Goal: Task Accomplishment & Management: Manage account settings

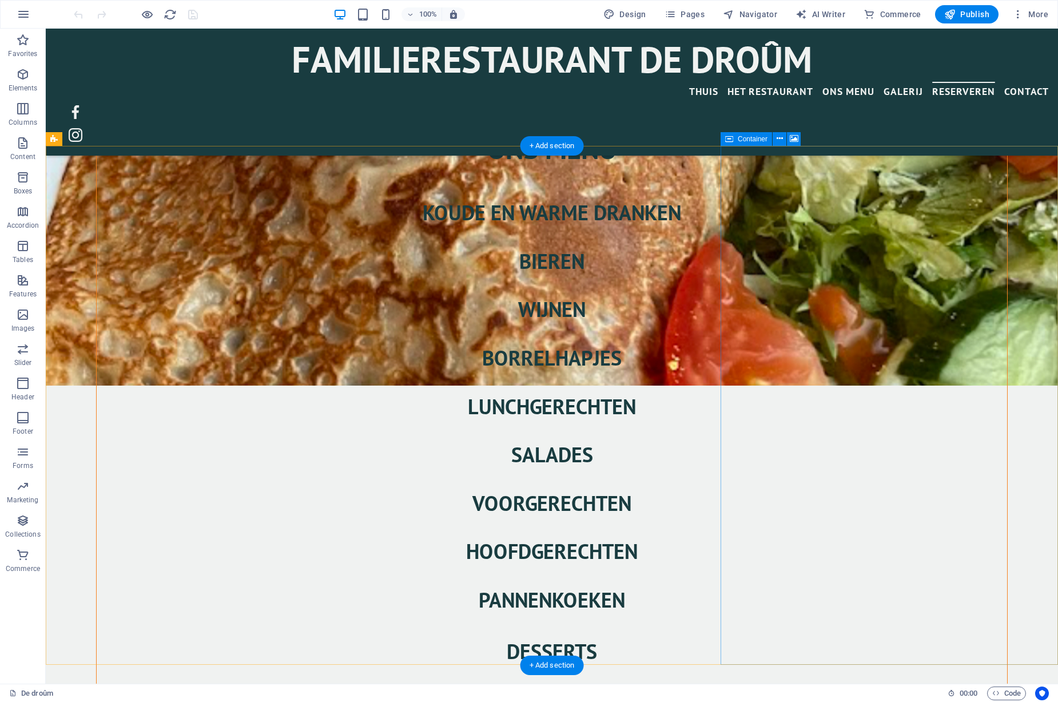
scroll to position [2319, 0]
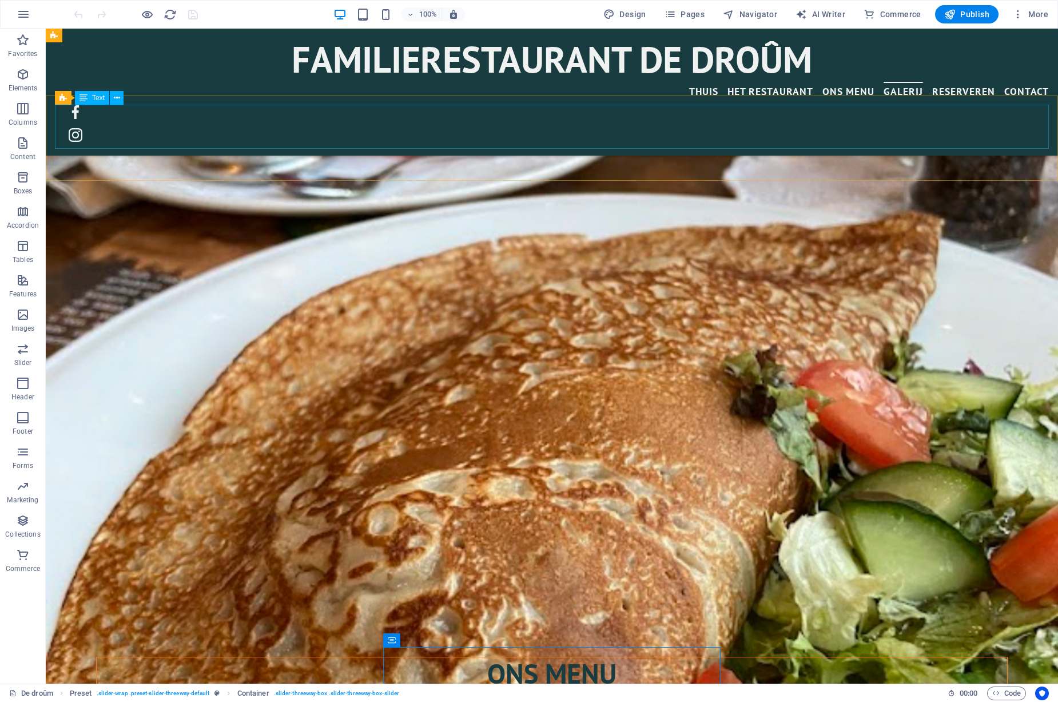
scroll to position [1751, 0]
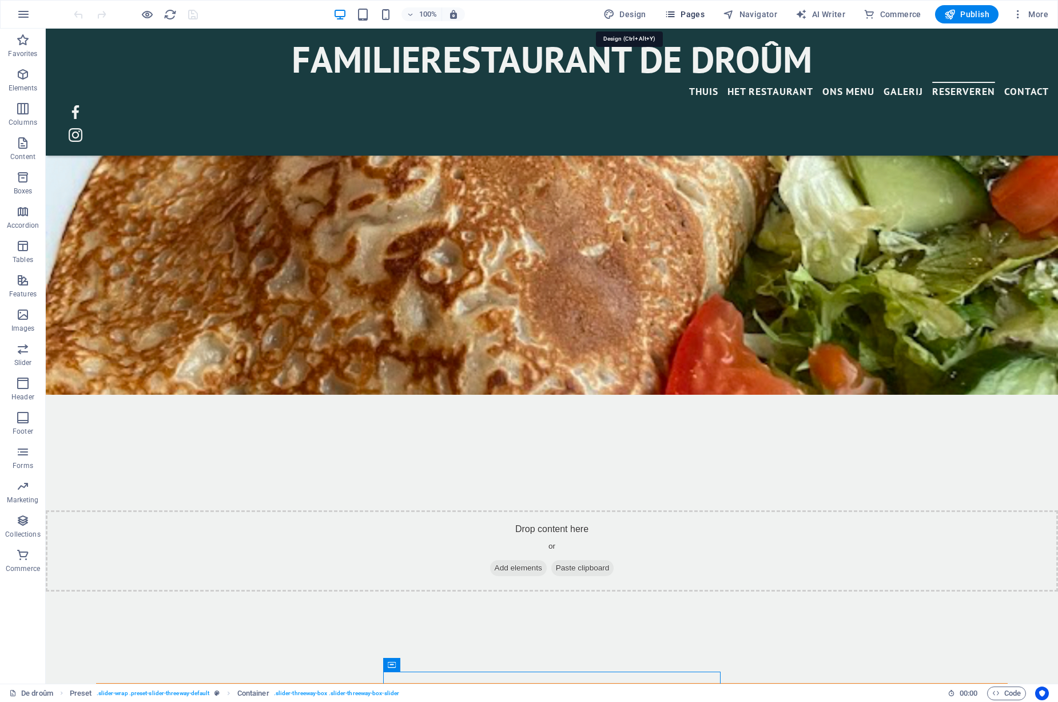
select select "px"
select select "400"
select select "px"
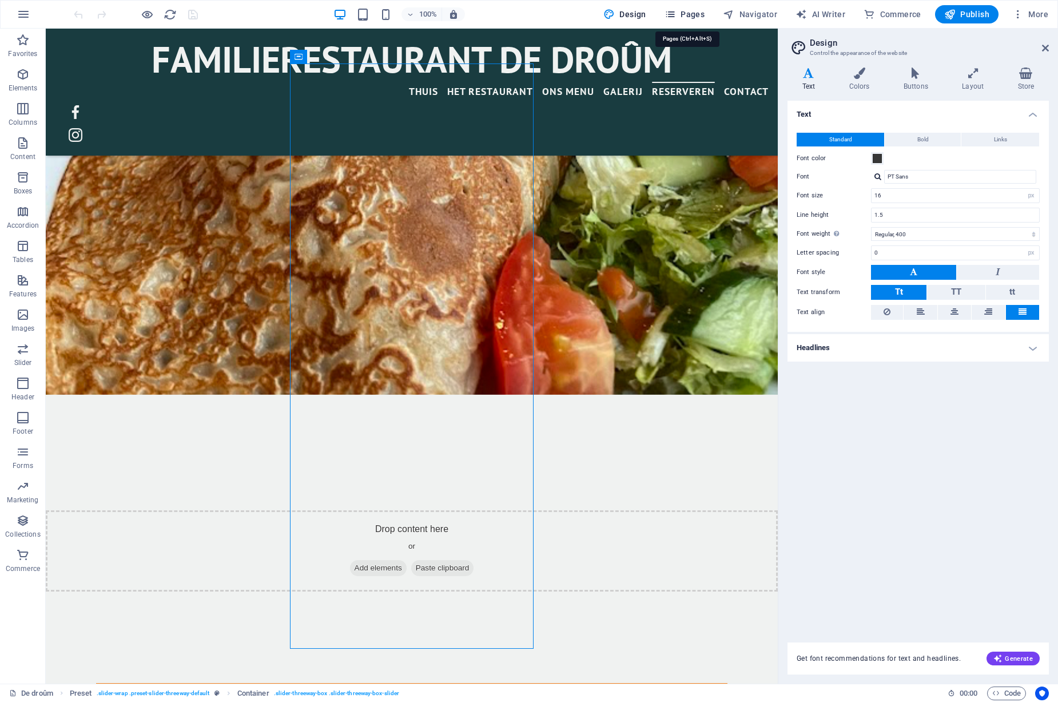
scroll to position [2392, 0]
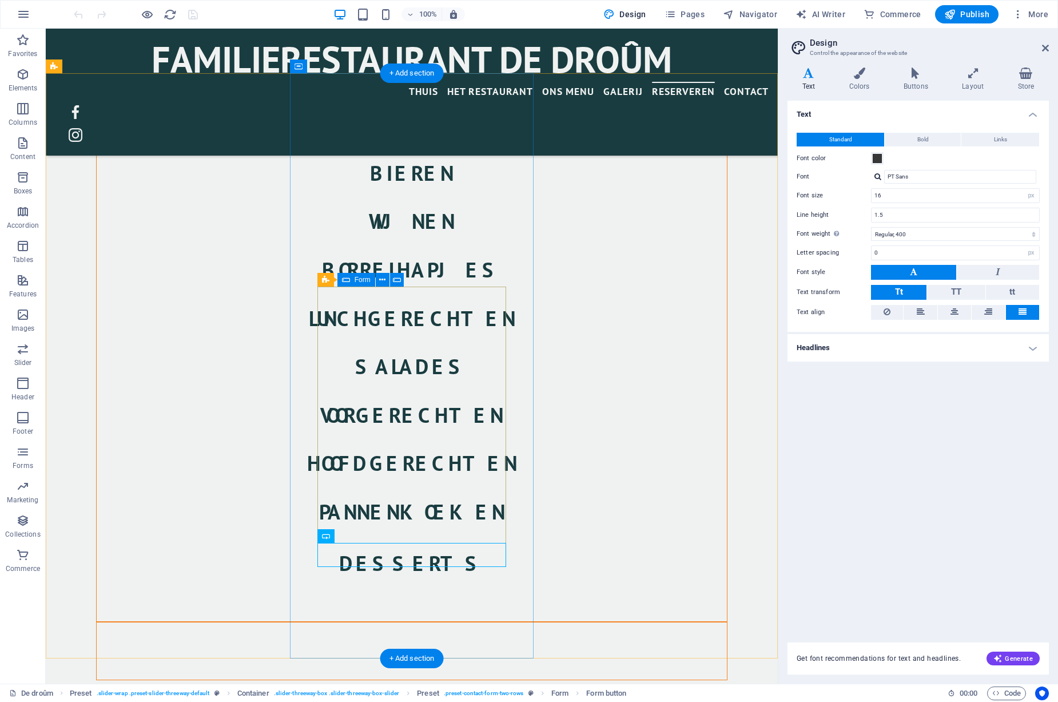
scroll to position [2382, 0]
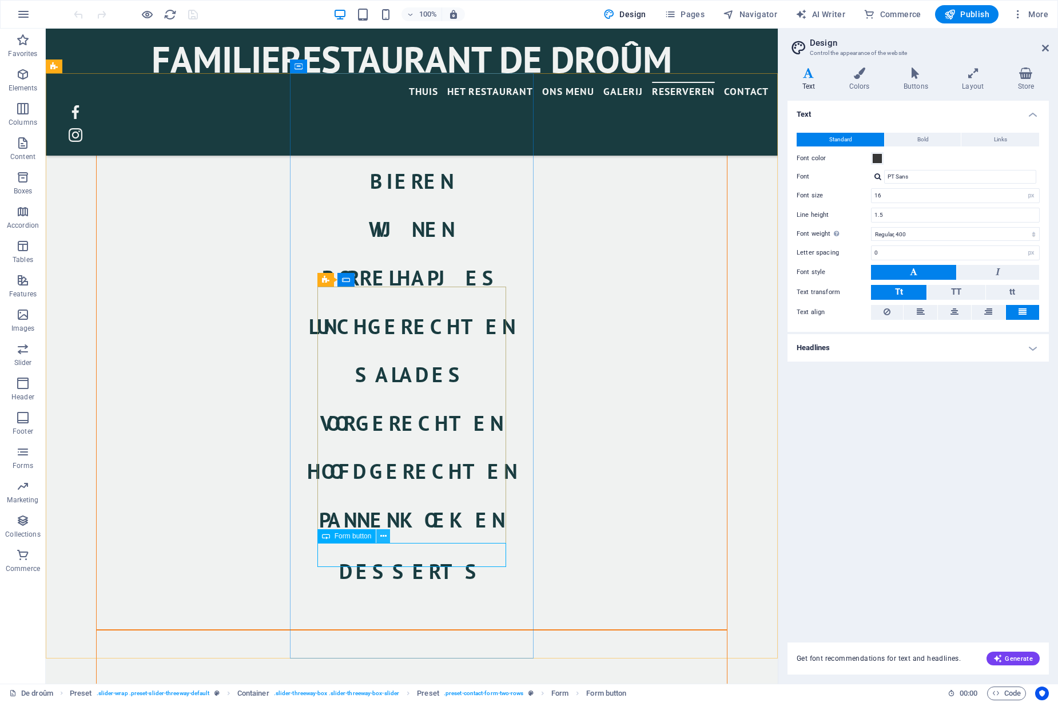
click at [386, 535] on button at bounding box center [383, 536] width 14 height 14
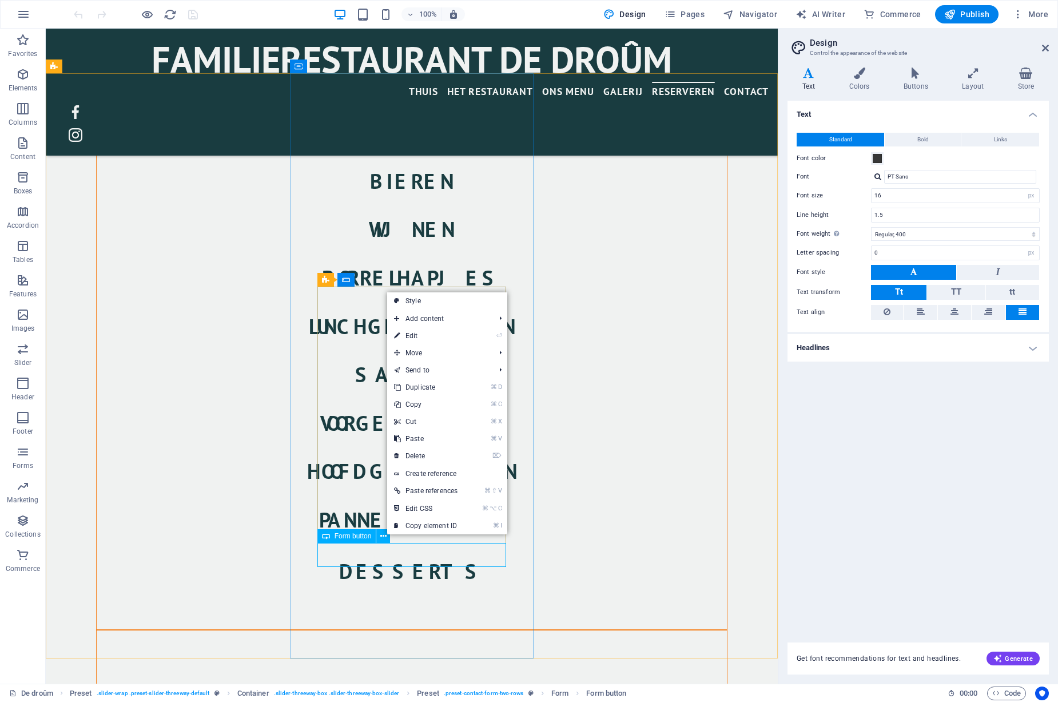
click at [354, 542] on div "Form button" at bounding box center [346, 536] width 59 height 14
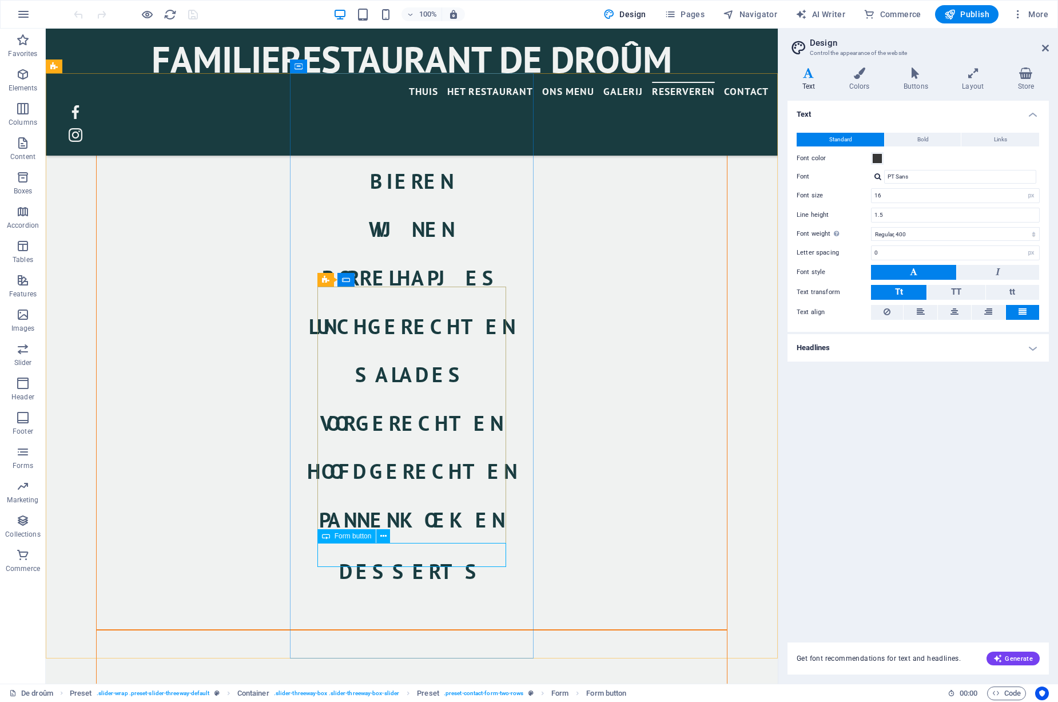
click at [355, 537] on span "Form button" at bounding box center [353, 536] width 37 height 7
click at [388, 540] on button at bounding box center [383, 536] width 14 height 14
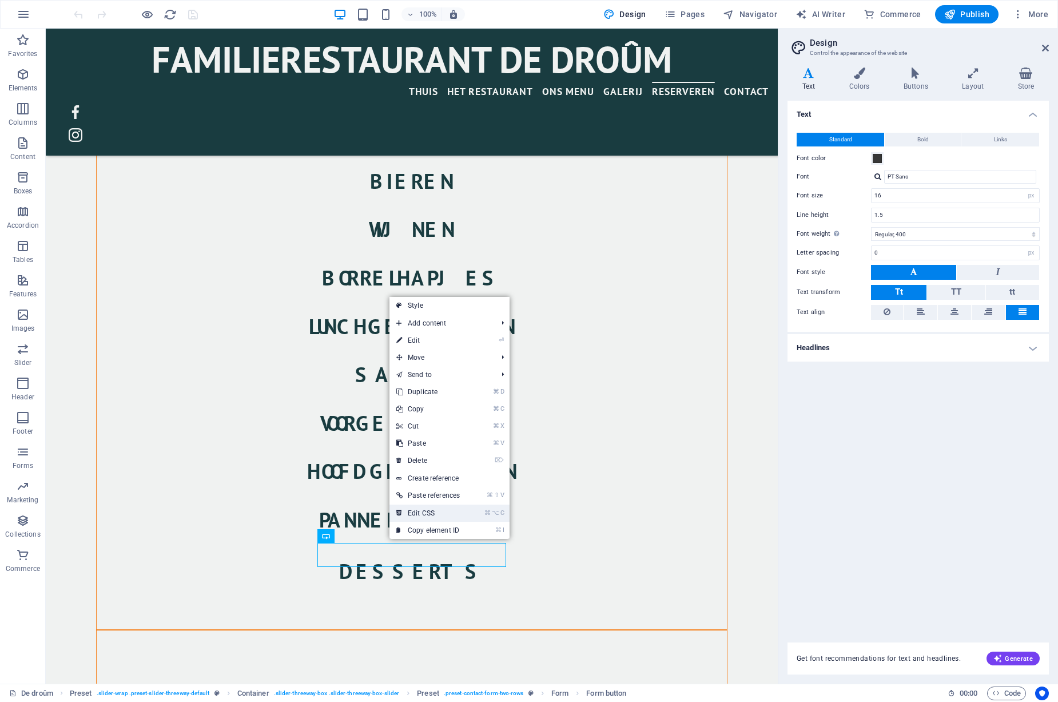
click at [416, 514] on link "⌘ ⌥ C Edit CSS" at bounding box center [428, 512] width 77 height 17
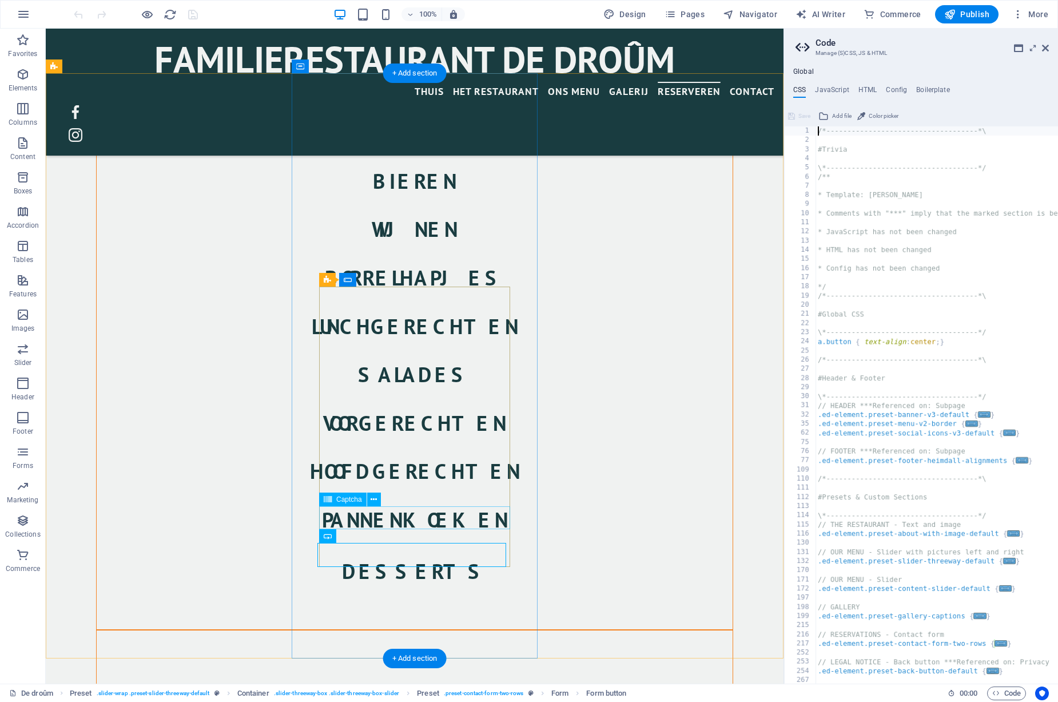
type textarea ".button {"
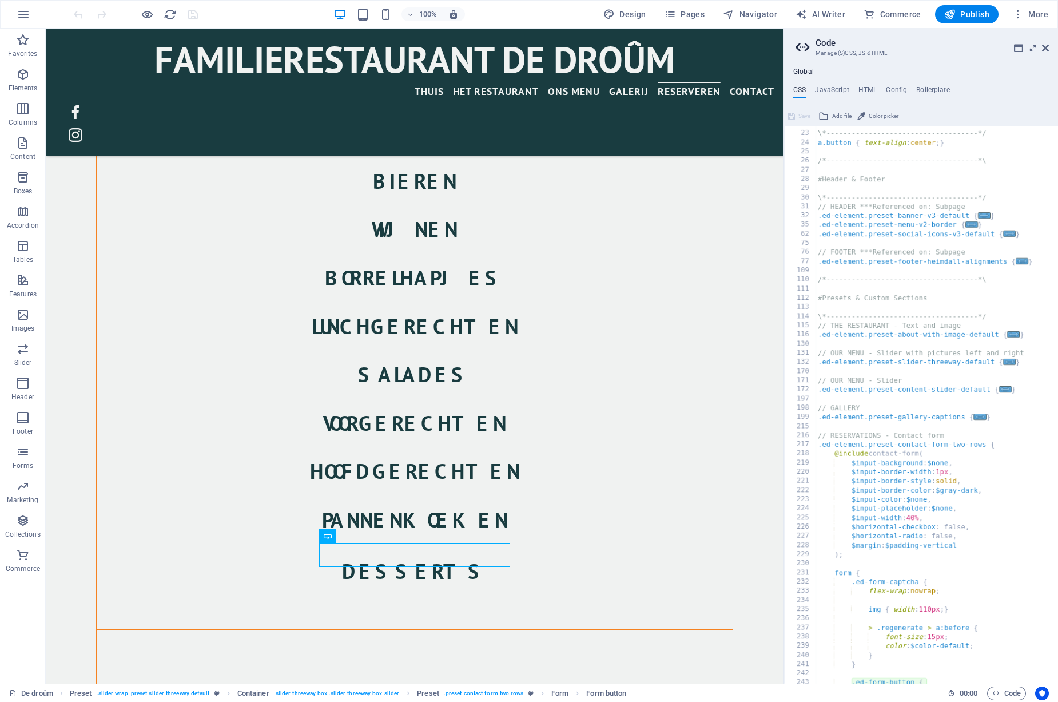
scroll to position [0, 0]
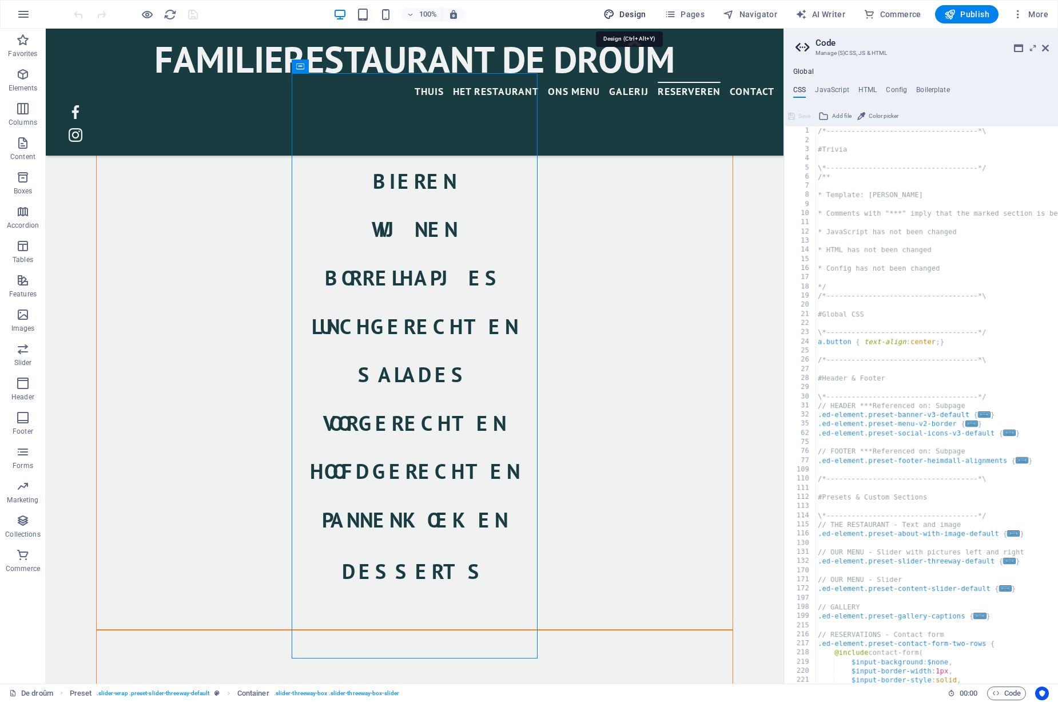
select select "px"
select select "400"
select select "px"
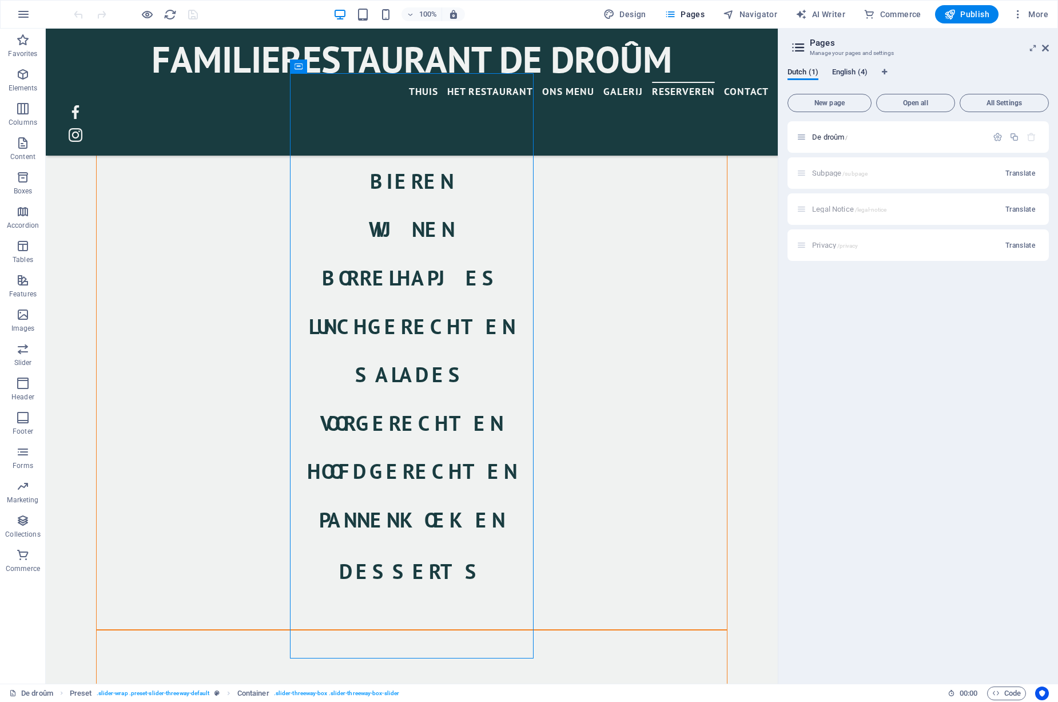
click at [848, 74] on span "English (4)" at bounding box center [849, 73] width 35 height 16
click at [1031, 174] on icon "button" at bounding box center [1032, 173] width 10 height 10
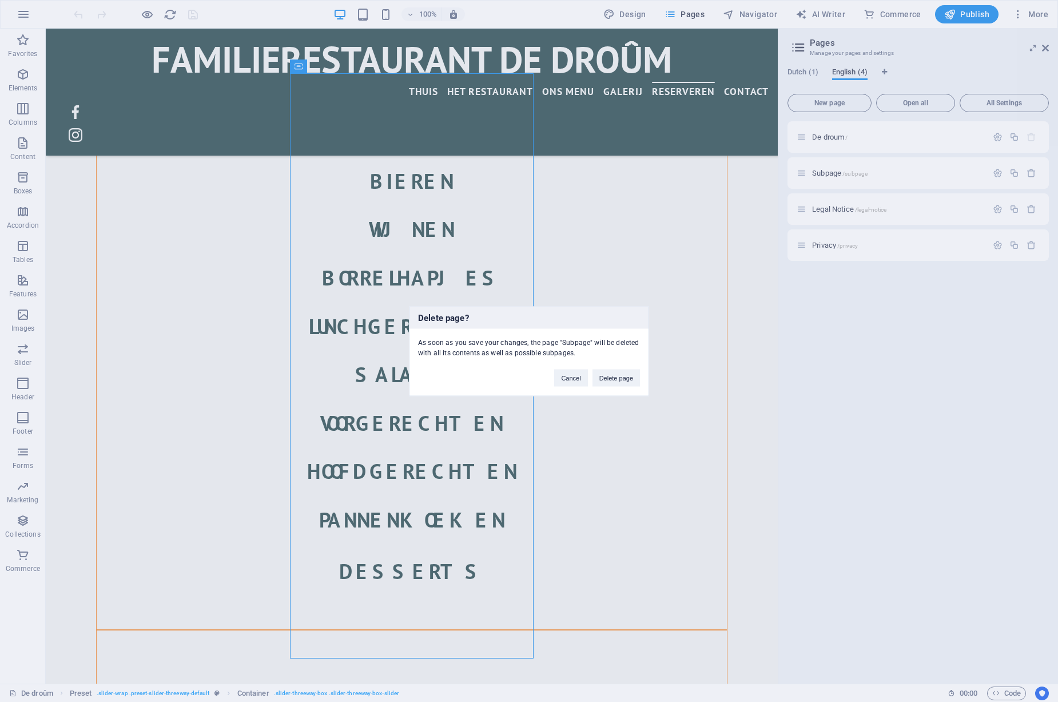
click button "Delete page" at bounding box center [616, 377] width 47 height 17
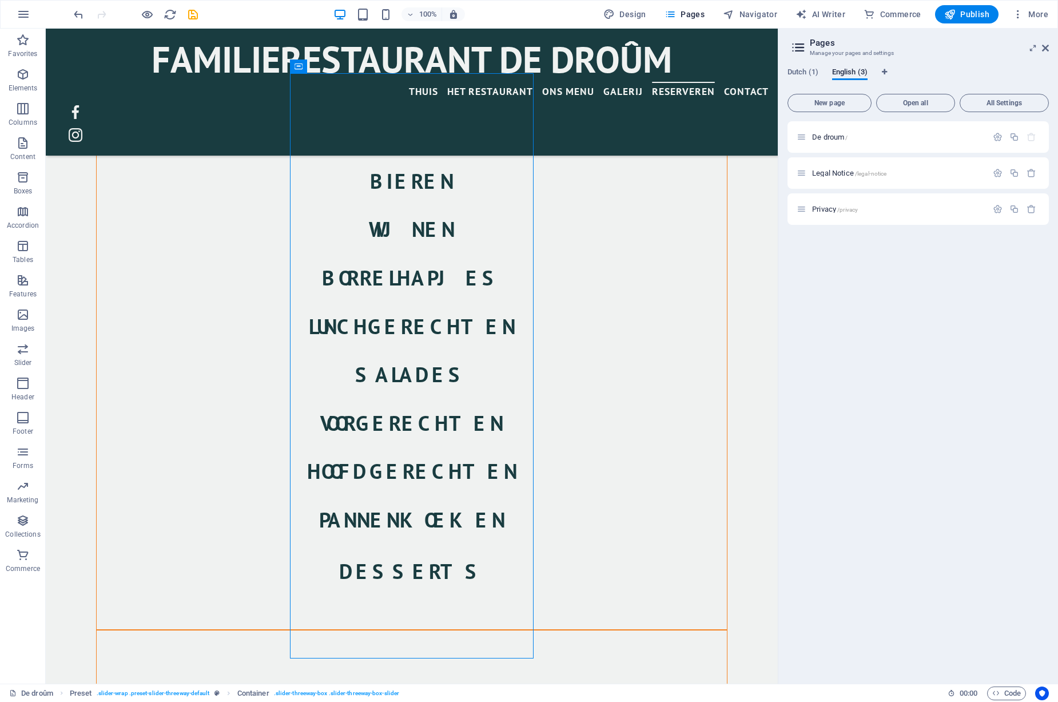
click at [1031, 174] on icon "button" at bounding box center [1032, 173] width 10 height 10
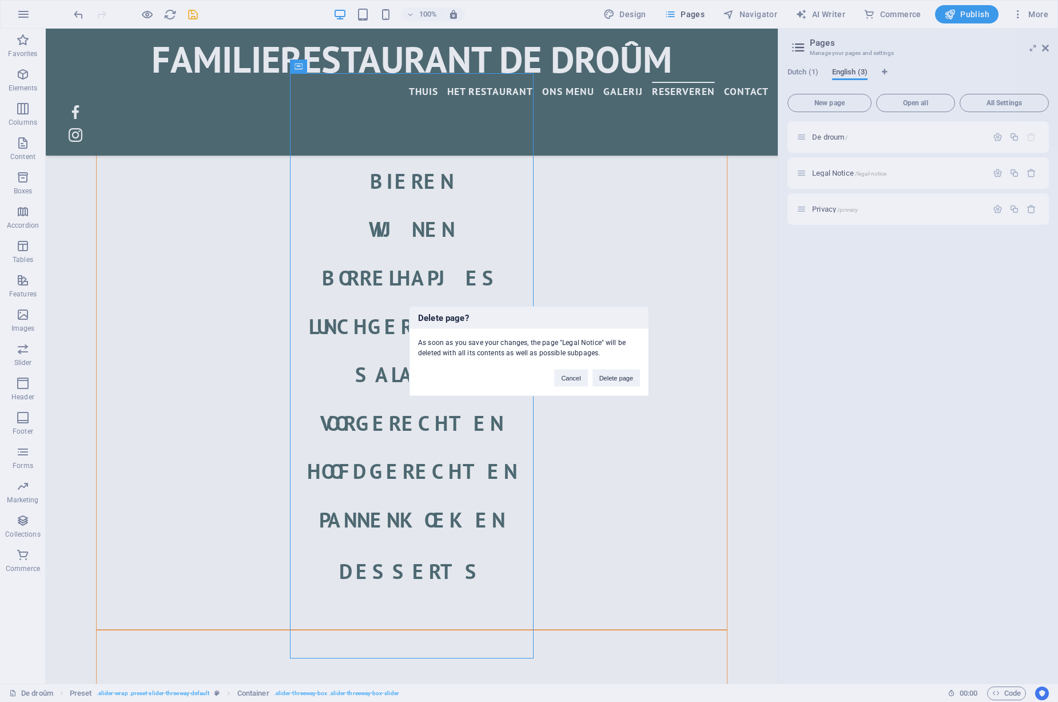
click button "Delete page" at bounding box center [616, 377] width 47 height 17
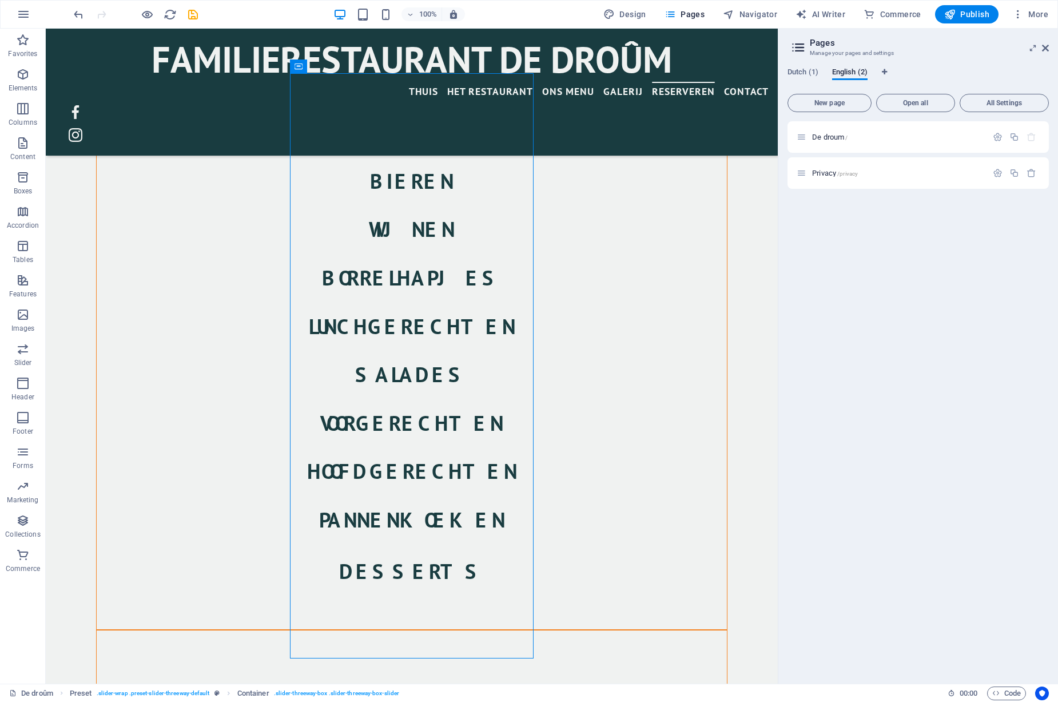
click at [1031, 174] on icon "button" at bounding box center [1032, 173] width 10 height 10
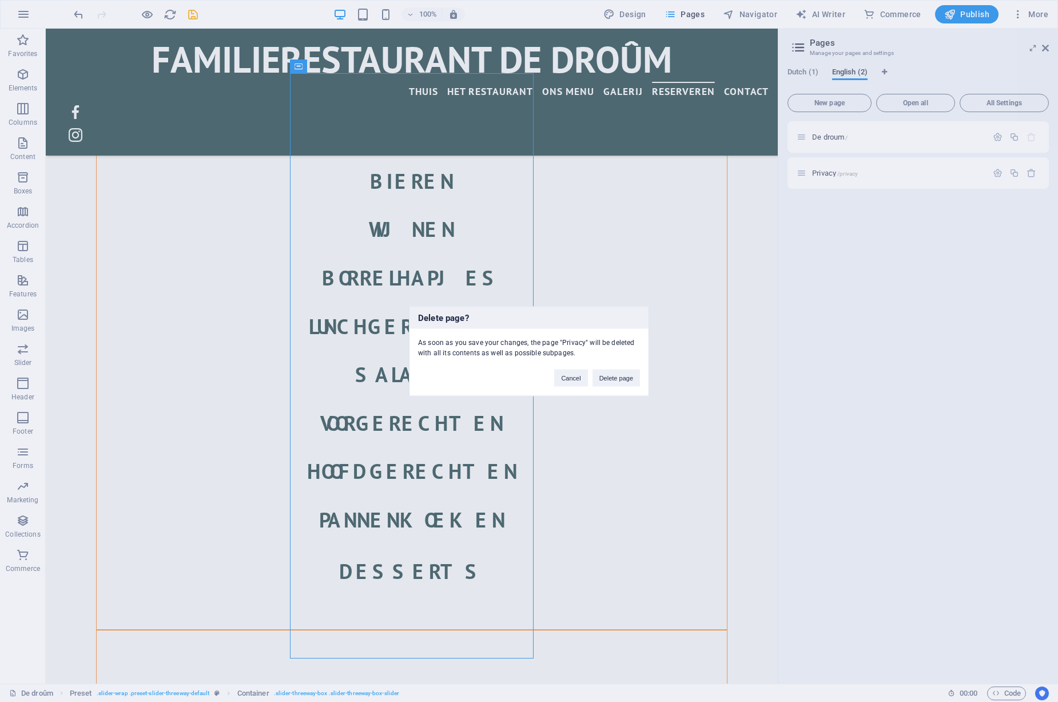
click button "Delete page" at bounding box center [616, 377] width 47 height 17
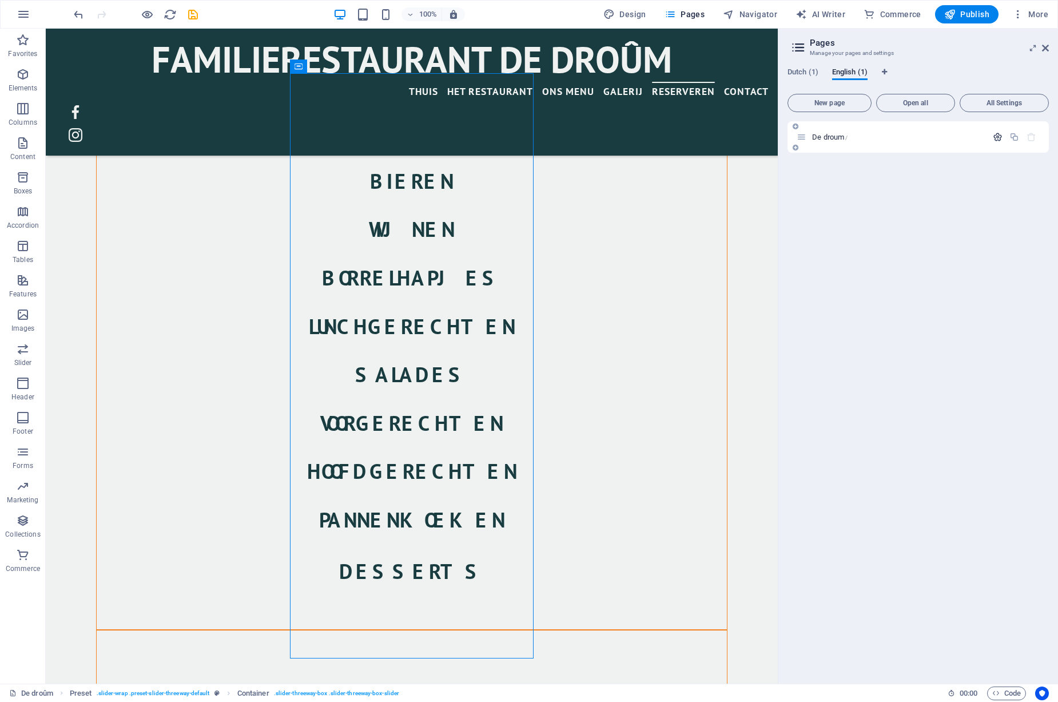
click at [999, 137] on icon "button" at bounding box center [998, 137] width 10 height 10
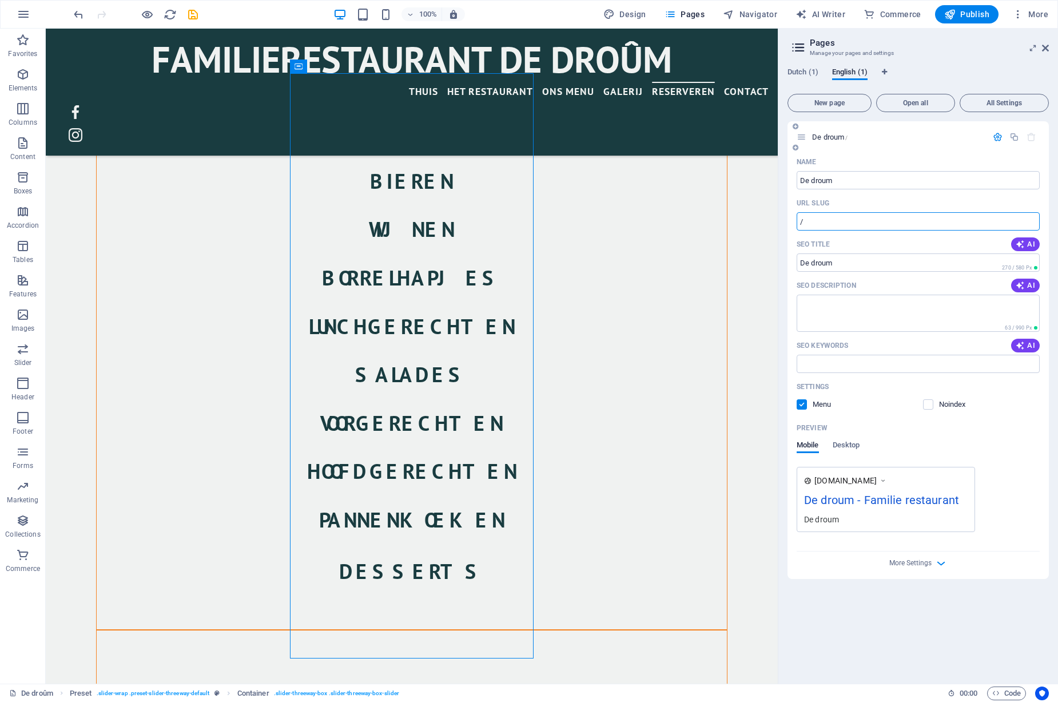
click at [860, 217] on input "/" at bounding box center [918, 221] width 243 height 18
click at [864, 145] on div "De droum" at bounding box center [918, 136] width 261 height 31
click at [808, 76] on span "Dutch (1)" at bounding box center [803, 73] width 31 height 16
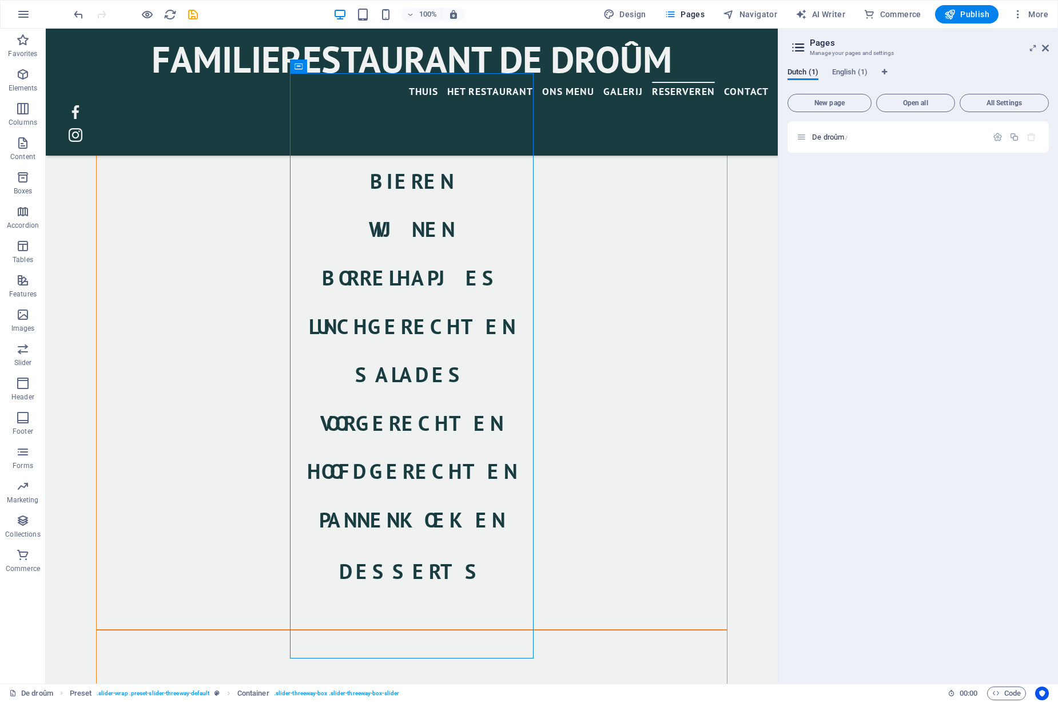
click at [802, 49] on icon at bounding box center [798, 47] width 17 height 16
click at [993, 106] on span "All Settings" at bounding box center [1004, 103] width 79 height 7
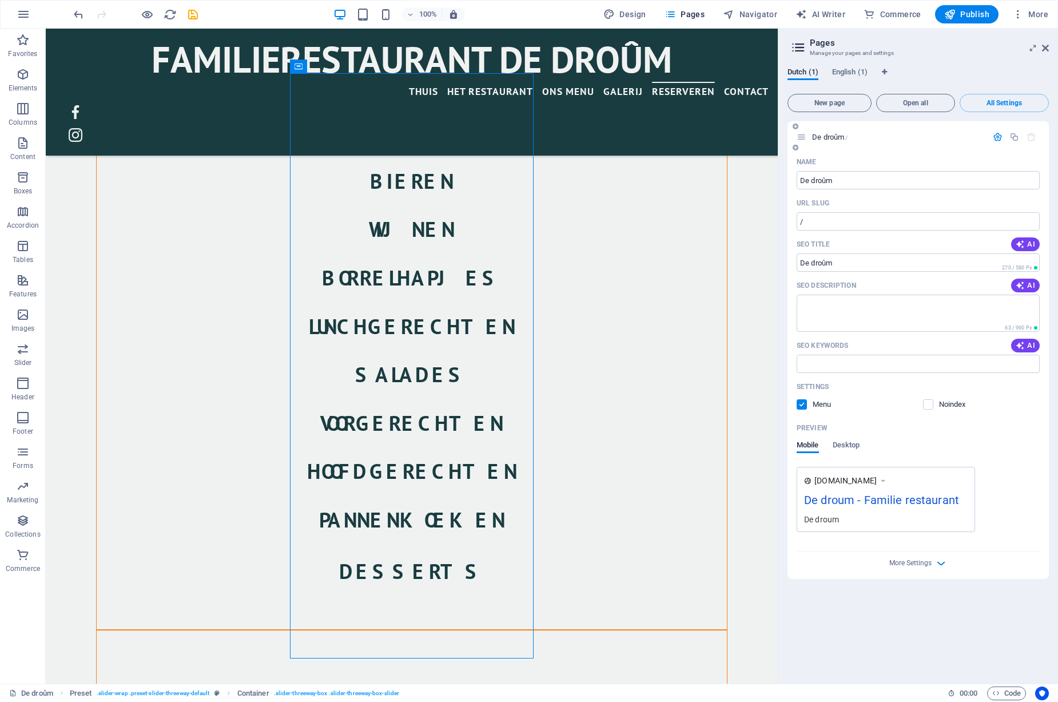
click at [995, 137] on icon "button" at bounding box center [998, 137] width 10 height 10
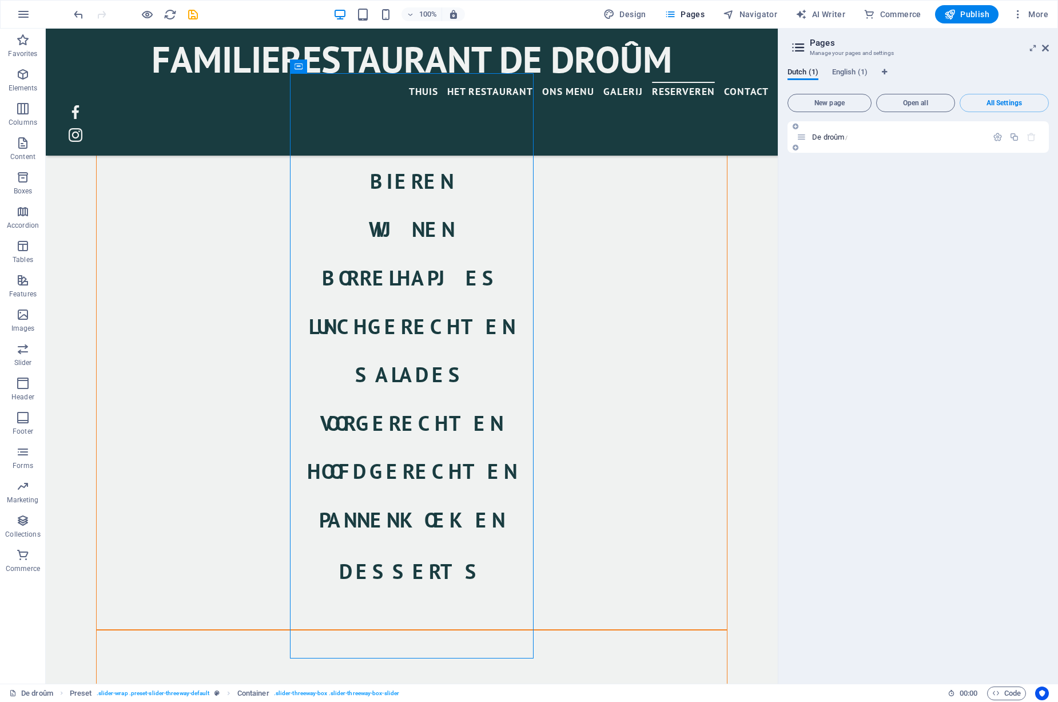
click at [802, 137] on icon at bounding box center [802, 137] width 10 height 10
click at [913, 102] on span "Open all" at bounding box center [915, 103] width 69 height 7
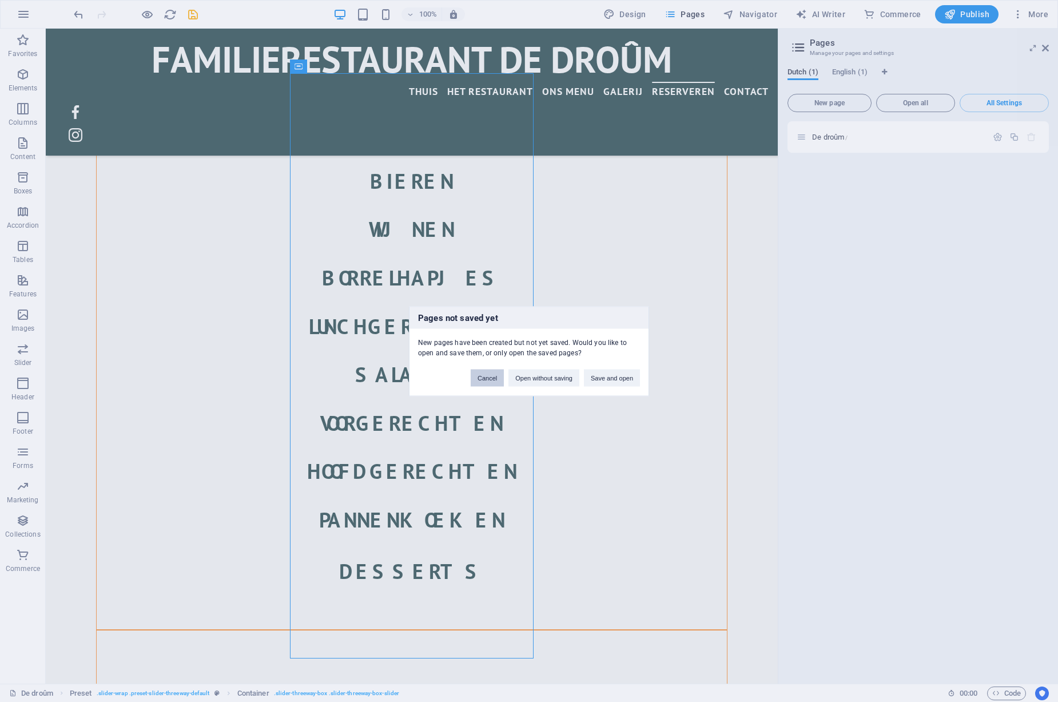
click at [504, 375] on button "Cancel" at bounding box center [487, 377] width 33 height 17
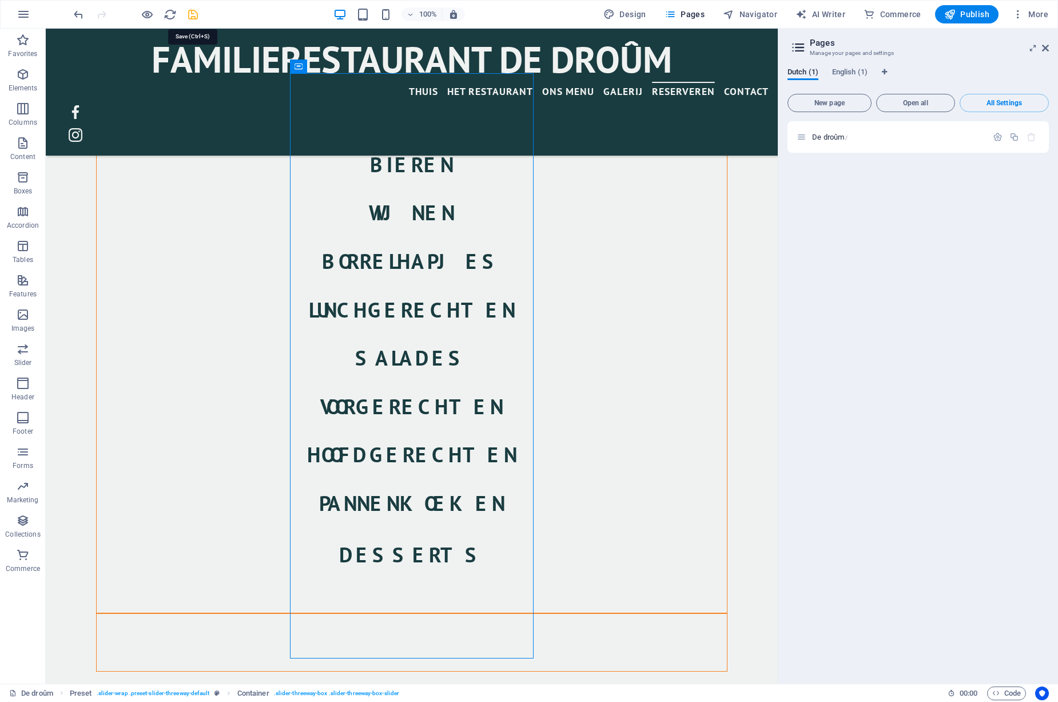
scroll to position [2349, 0]
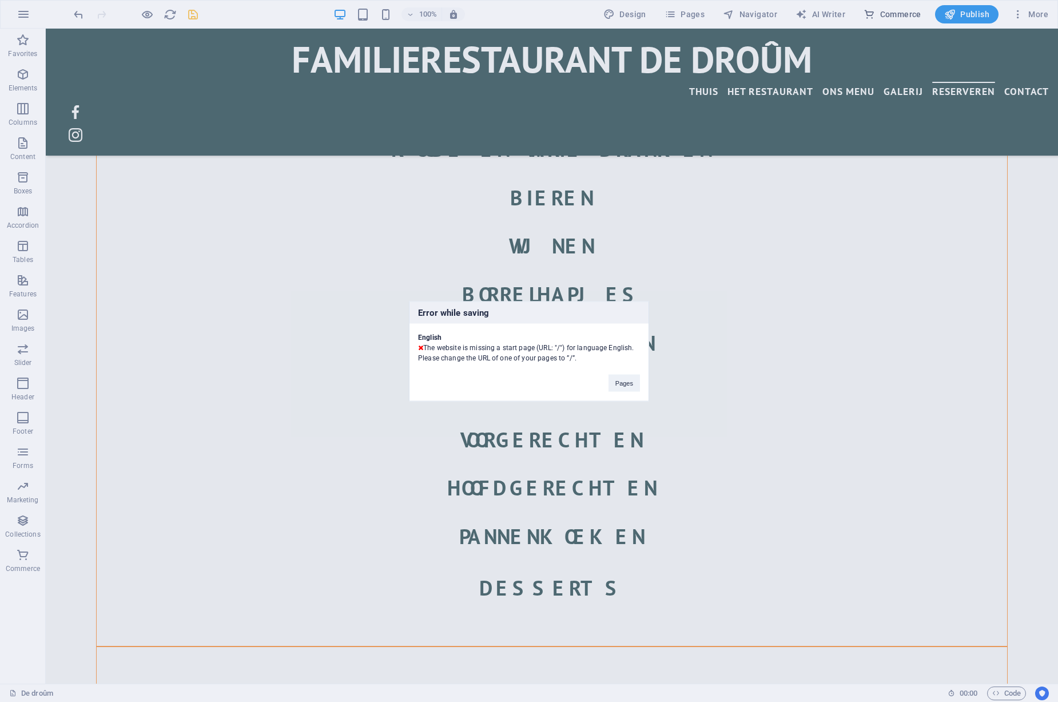
click at [885, 14] on div "Error while saving English The website is missing a start page (URL: "/") for l…" at bounding box center [529, 351] width 1058 height 702
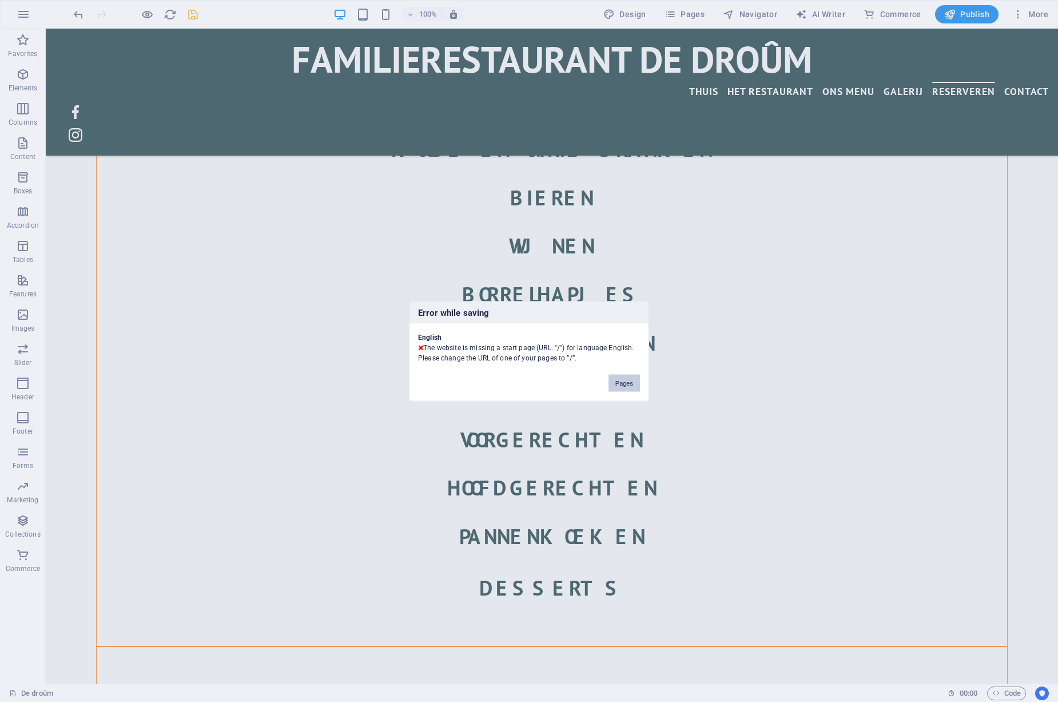
click at [623, 385] on button "Pages" at bounding box center [624, 382] width 31 height 17
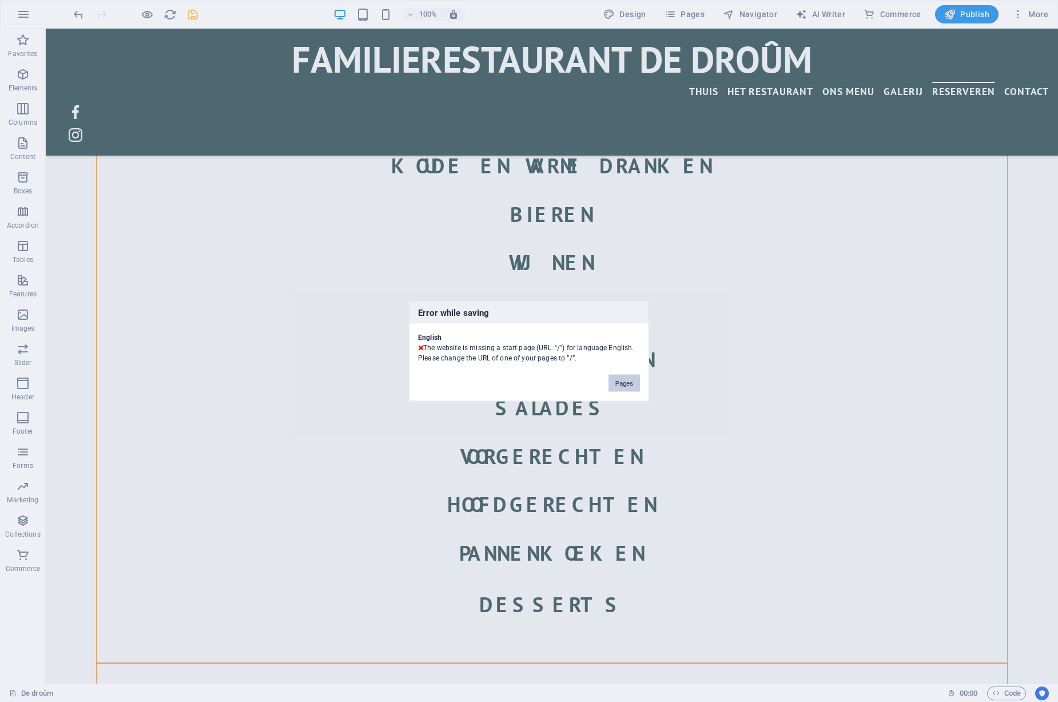
scroll to position [2382, 0]
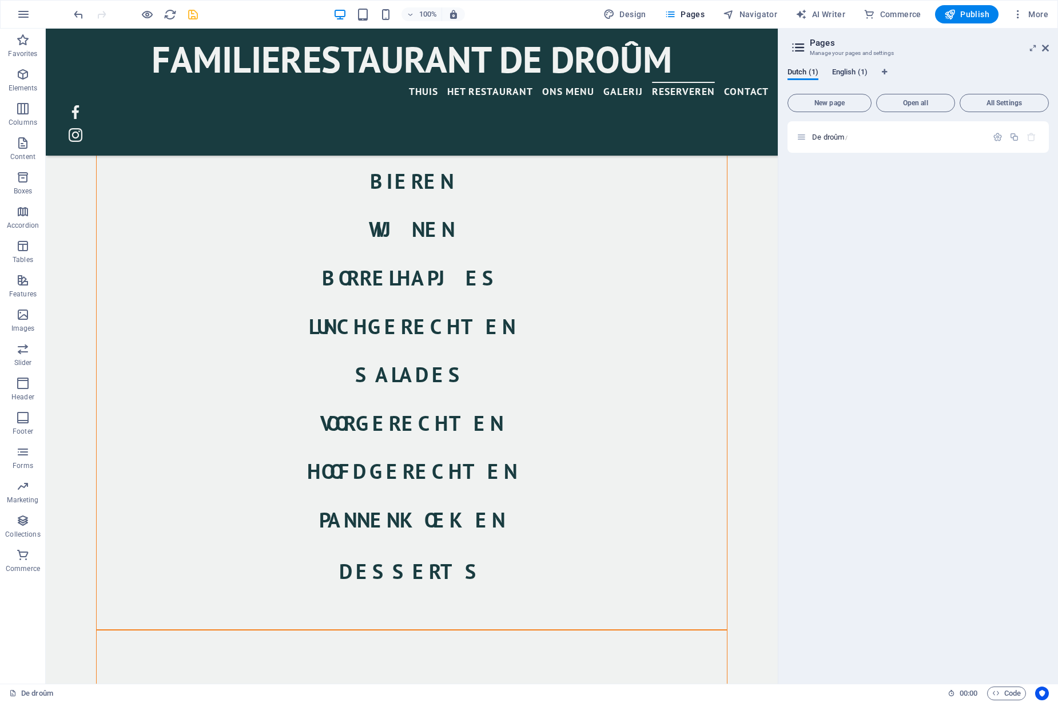
click at [849, 74] on span "English (1)" at bounding box center [849, 73] width 35 height 16
click at [817, 74] on span "Dutch (1)" at bounding box center [803, 73] width 31 height 16
click at [857, 73] on span "English (1)" at bounding box center [849, 73] width 35 height 16
click at [1031, 140] on icon "button" at bounding box center [1032, 137] width 10 height 10
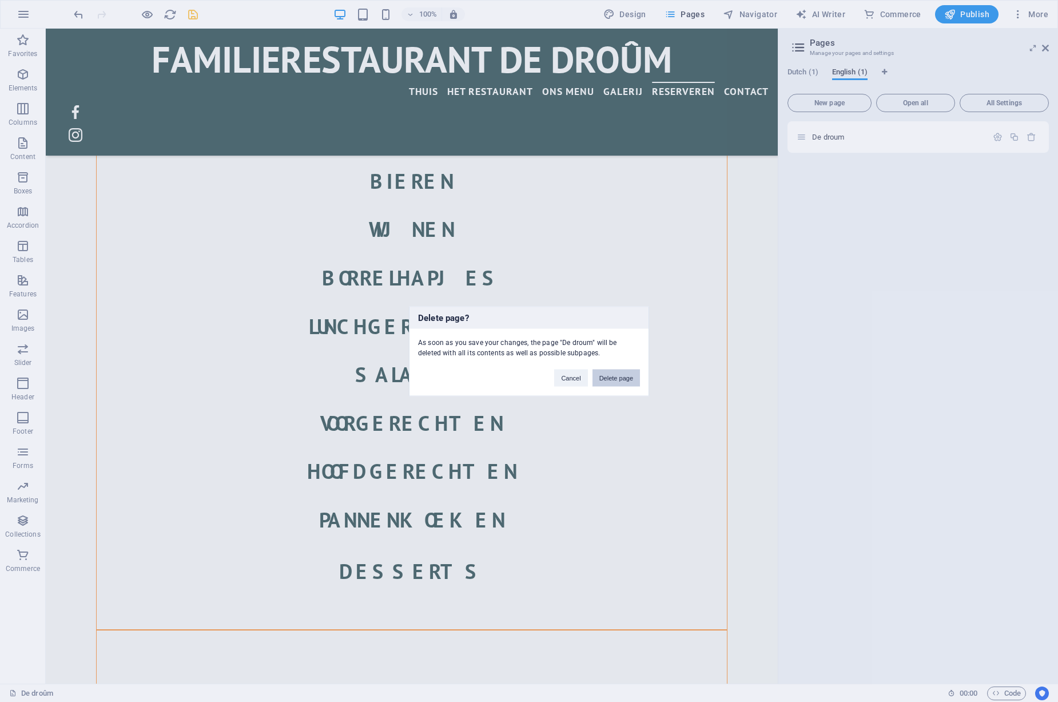
click at [609, 377] on button "Delete page" at bounding box center [616, 377] width 47 height 17
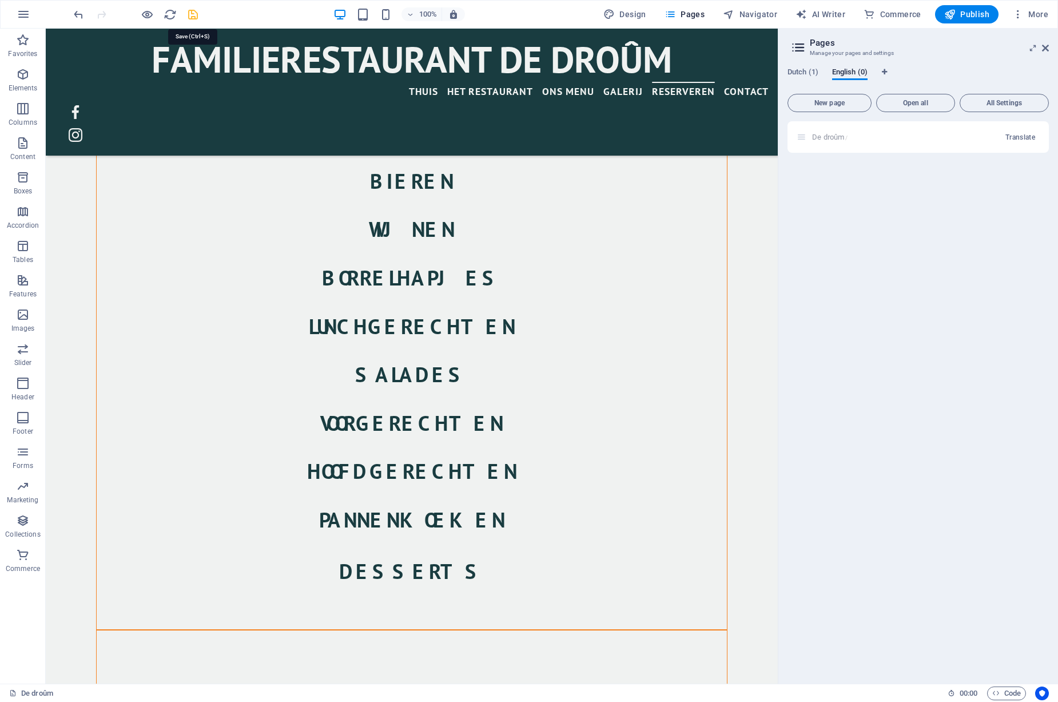
click at [191, 15] on icon "save" at bounding box center [192, 14] width 13 height 13
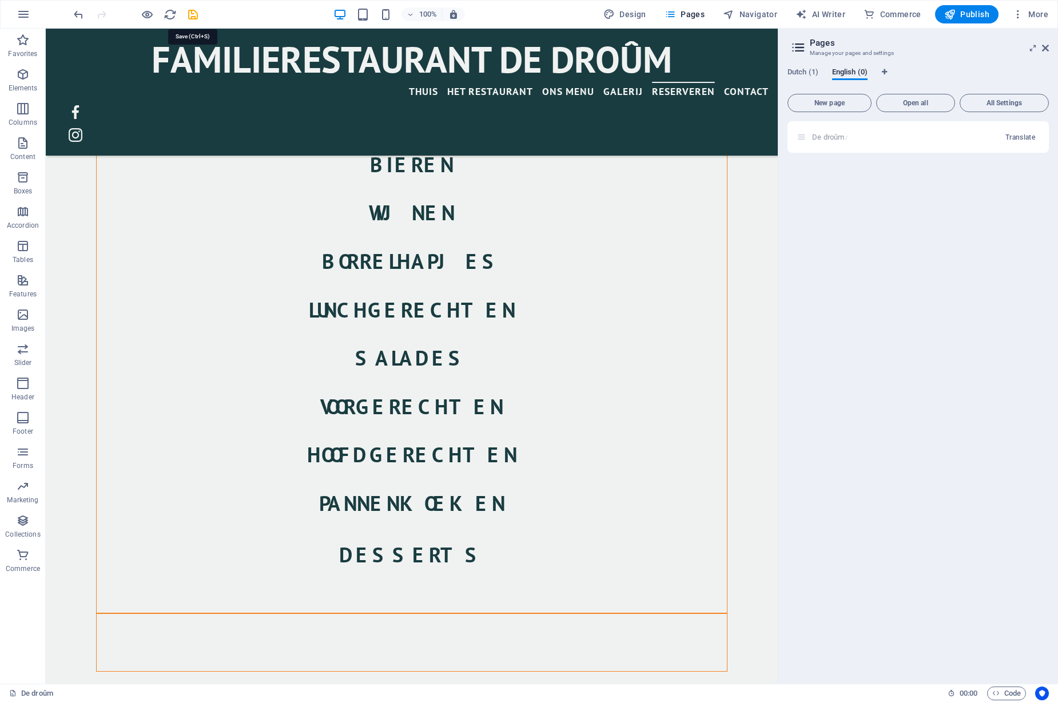
scroll to position [2349, 0]
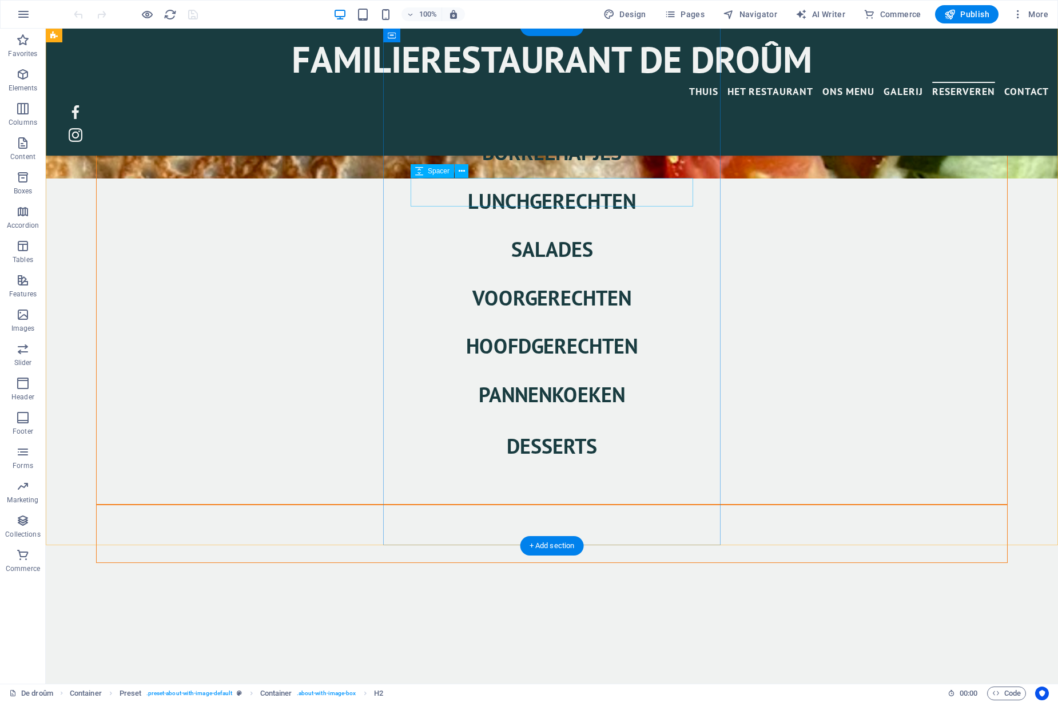
scroll to position [2550, 0]
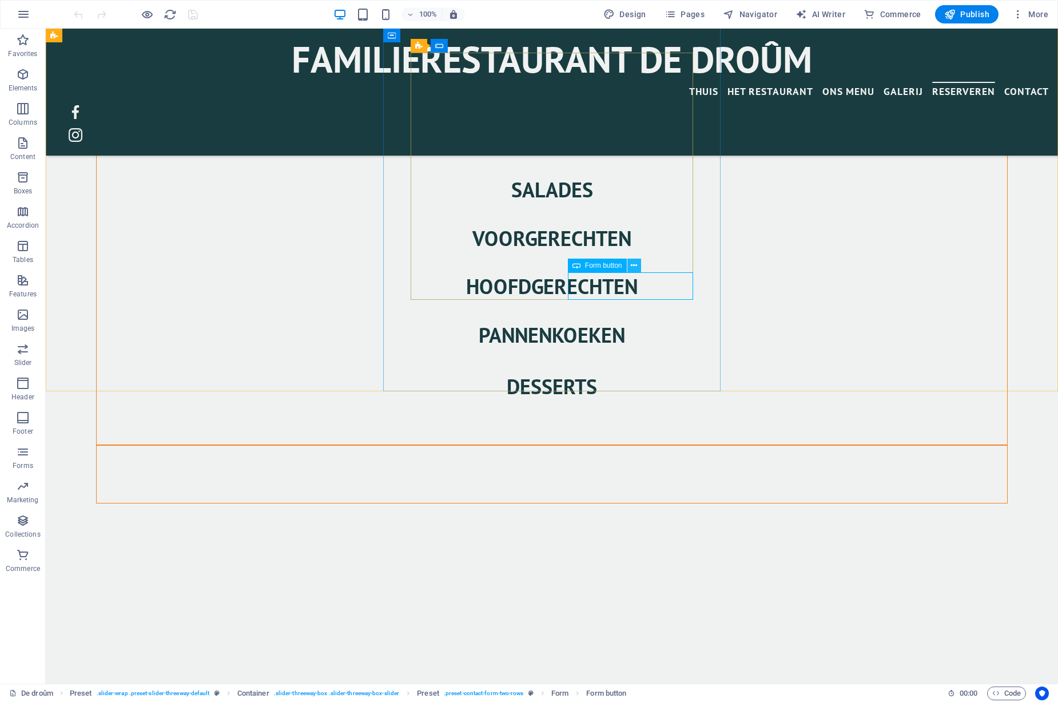
click at [638, 267] on button at bounding box center [634, 266] width 14 height 14
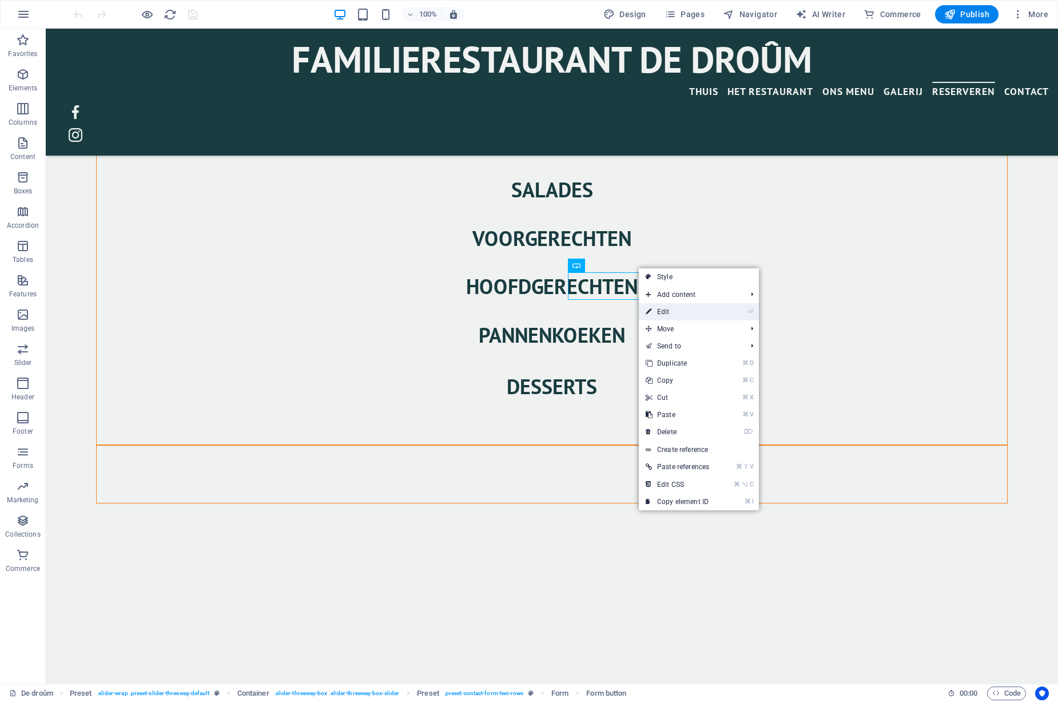
click at [662, 309] on link "⏎ Edit" at bounding box center [677, 311] width 77 height 17
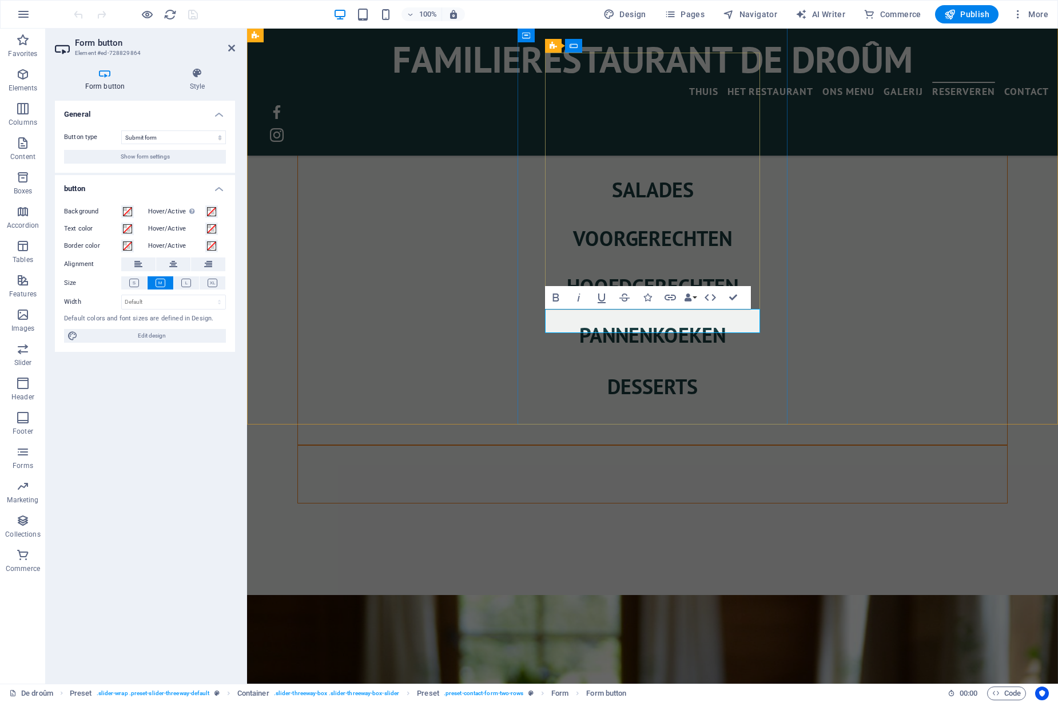
scroll to position [2514, 0]
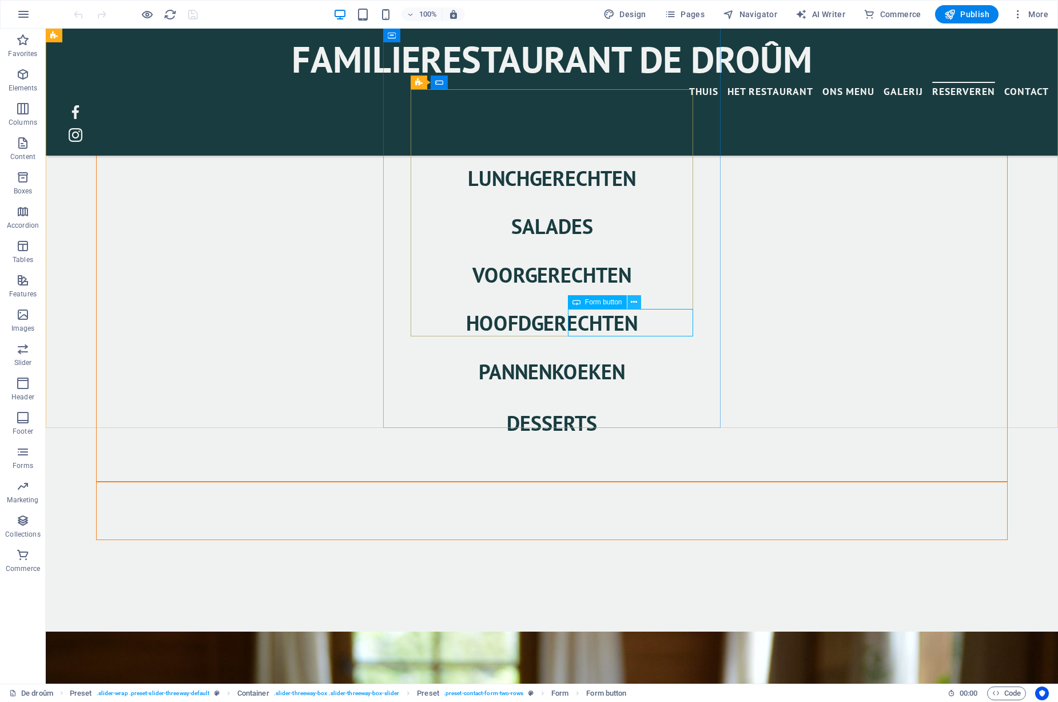
click at [634, 301] on icon at bounding box center [634, 302] width 6 height 12
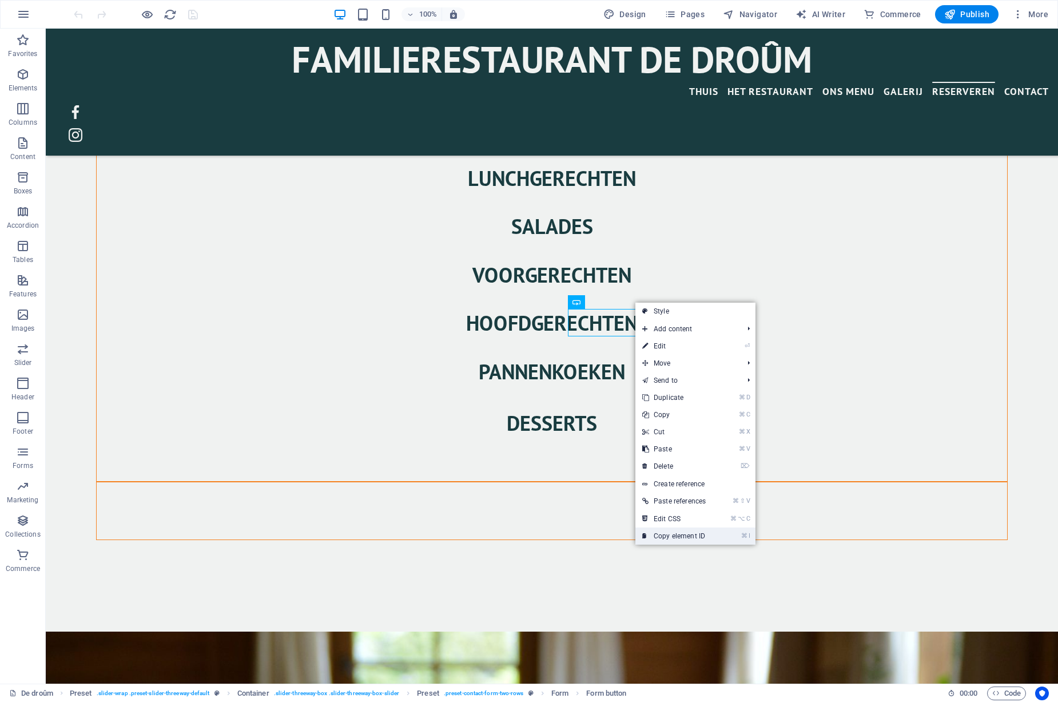
click at [672, 537] on link "⌘ I Copy element ID" at bounding box center [673, 535] width 77 height 17
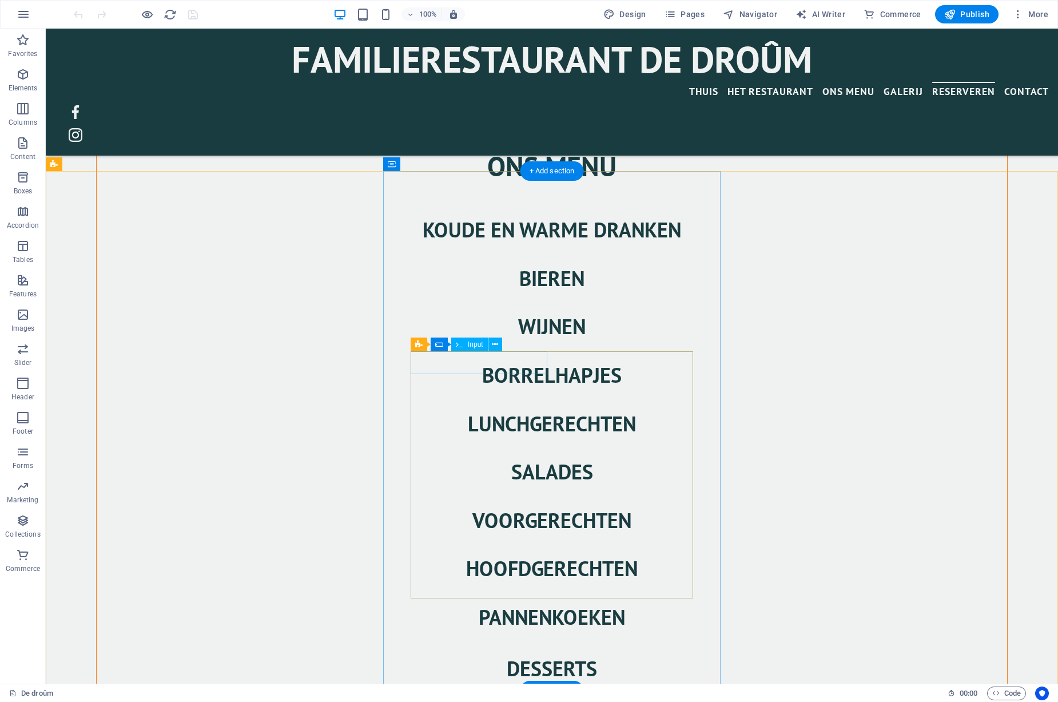
scroll to position [2270, 0]
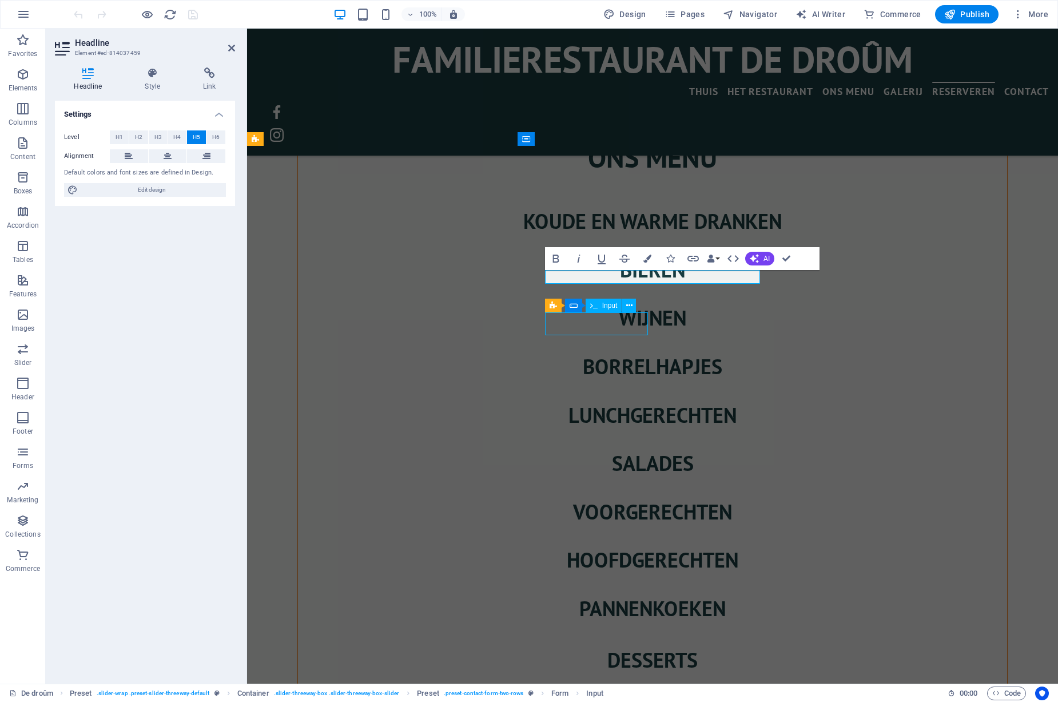
scroll to position [2278, 0]
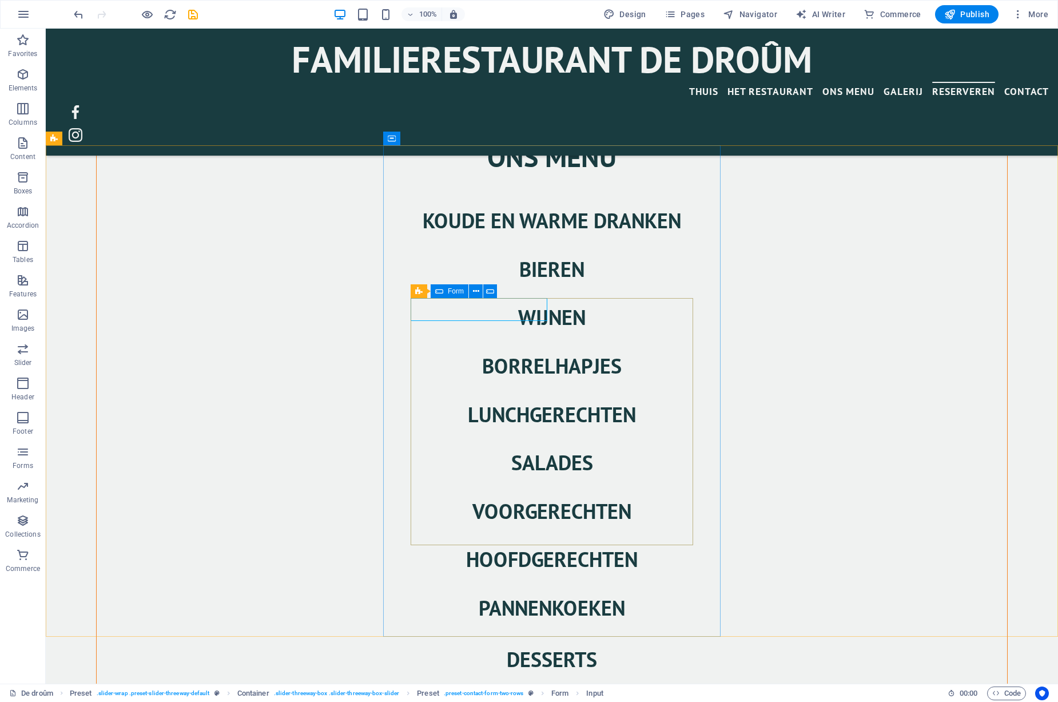
click at [454, 289] on span "Form" at bounding box center [456, 291] width 16 height 7
click at [492, 289] on icon at bounding box center [490, 291] width 8 height 12
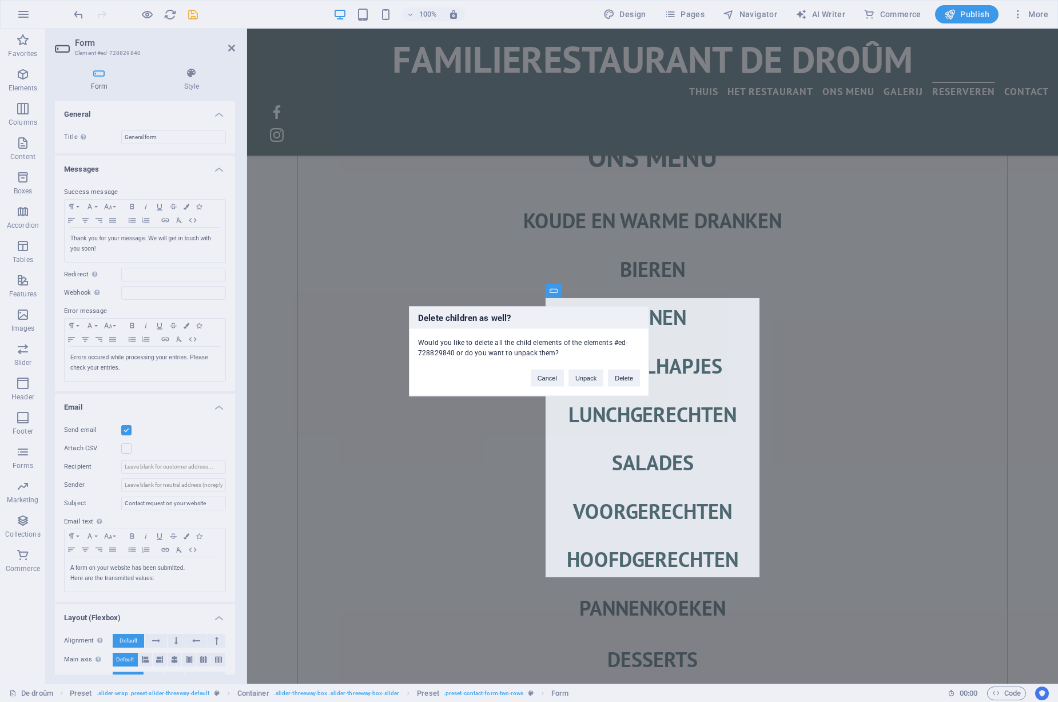
scroll to position [2278, 0]
click at [624, 378] on button "Delete" at bounding box center [624, 377] width 32 height 17
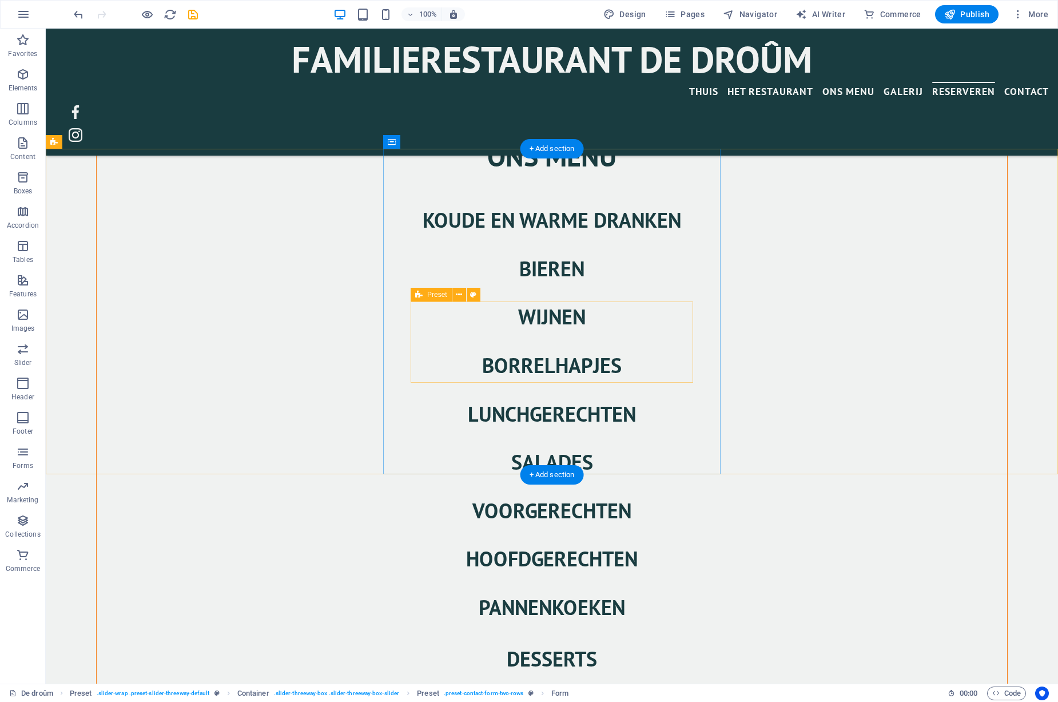
scroll to position [2272, 0]
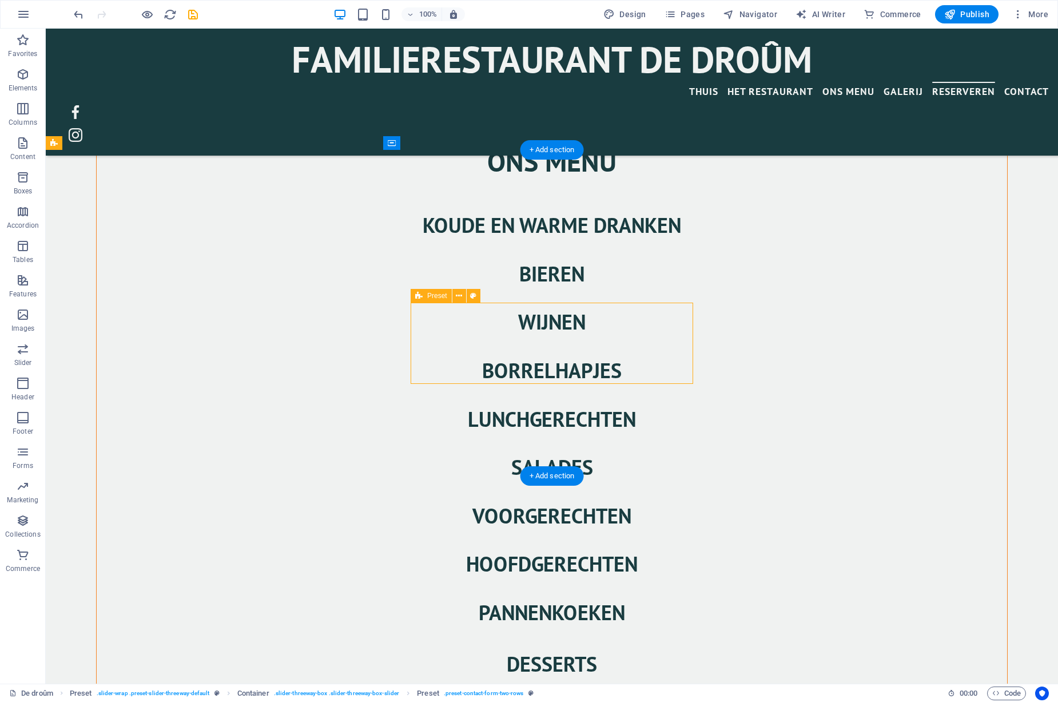
click at [458, 296] on icon at bounding box center [459, 296] width 6 height 12
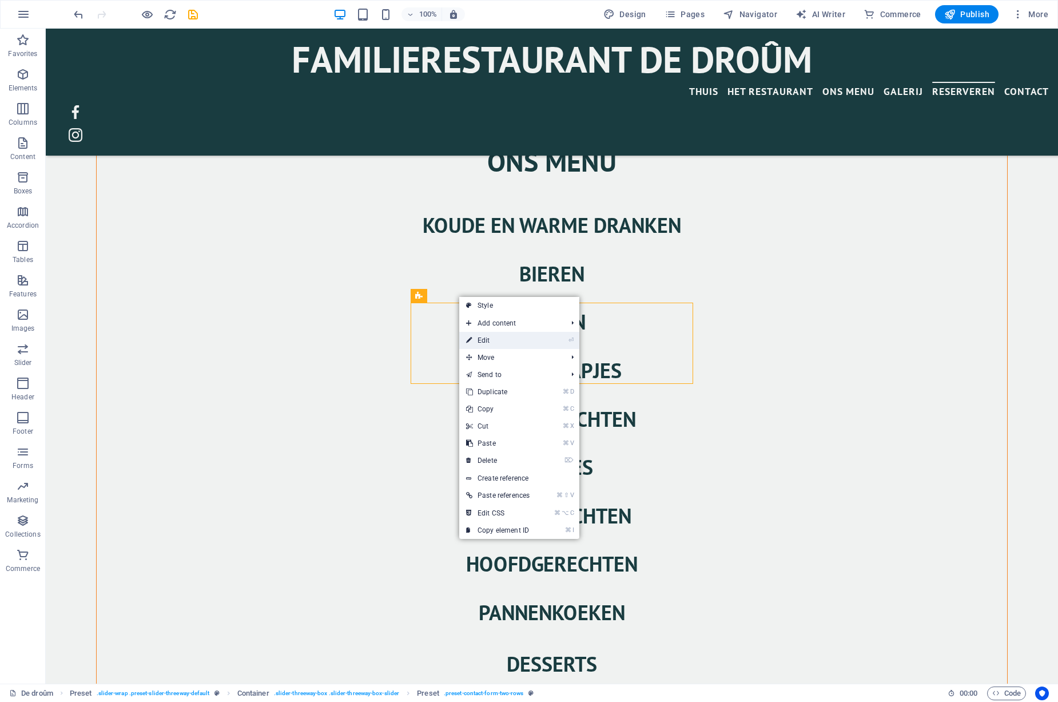
click at [483, 338] on link "⏎ Edit" at bounding box center [497, 340] width 77 height 17
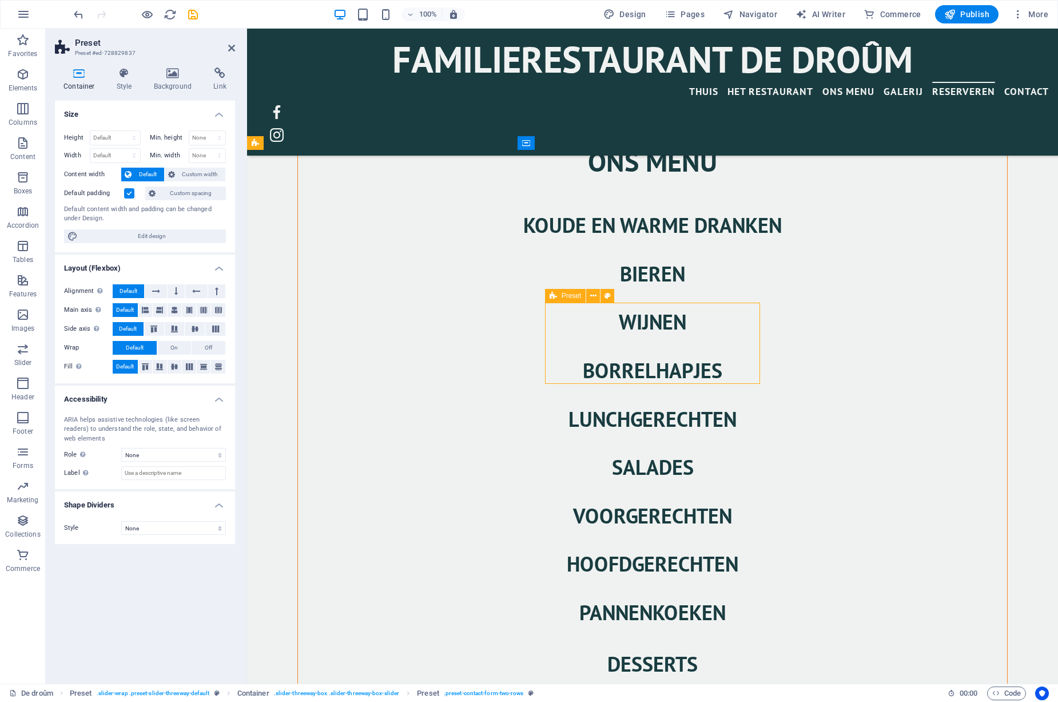
drag, startPoint x: 626, startPoint y: 323, endPoint x: 644, endPoint y: 344, distance: 28.0
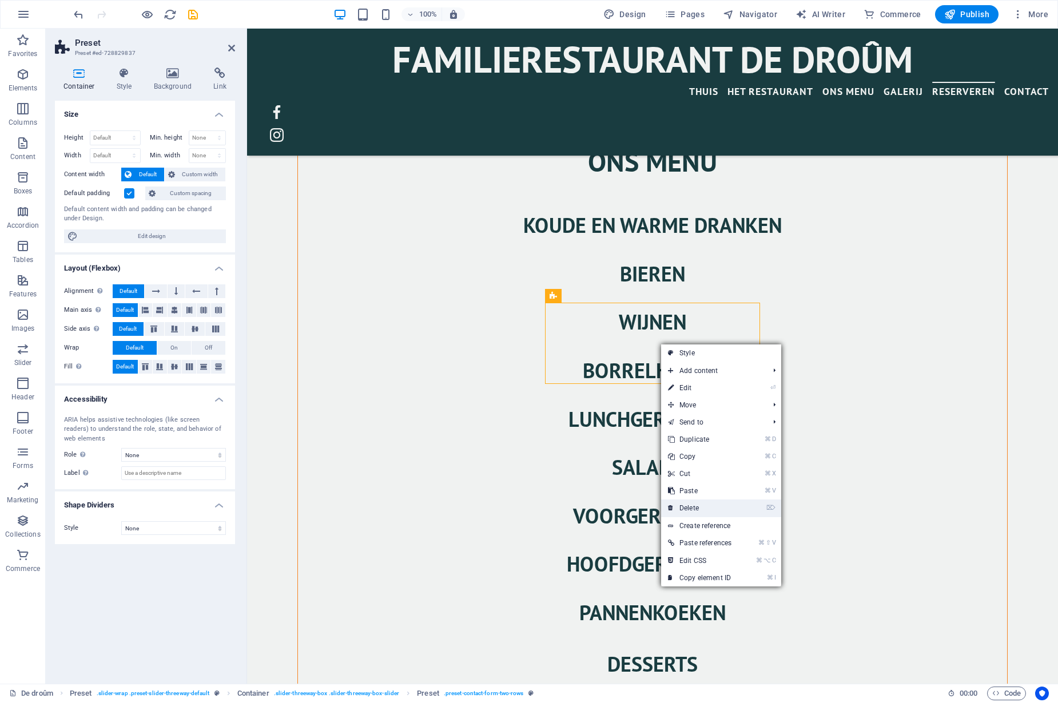
click at [685, 509] on link "⌦ Delete" at bounding box center [699, 507] width 77 height 17
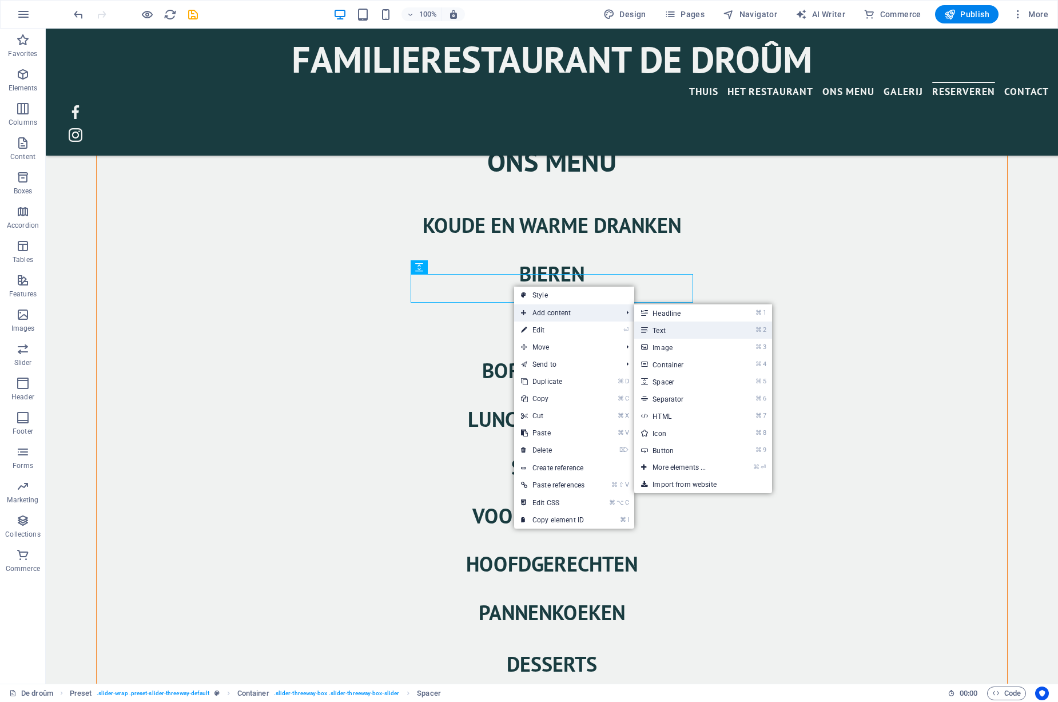
click at [665, 329] on link "⌘ 2 Text" at bounding box center [681, 329] width 94 height 17
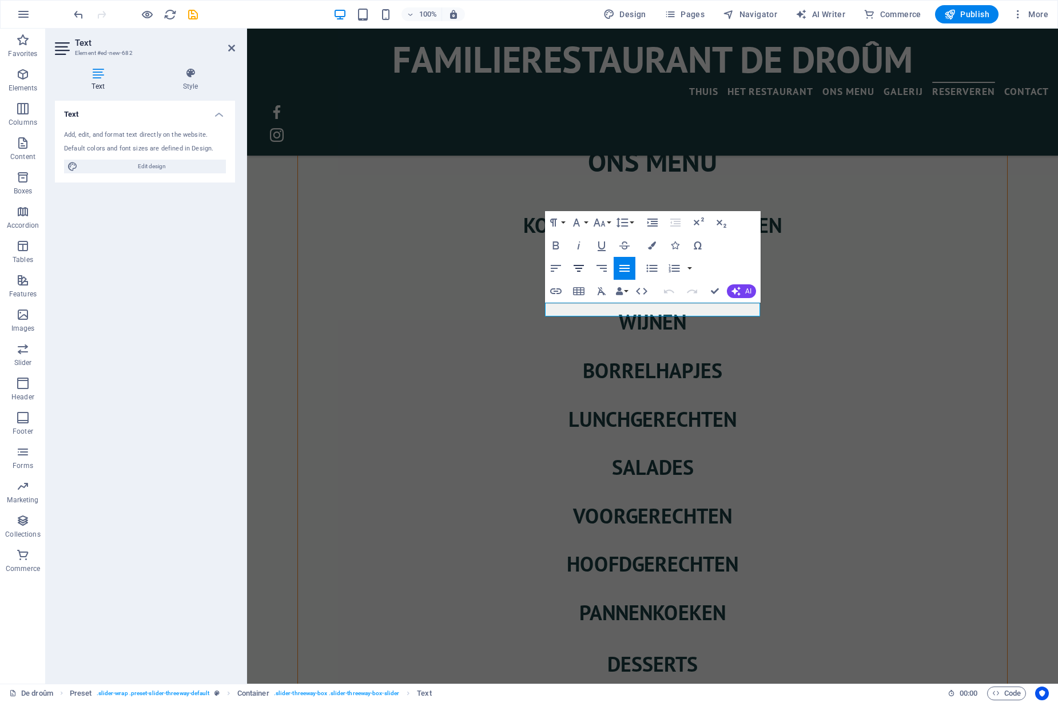
click at [583, 268] on icon "button" at bounding box center [579, 268] width 14 height 14
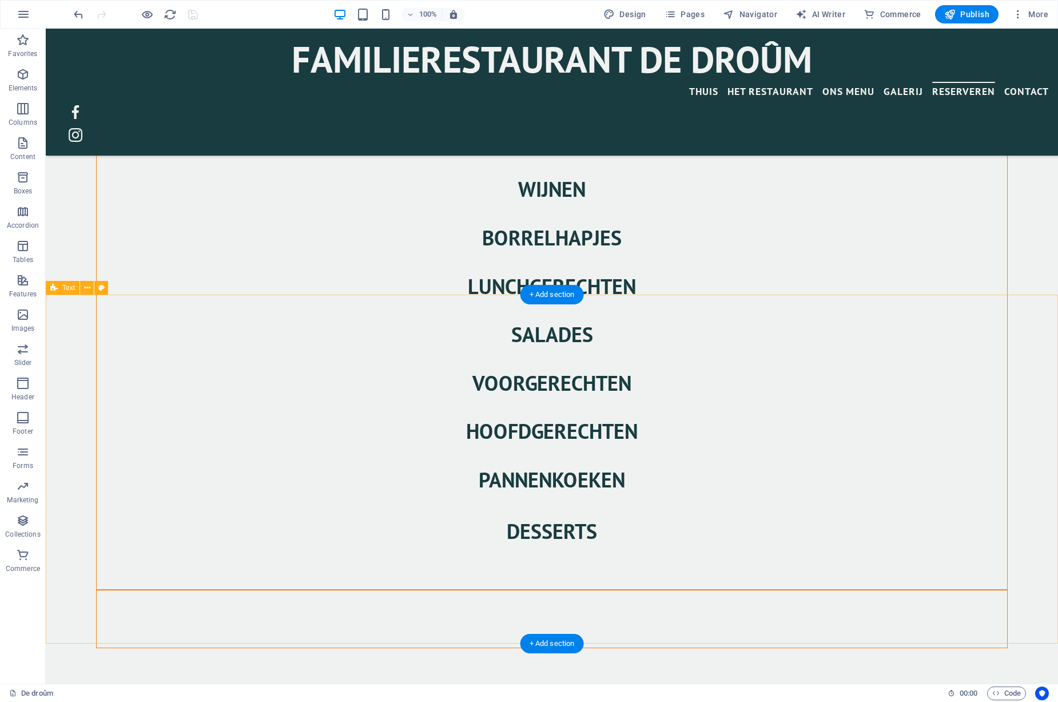
scroll to position [2407, 0]
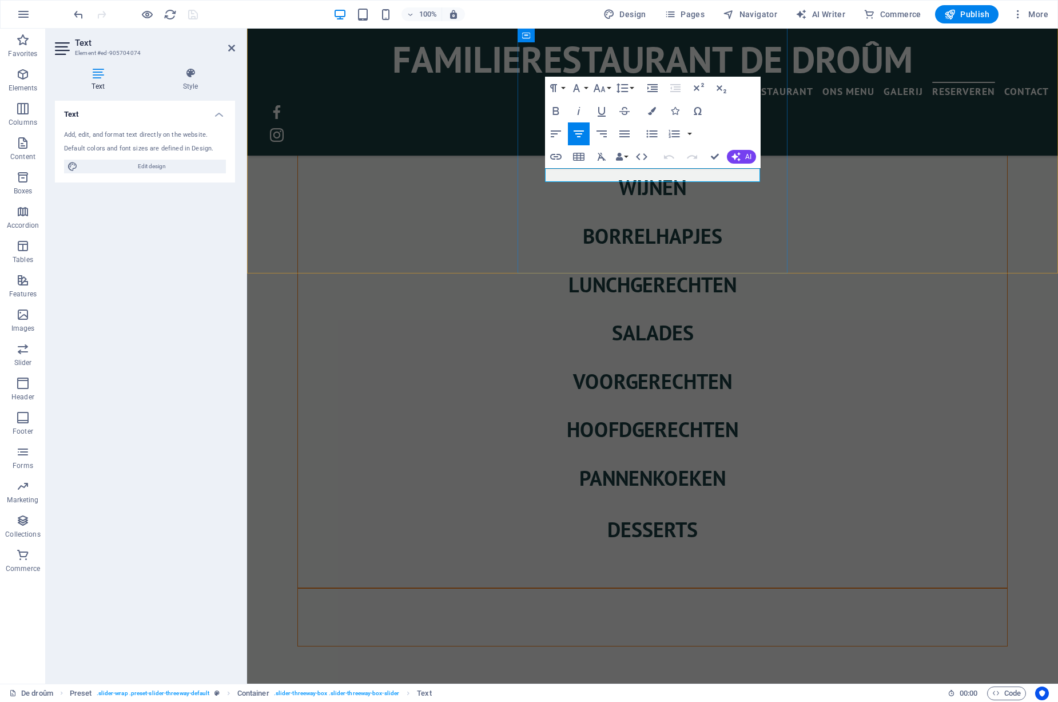
drag, startPoint x: 657, startPoint y: 175, endPoint x: 716, endPoint y: 175, distance: 58.3
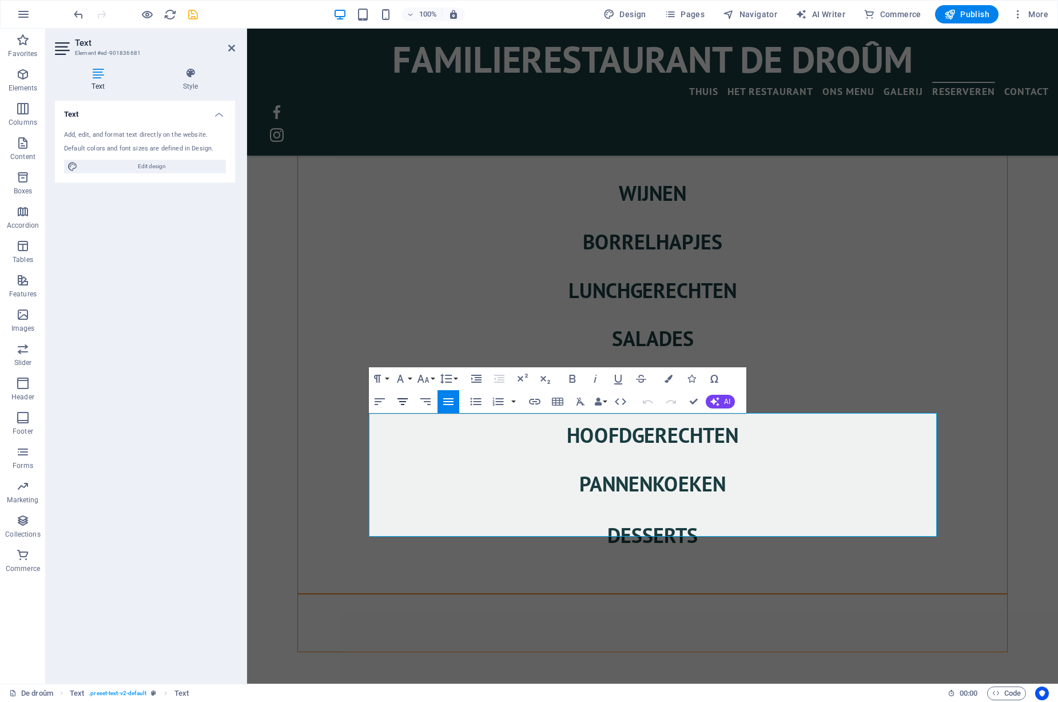
click at [404, 402] on icon "button" at bounding box center [403, 402] width 14 height 14
click at [194, 14] on icon "save" at bounding box center [192, 14] width 13 height 13
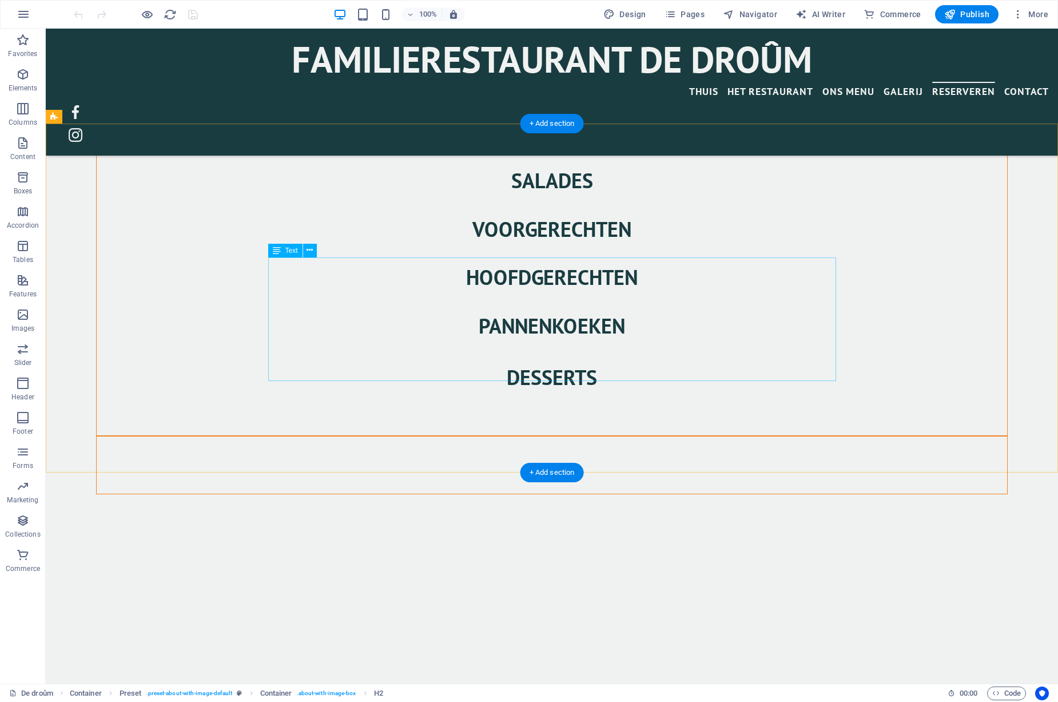
scroll to position [2562, 0]
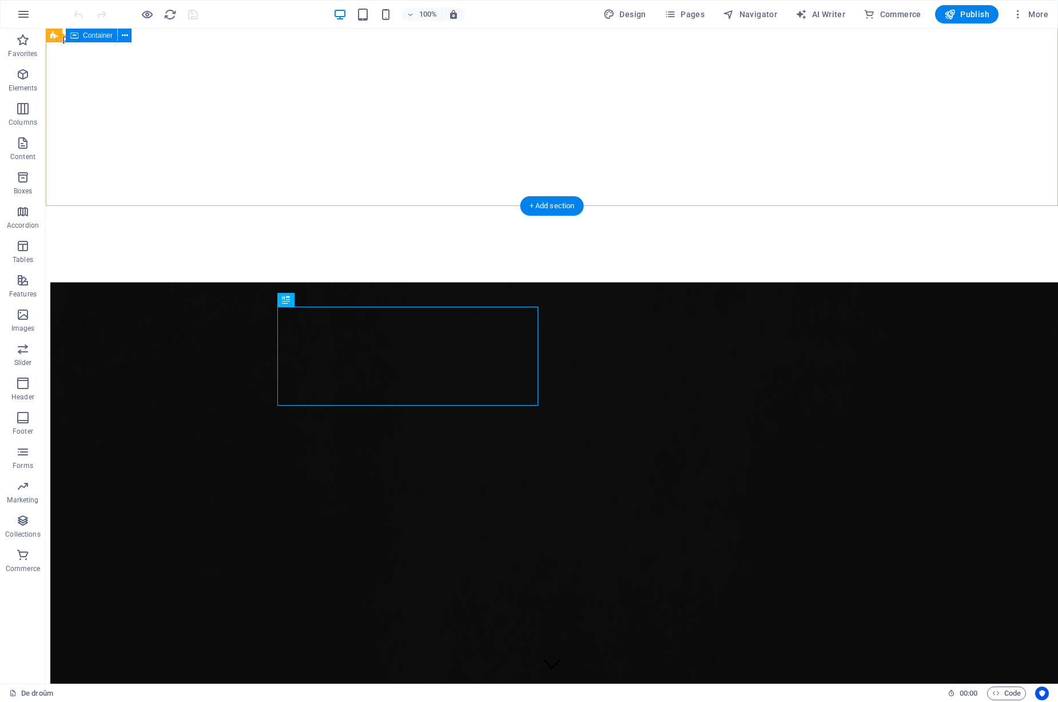
scroll to position [478, 0]
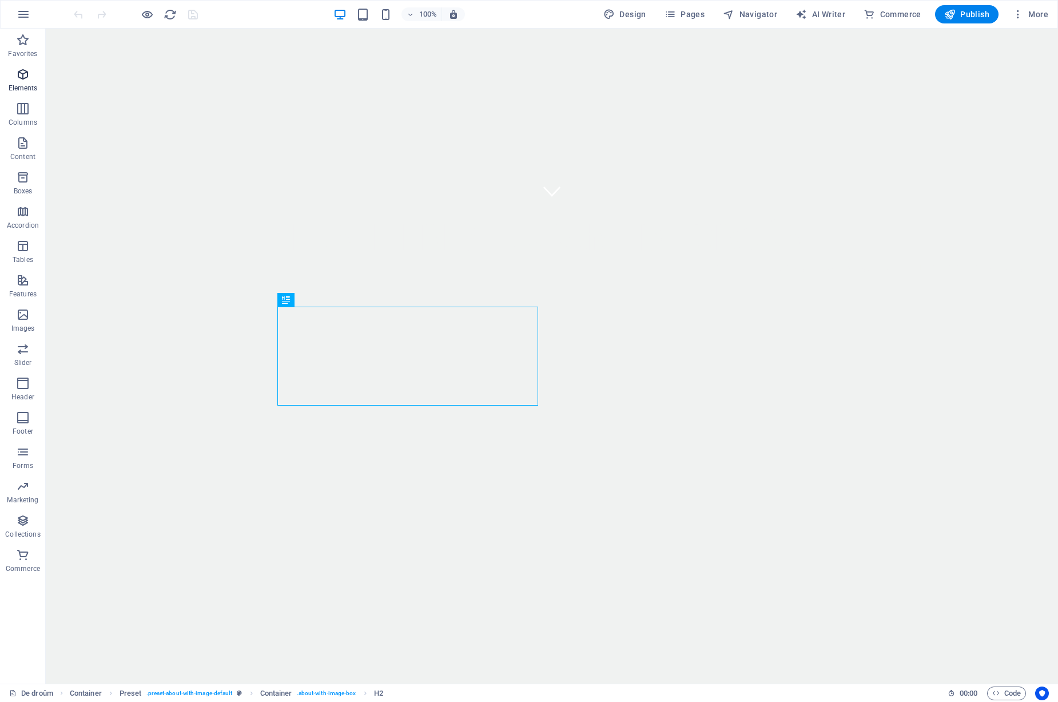
click at [23, 76] on icon "button" at bounding box center [23, 74] width 14 height 14
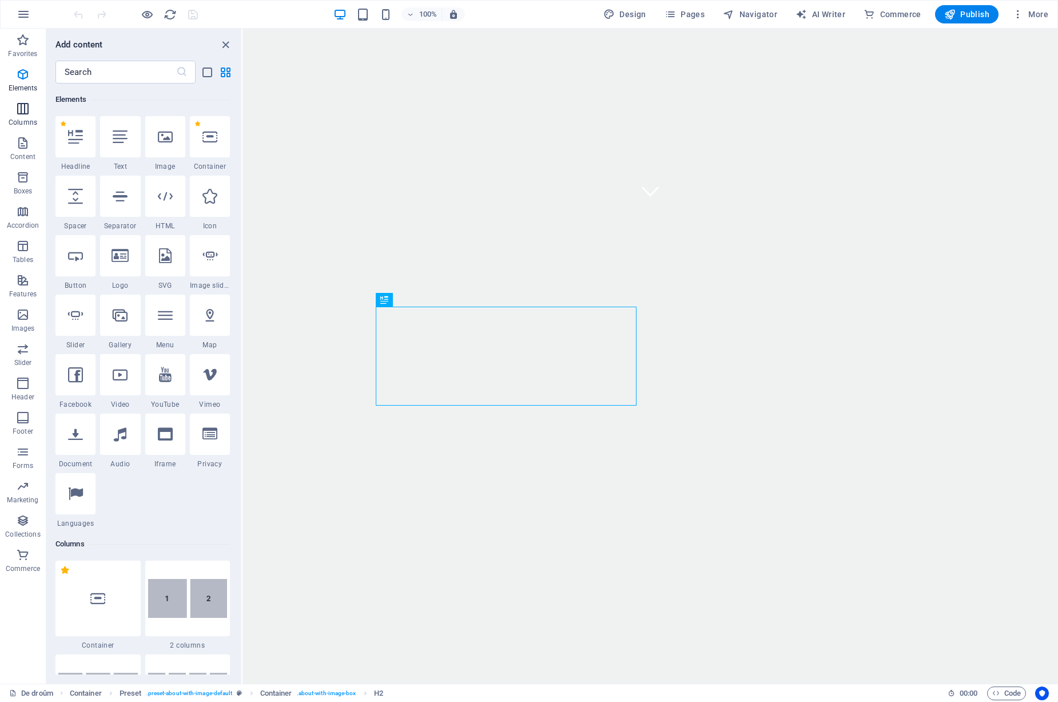
click at [22, 109] on icon "button" at bounding box center [23, 109] width 14 height 14
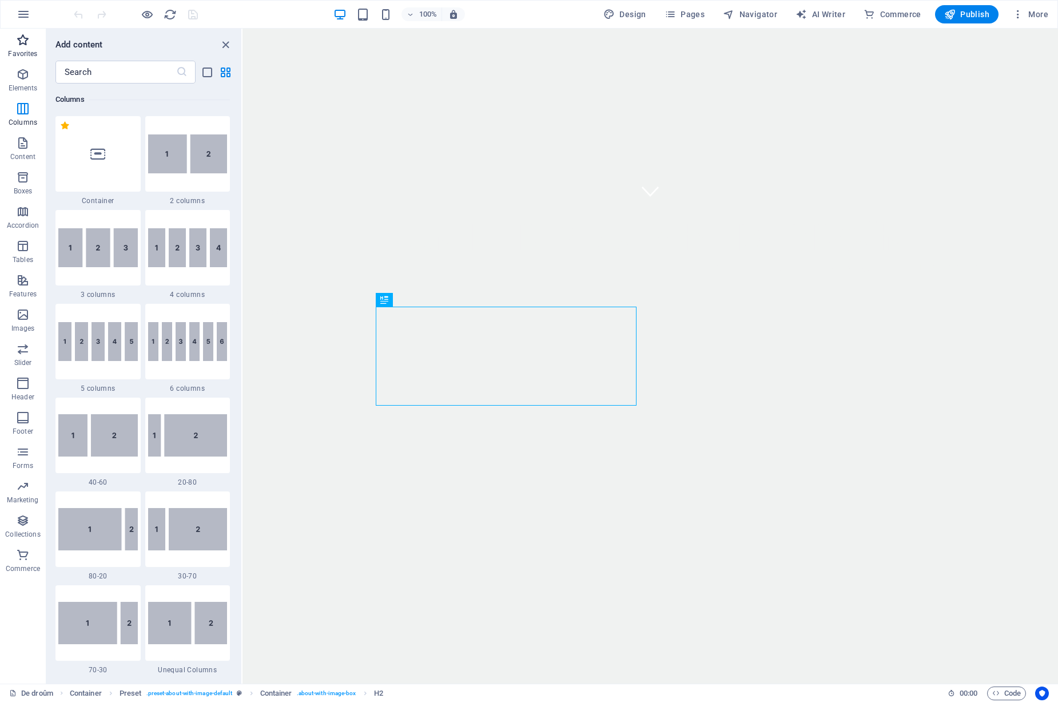
click at [27, 46] on icon "button" at bounding box center [23, 40] width 14 height 14
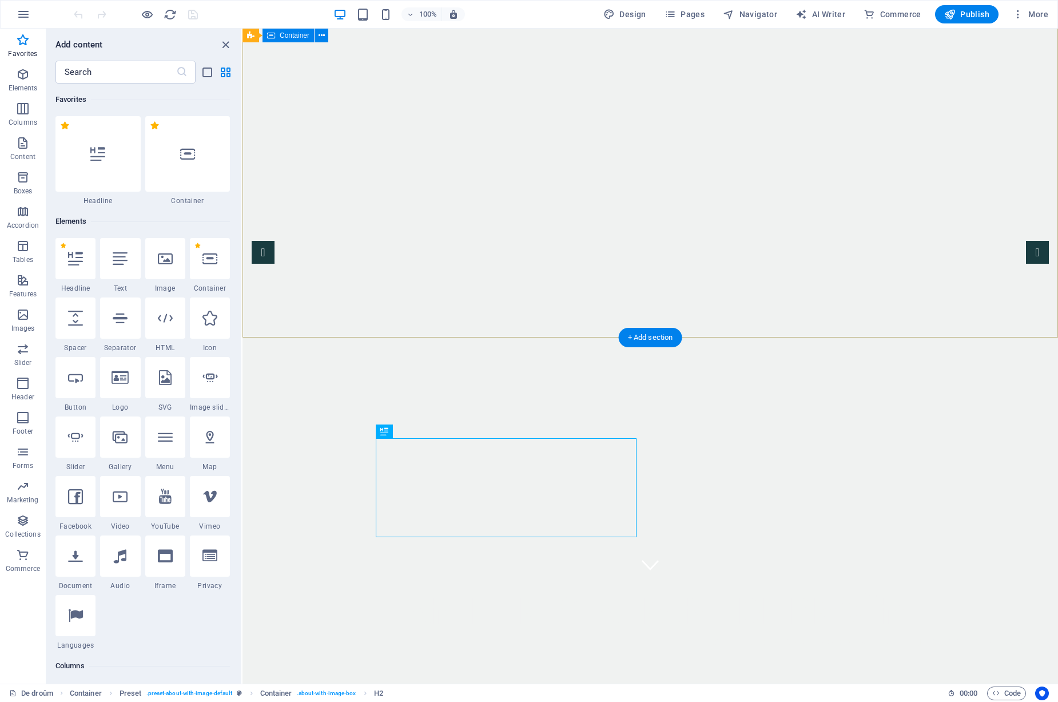
scroll to position [0, 0]
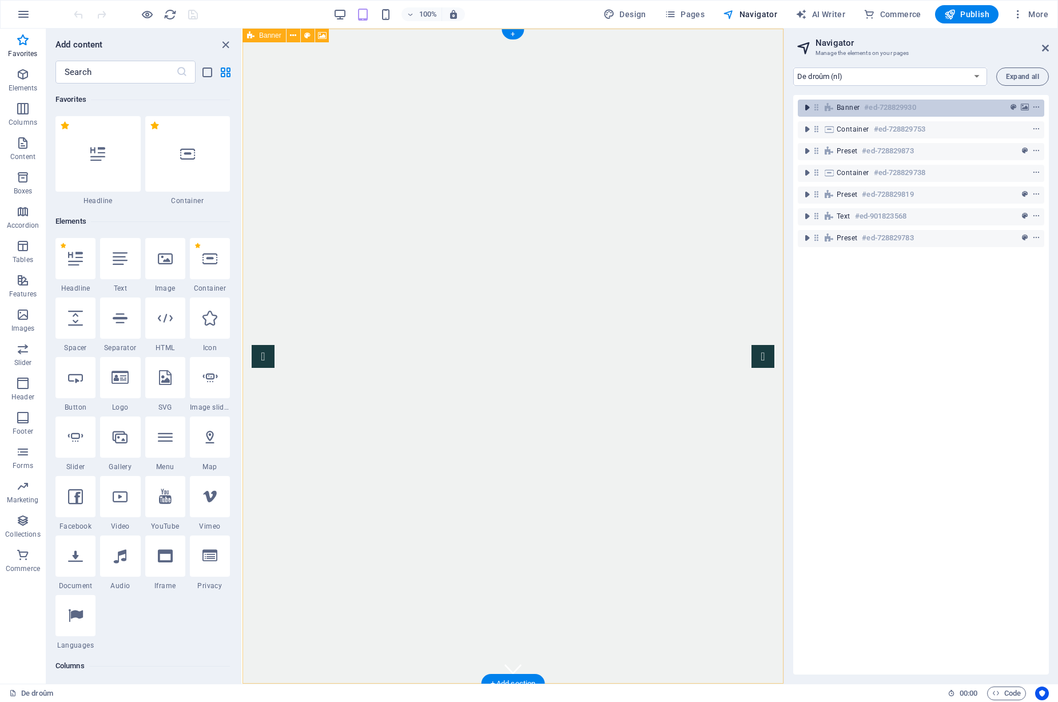
click at [804, 108] on icon "toggle-expand" at bounding box center [806, 107] width 11 height 11
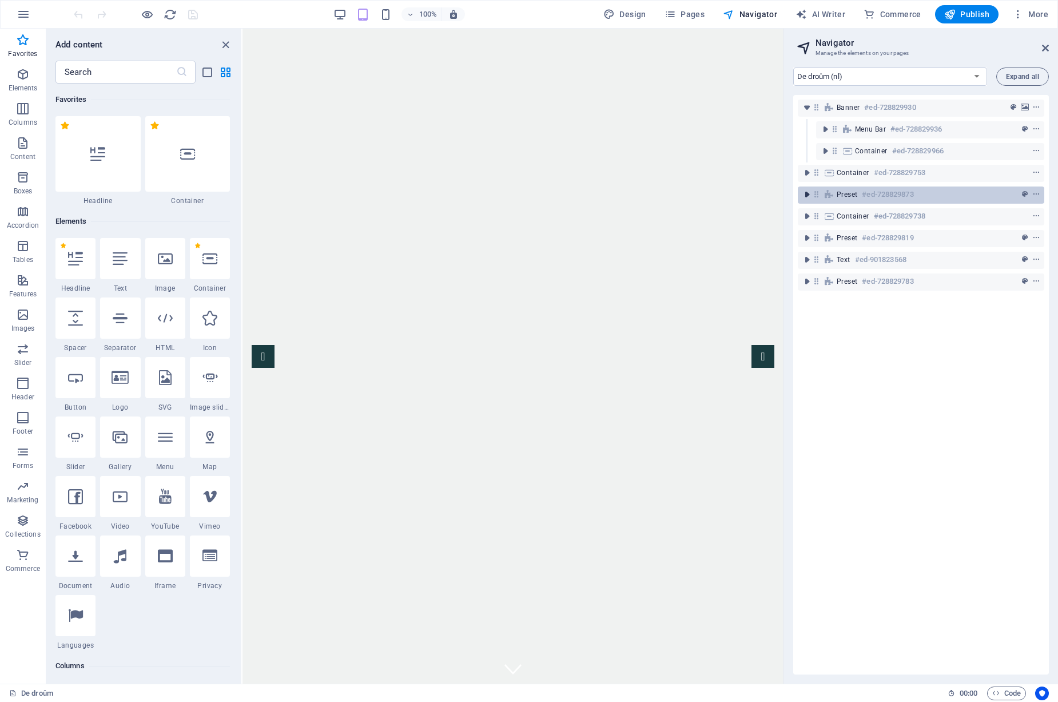
click at [803, 195] on icon "toggle-expand" at bounding box center [806, 194] width 11 height 11
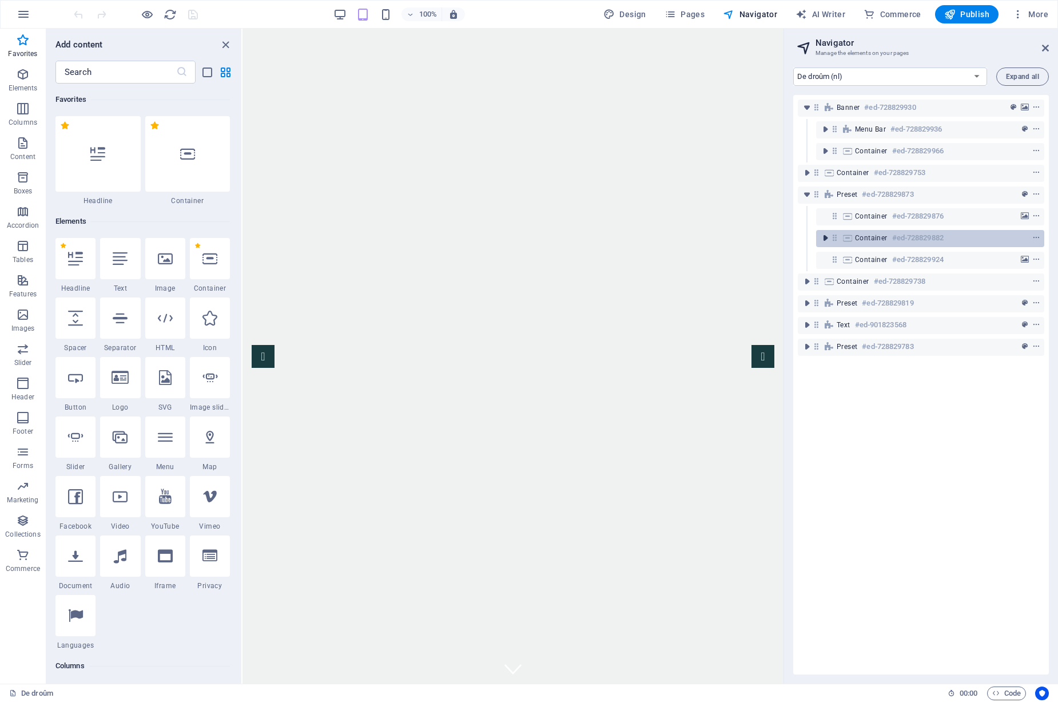
click at [824, 240] on icon "toggle-expand" at bounding box center [825, 237] width 11 height 11
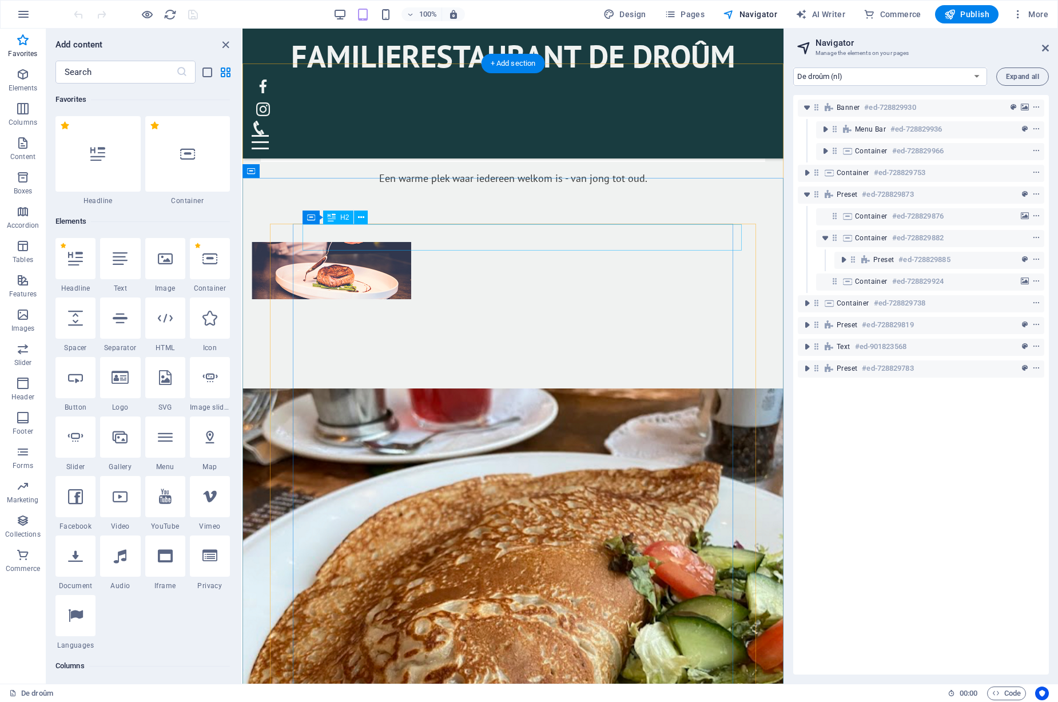
scroll to position [1088, 0]
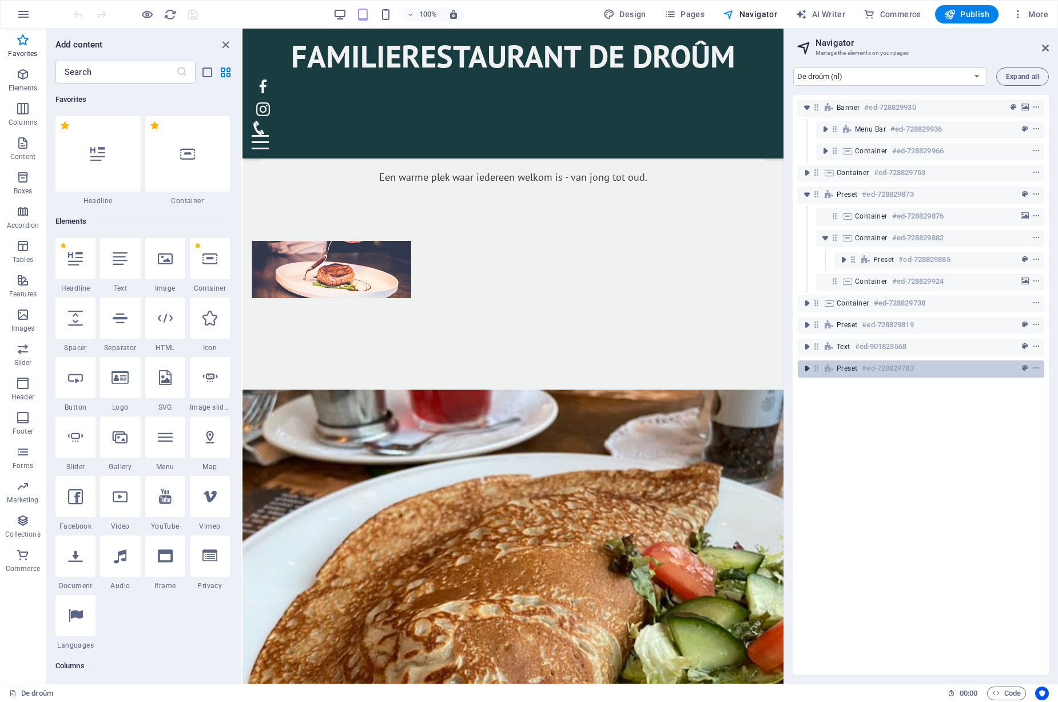
click at [809, 372] on icon "toggle-expand" at bounding box center [806, 368] width 11 height 11
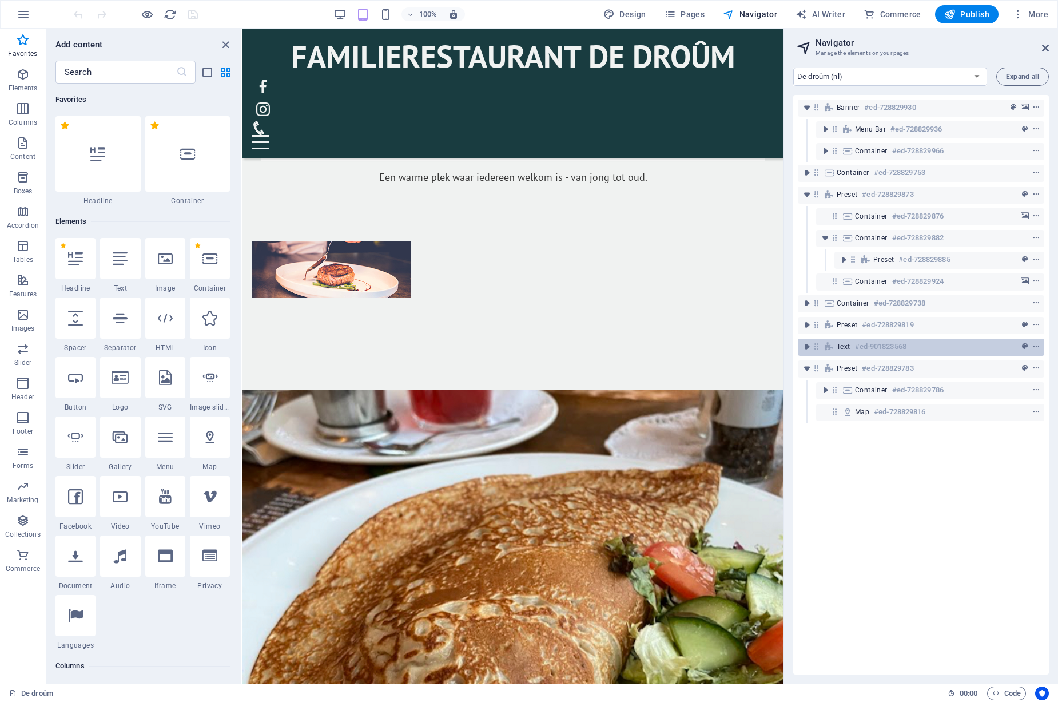
click at [803, 339] on div "Text #ed-901823568" at bounding box center [921, 347] width 247 height 17
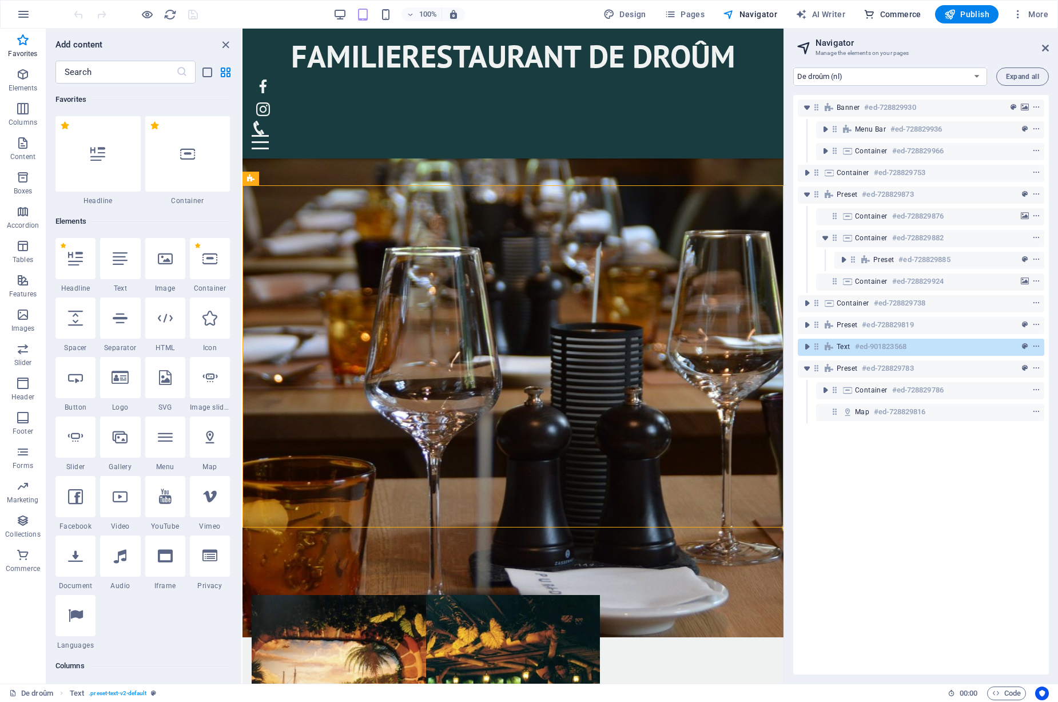
click at [358, 566] on span "Commerce" at bounding box center [271, 653] width 174 height 174
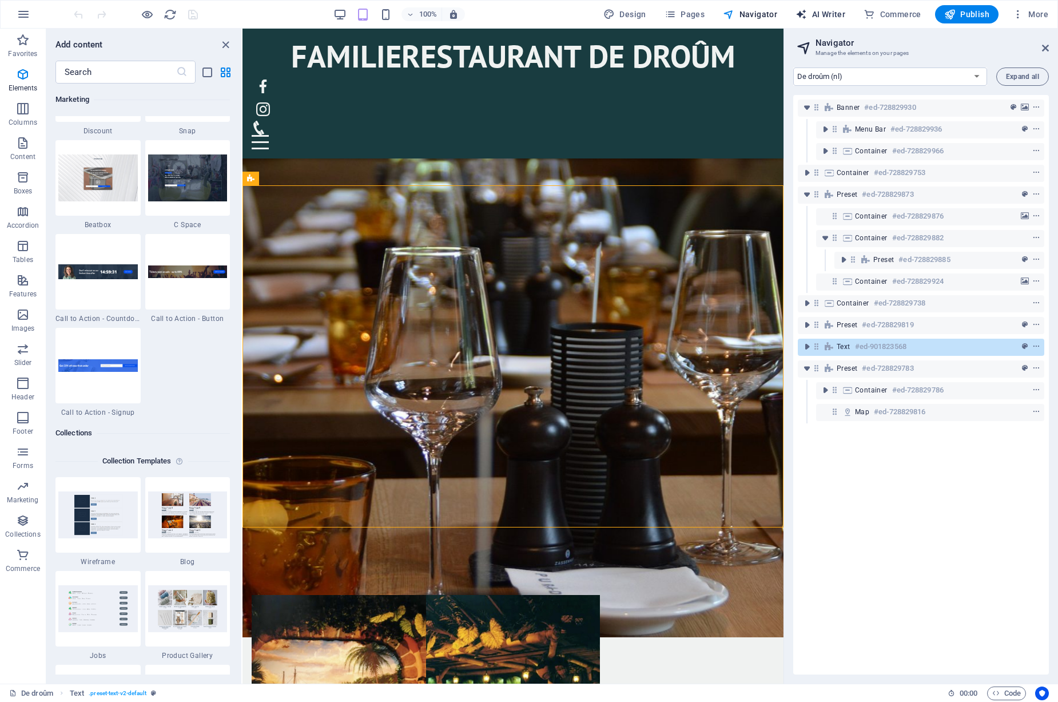
scroll to position [11023, 0]
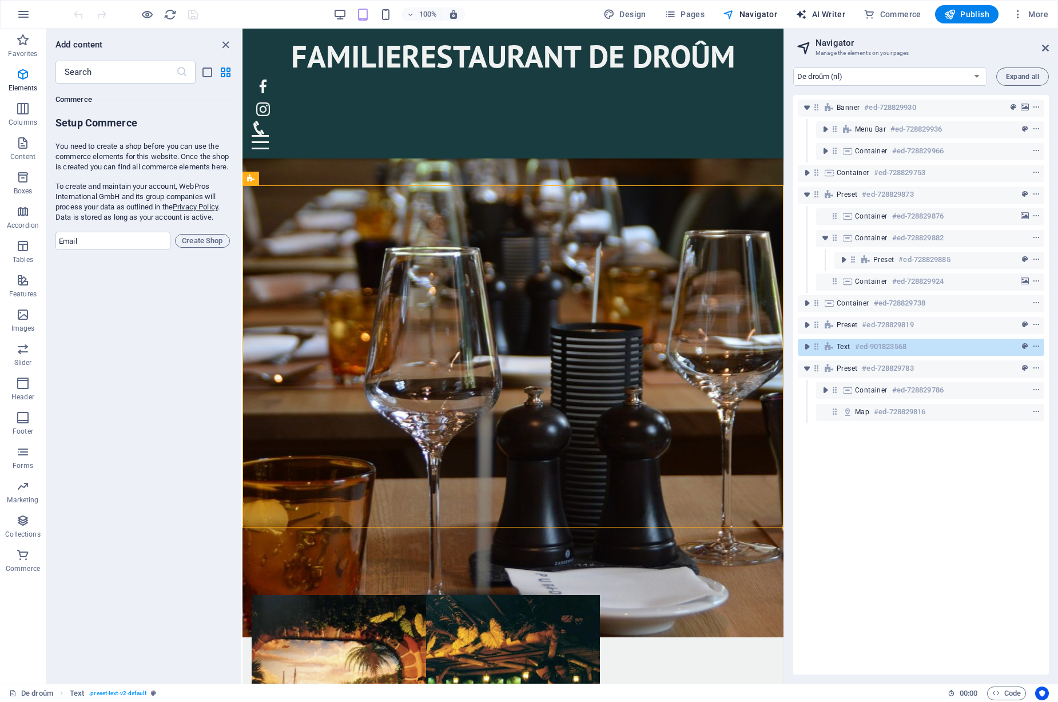
click at [532, 566] on span "AI Writer" at bounding box center [270, 653] width 523 height 174
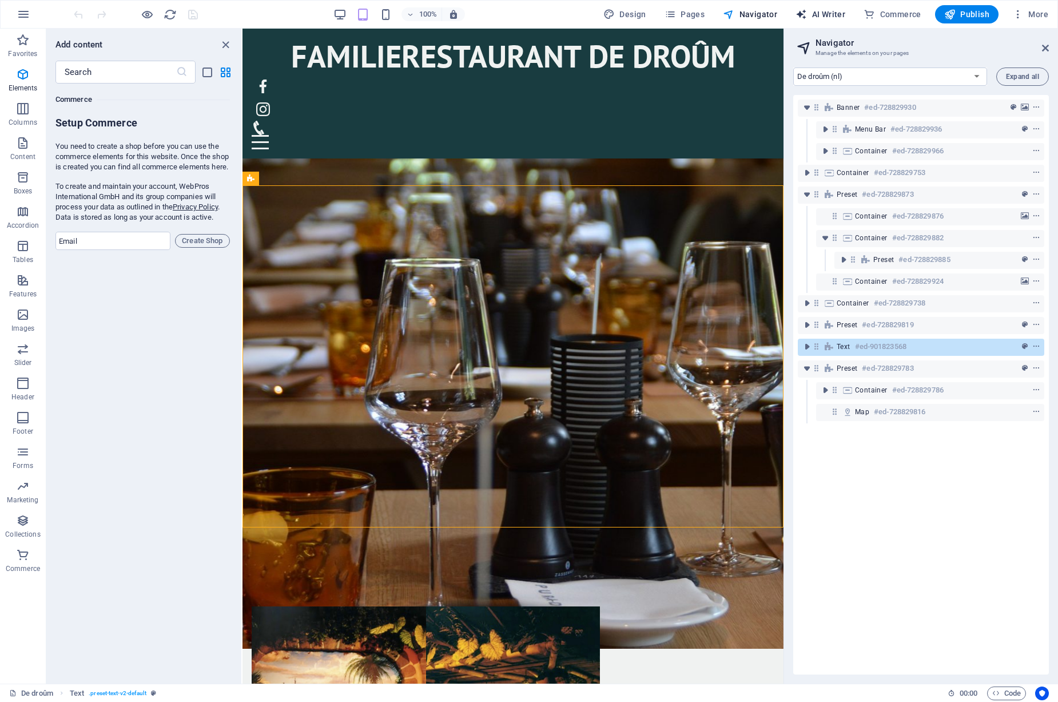
select select "English"
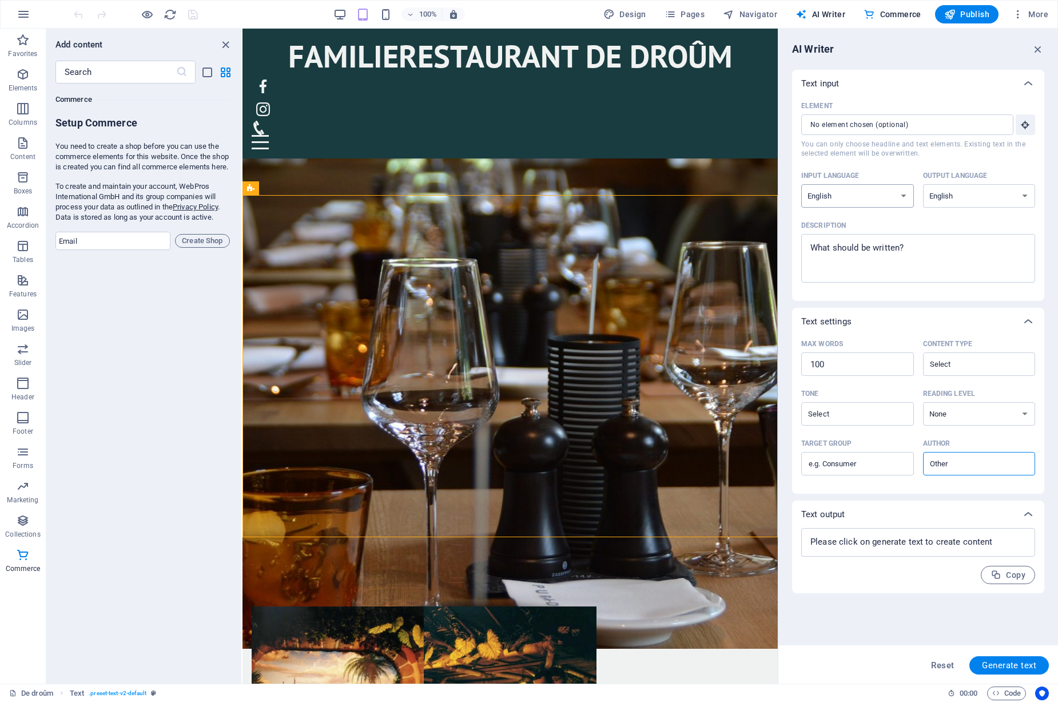
click at [900, 194] on select "Albanian Arabic Armenian Awadhi Azerbaijani Bashkir Basque Belarusian Bengali B…" at bounding box center [857, 195] width 113 height 23
select select "Dutch"
click at [801, 184] on select "Albanian Arabic Armenian Awadhi Azerbaijani Bashkir Basque Belarusian Bengali B…" at bounding box center [857, 195] width 113 height 23
click at [943, 194] on select "Albanian Arabic Armenian Awadhi Azerbaijani Bashkir Basque Belarusian Bengali B…" at bounding box center [979, 195] width 113 height 23
select select "Dutch"
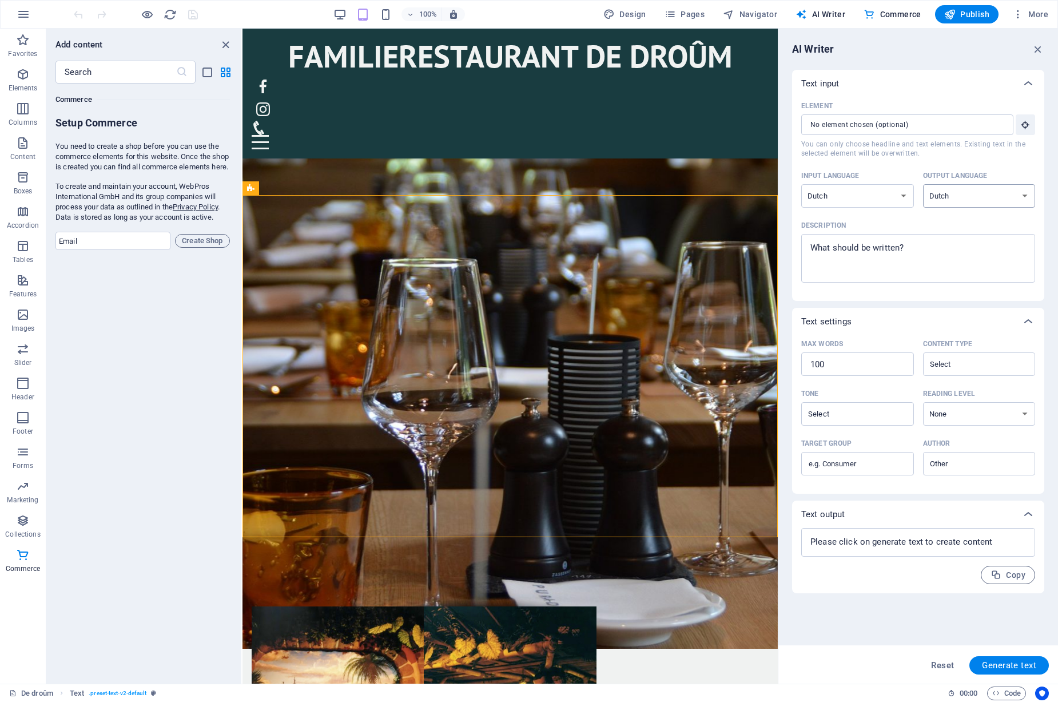
click at [923, 184] on select "Albanian Arabic Armenian Awadhi Azerbaijani Bashkir Basque Belarusian Bengali B…" at bounding box center [979, 195] width 113 height 23
click at [353, 578] on span "Commerce" at bounding box center [267, 664] width 172 height 172
click at [448, 522] on span "Design" at bounding box center [268, 536] width 360 height 29
select select "px"
select select "400"
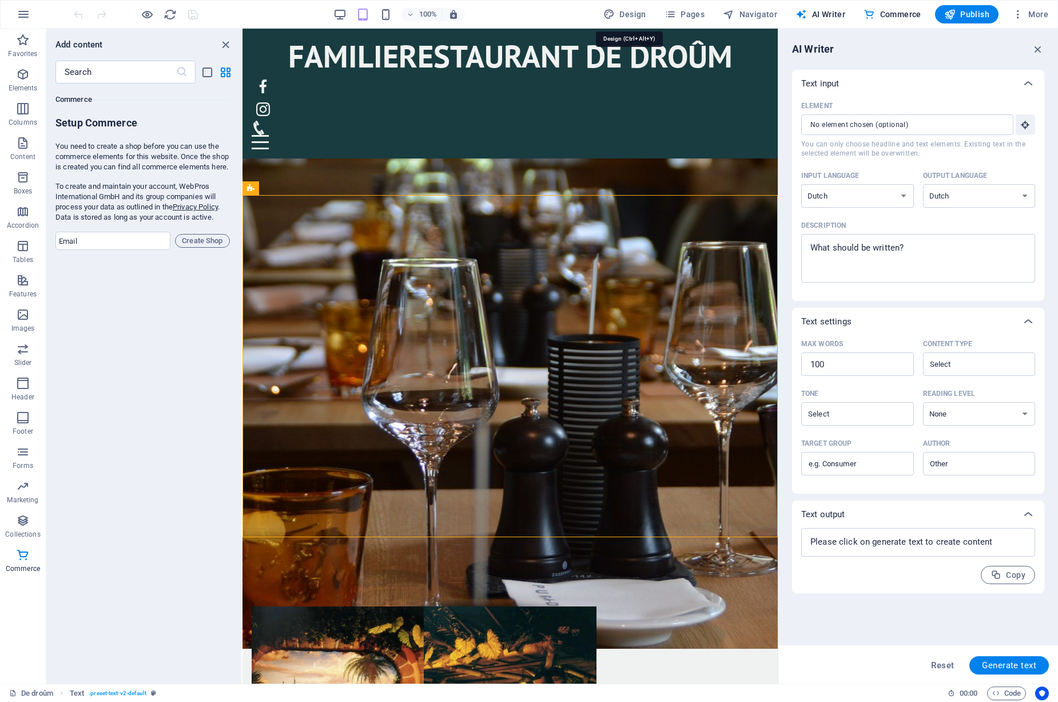
select select "px"
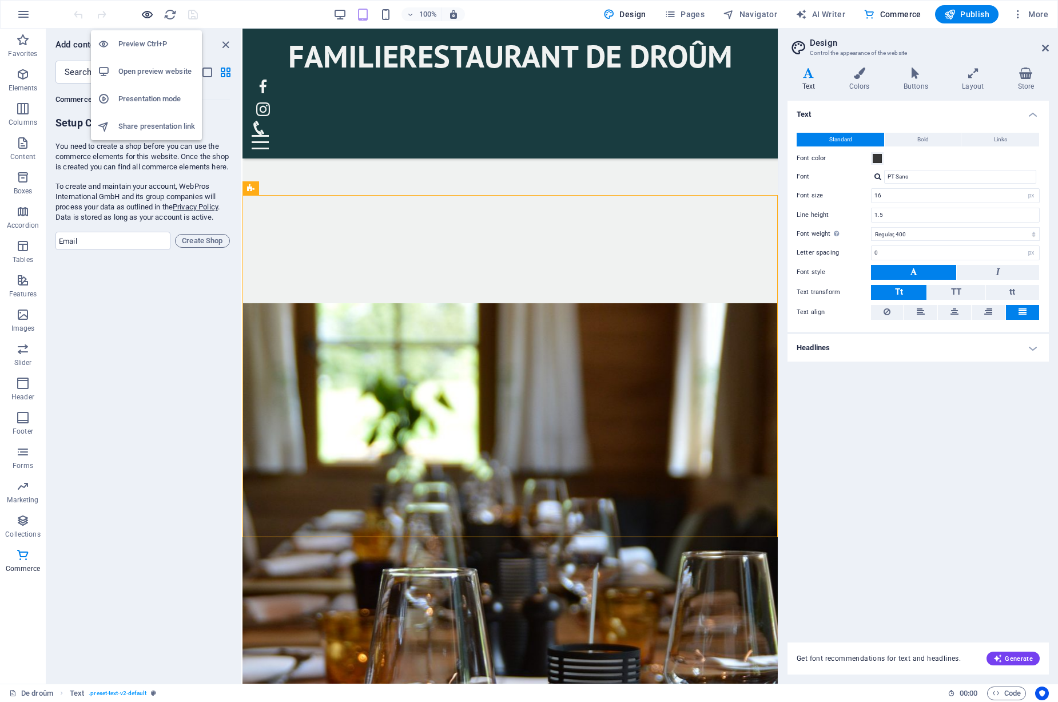
scroll to position [2647, 0]
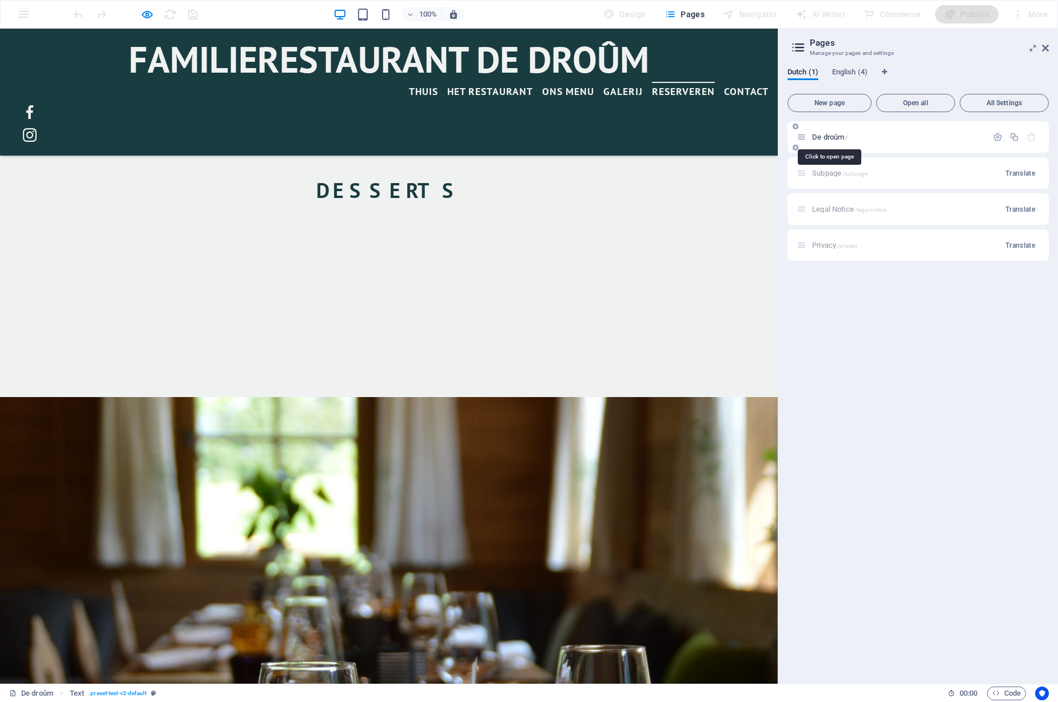
click at [837, 138] on span "De droûm /" at bounding box center [829, 137] width 35 height 9
click at [801, 137] on icon at bounding box center [802, 137] width 10 height 10
click at [797, 123] on icon at bounding box center [796, 126] width 6 height 7
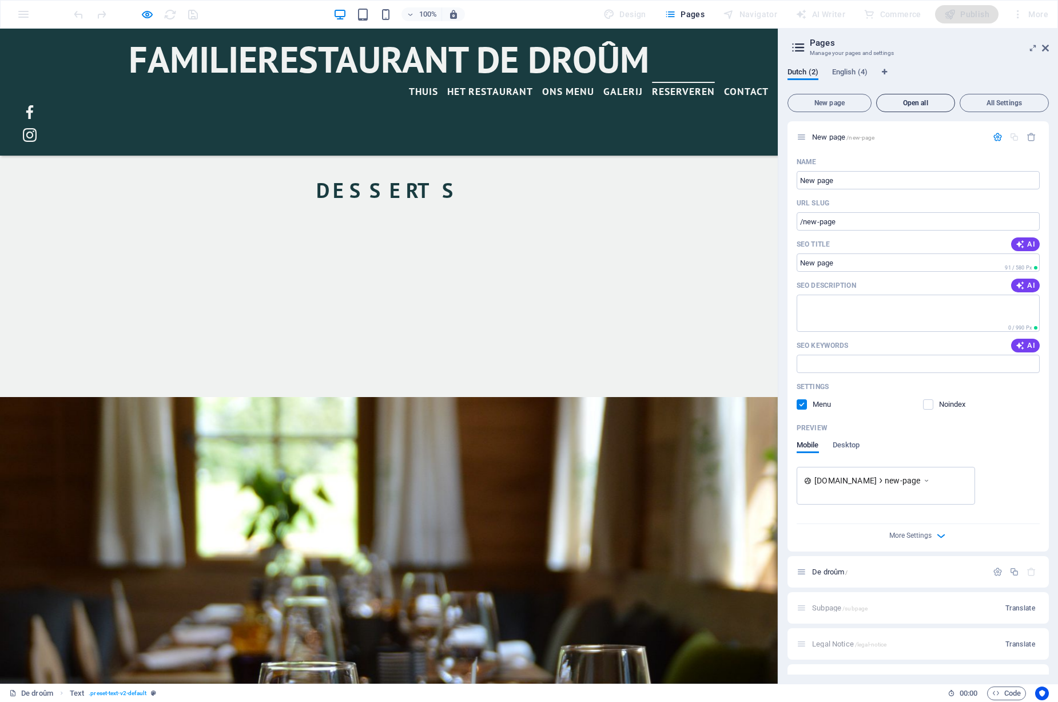
click at [905, 102] on span "Open all" at bounding box center [915, 103] width 69 height 7
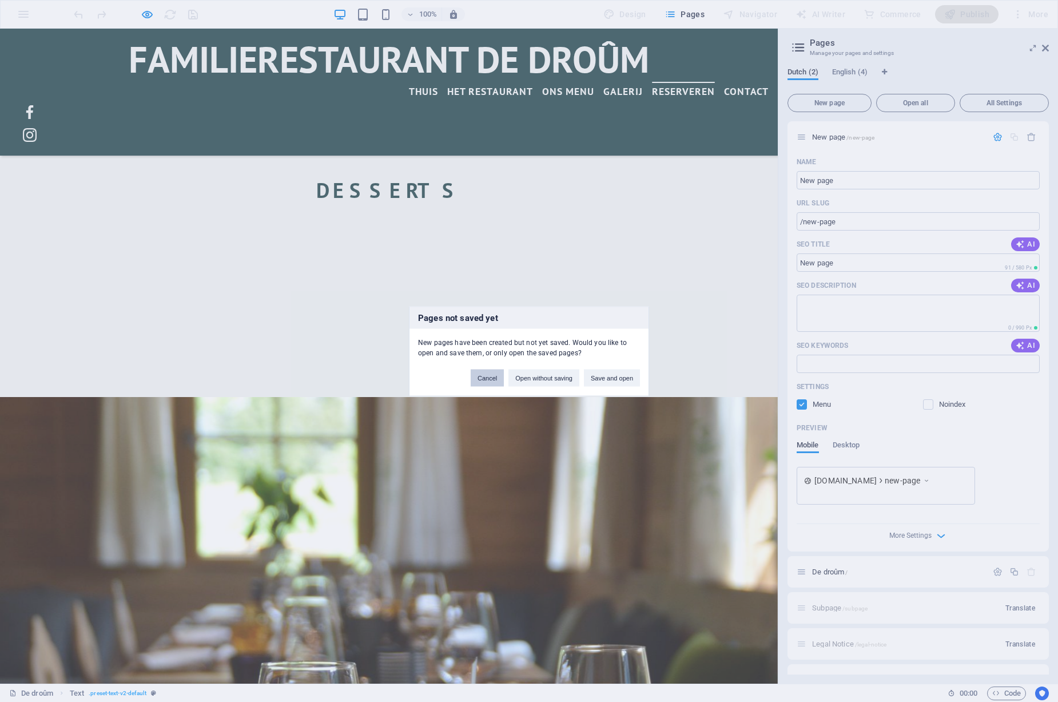
click at [489, 378] on button "Cancel" at bounding box center [487, 377] width 33 height 17
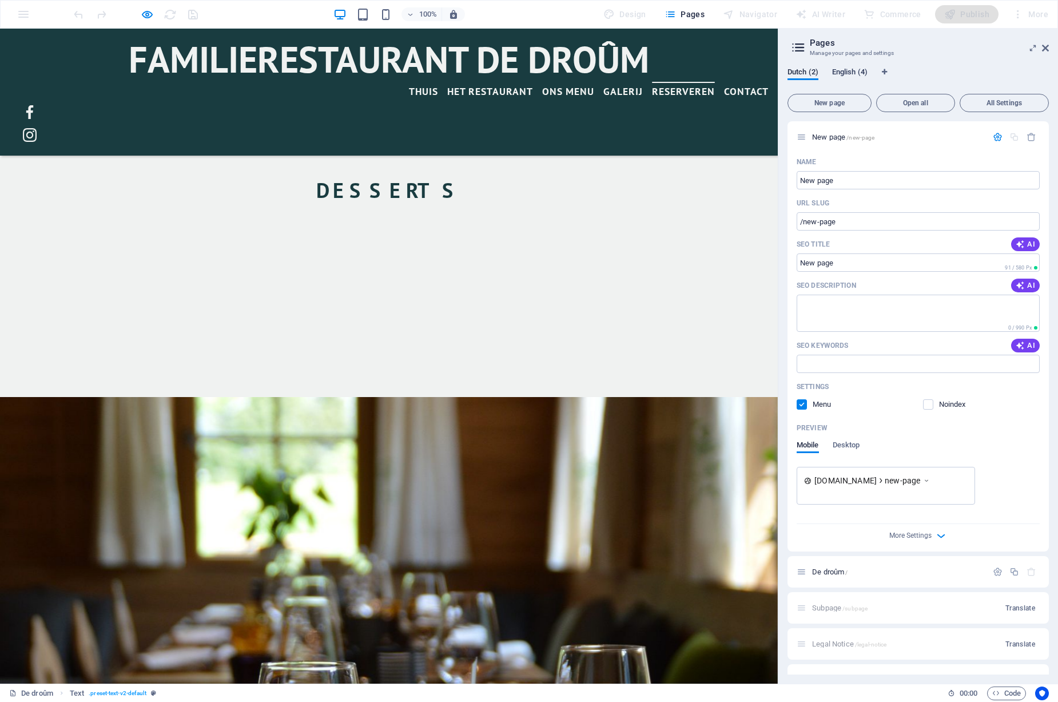
click at [852, 73] on span "English (4)" at bounding box center [849, 73] width 35 height 16
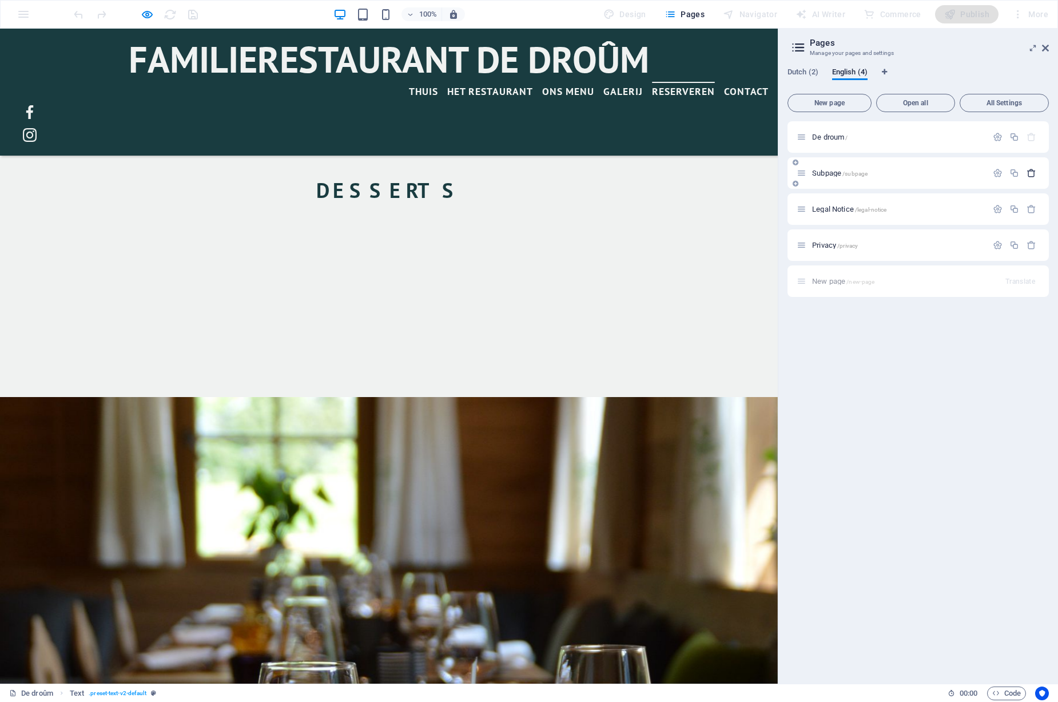
click at [1031, 172] on icon "button" at bounding box center [1032, 173] width 10 height 10
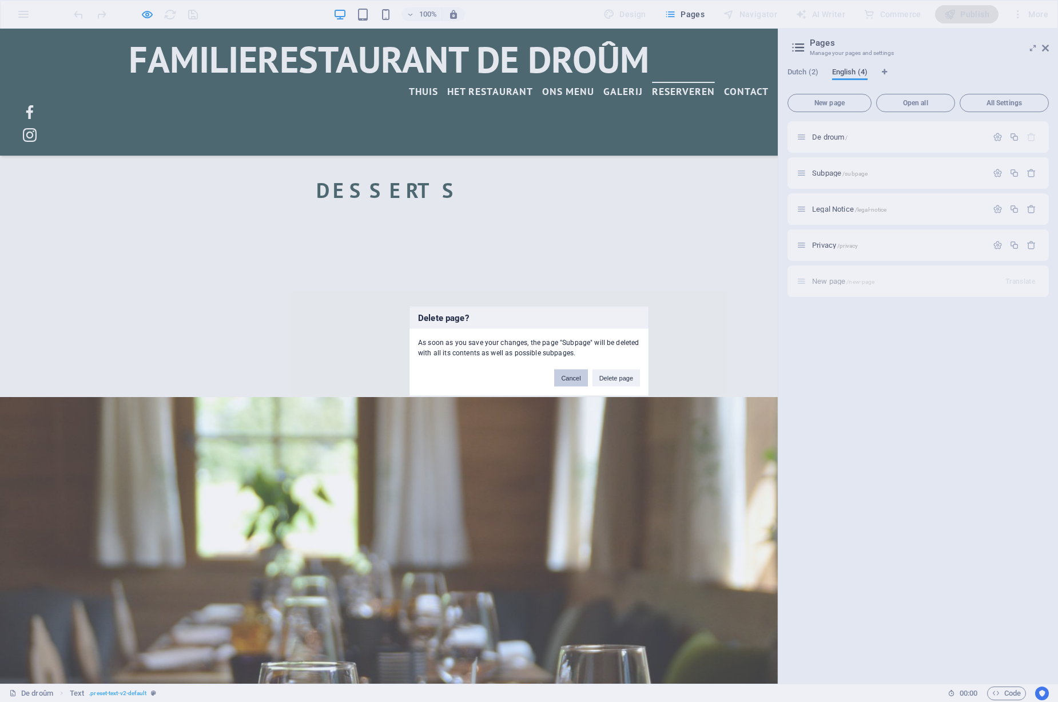
click at [568, 380] on button "Cancel" at bounding box center [570, 377] width 33 height 17
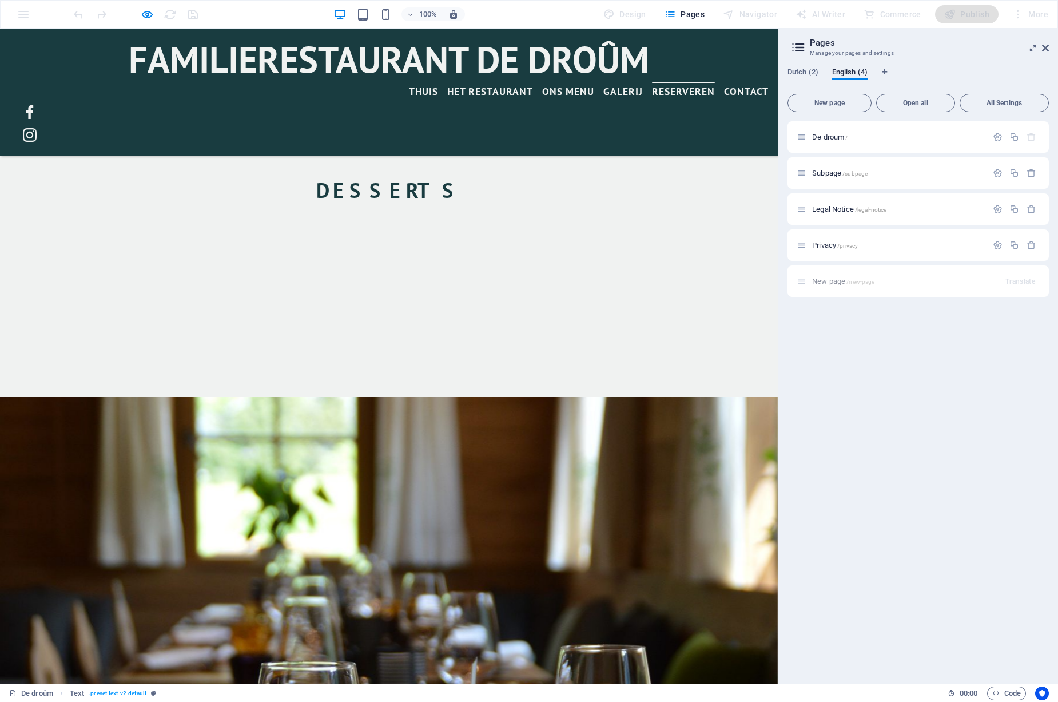
click at [799, 47] on icon at bounding box center [798, 47] width 17 height 16
click at [1034, 244] on icon "button" at bounding box center [1032, 245] width 10 height 10
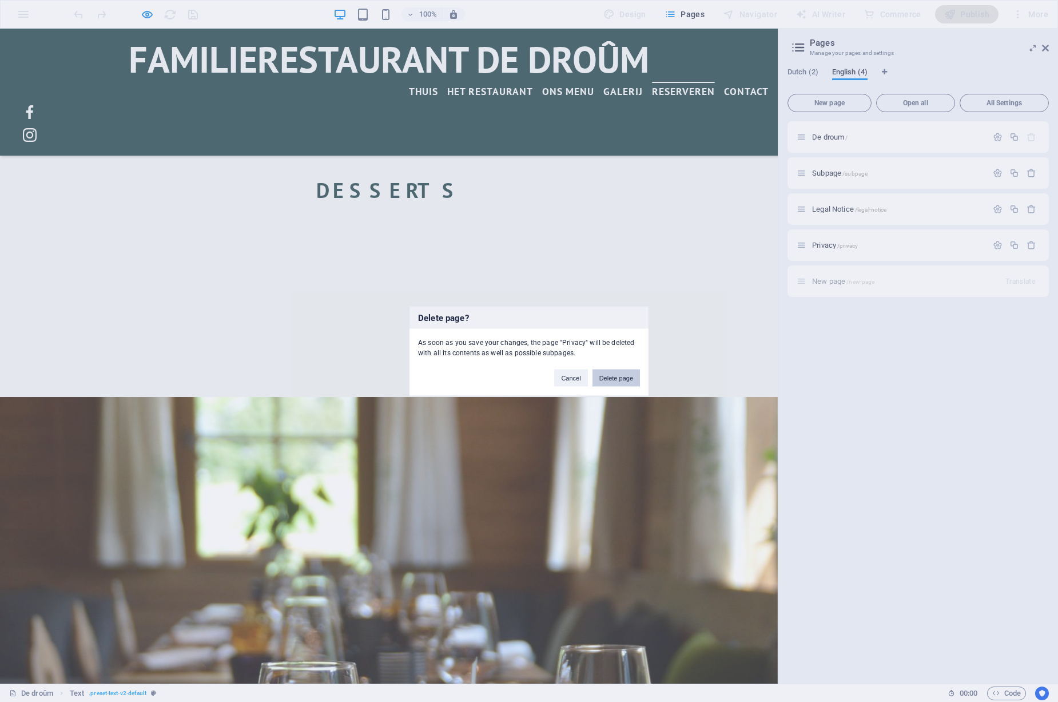
click at [614, 378] on button "Delete page" at bounding box center [616, 377] width 47 height 17
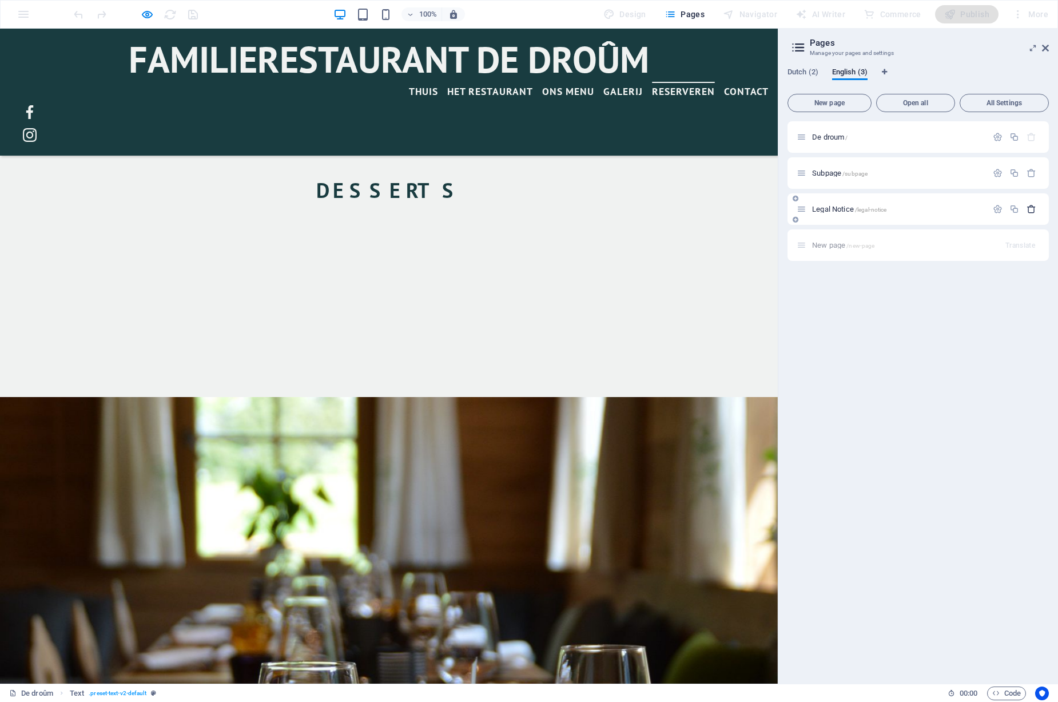
click at [1031, 209] on icon "button" at bounding box center [1032, 209] width 10 height 10
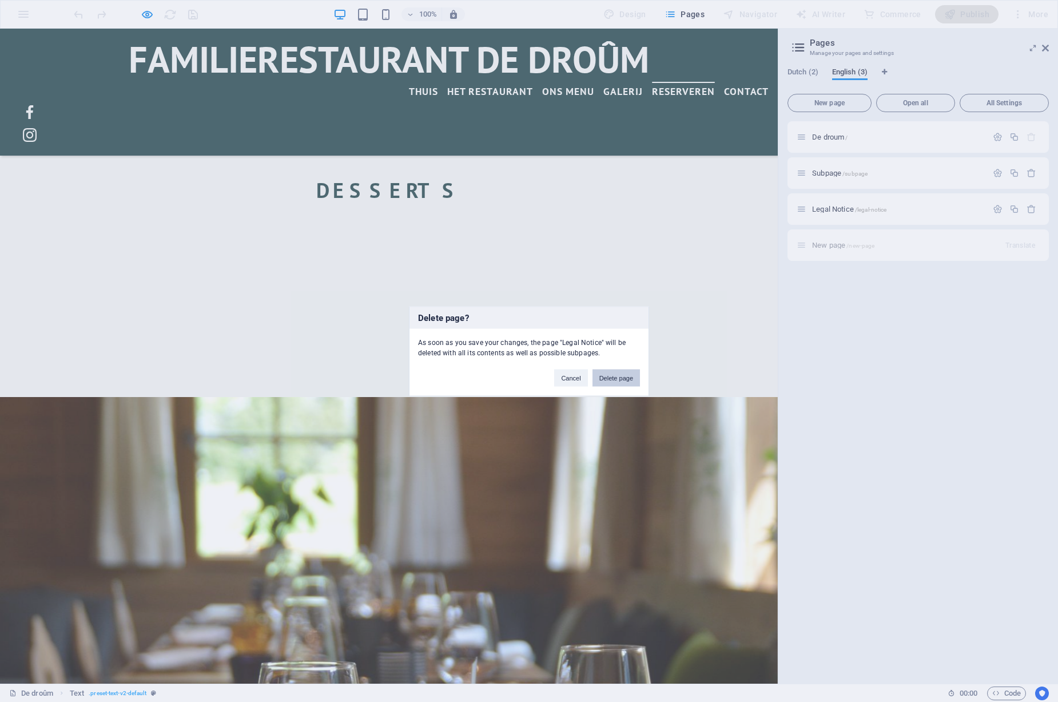
drag, startPoint x: 597, startPoint y: 386, endPoint x: 606, endPoint y: 383, distance: 10.3
click at [603, 384] on div "Cancel Delete page" at bounding box center [597, 371] width 103 height 29
click at [611, 381] on button "Delete page" at bounding box center [616, 377] width 47 height 17
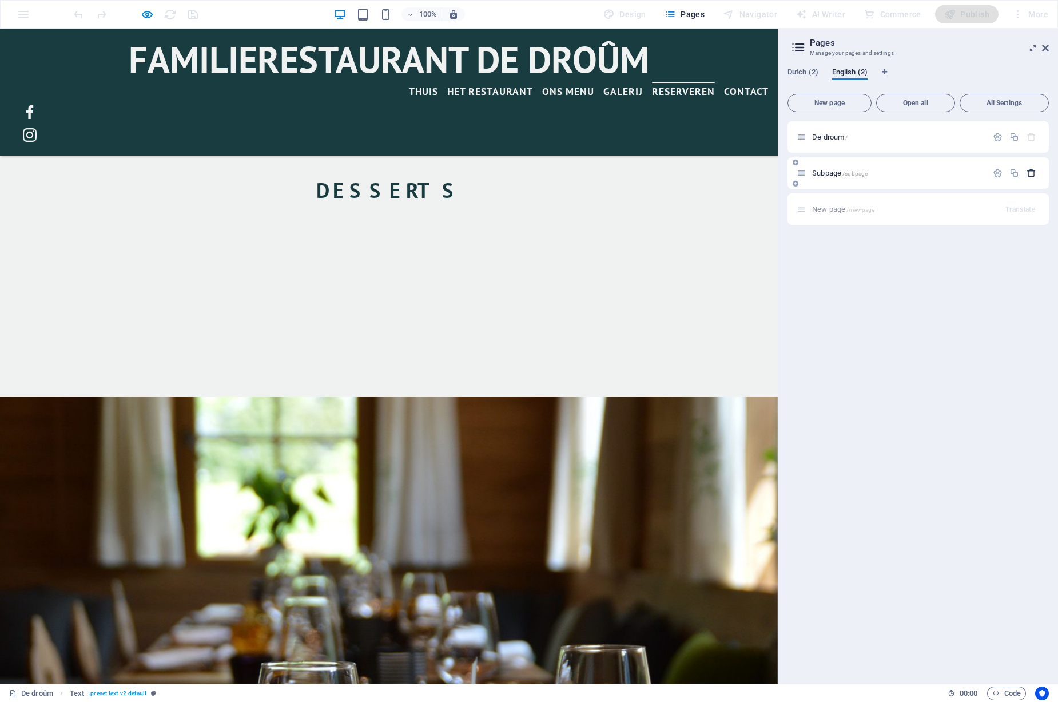
click at [1028, 172] on icon "button" at bounding box center [1032, 173] width 10 height 10
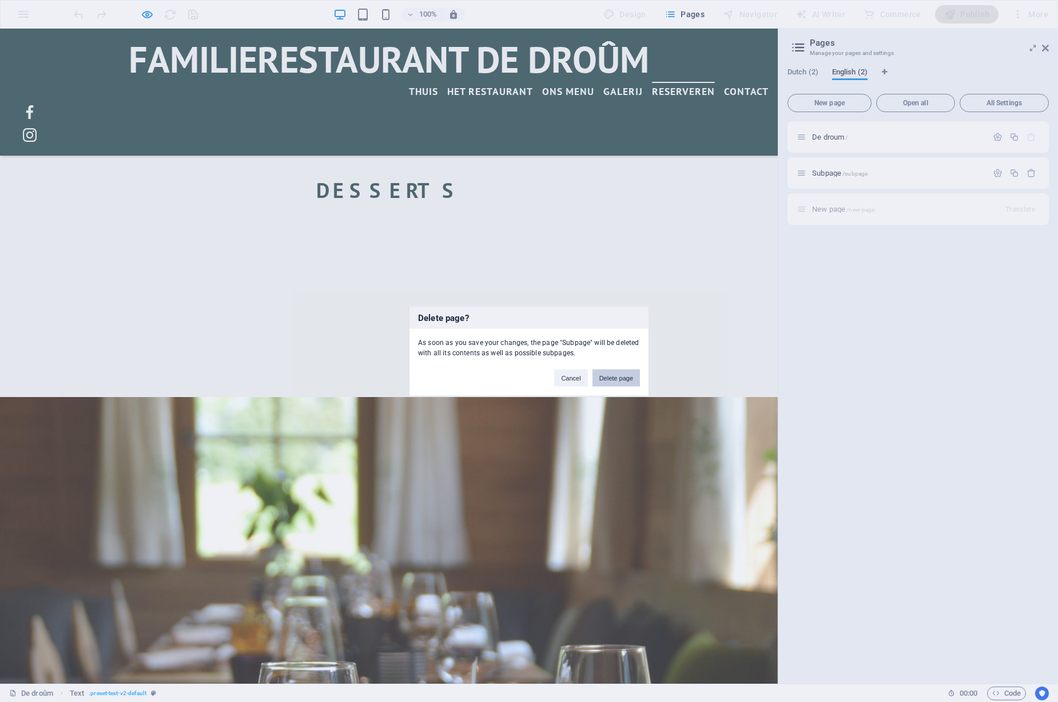
click at [617, 380] on button "Delete page" at bounding box center [616, 377] width 47 height 17
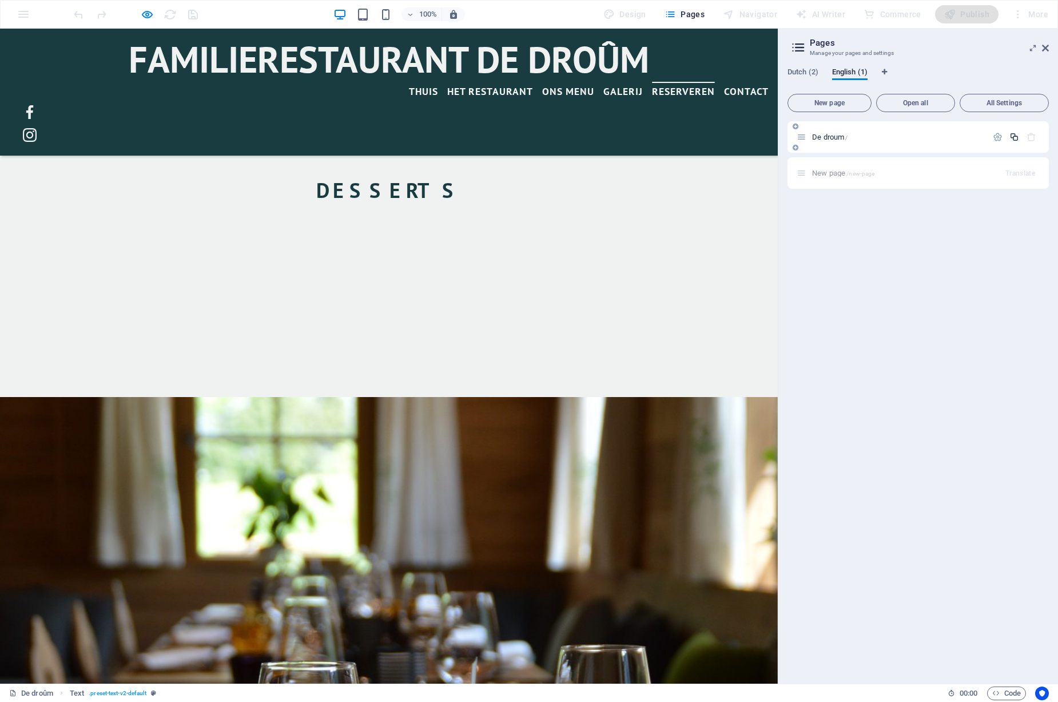
click at [1010, 137] on icon "button" at bounding box center [1015, 137] width 10 height 10
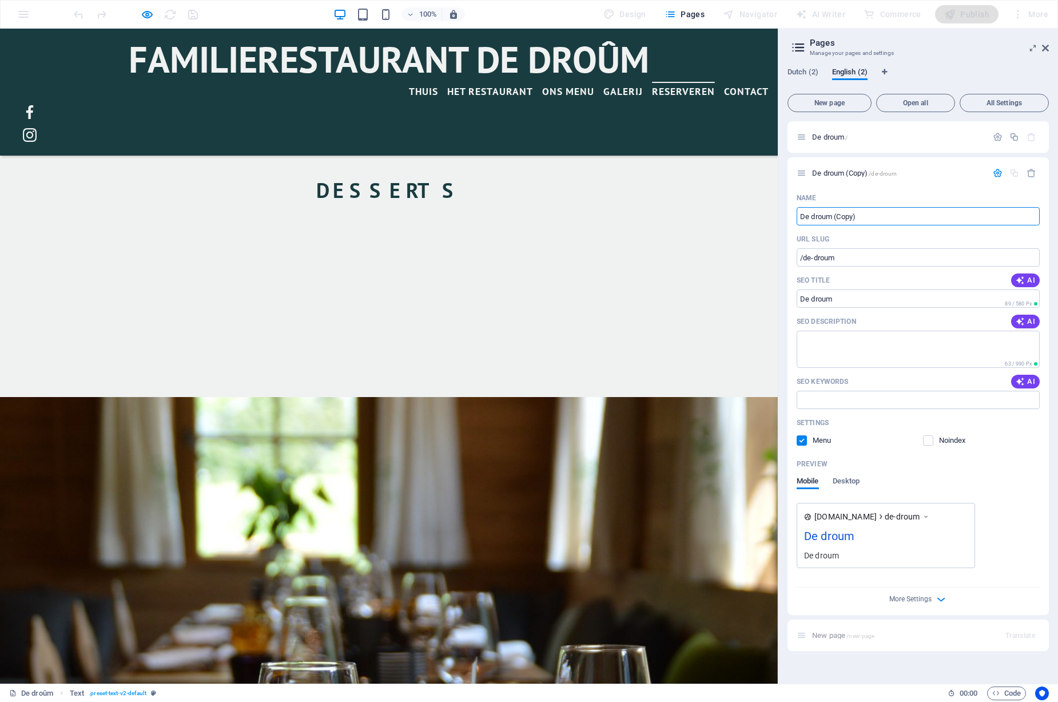
click at [1034, 172] on icon "button" at bounding box center [1032, 173] width 10 height 10
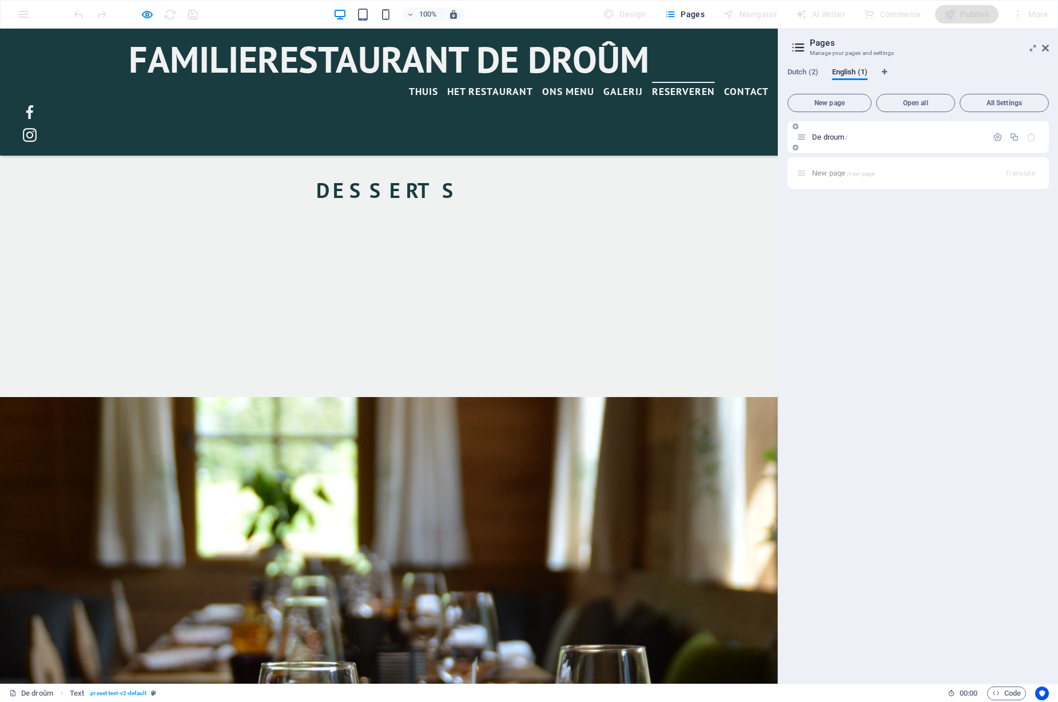
click at [809, 137] on div "De droum /" at bounding box center [898, 136] width 178 height 7
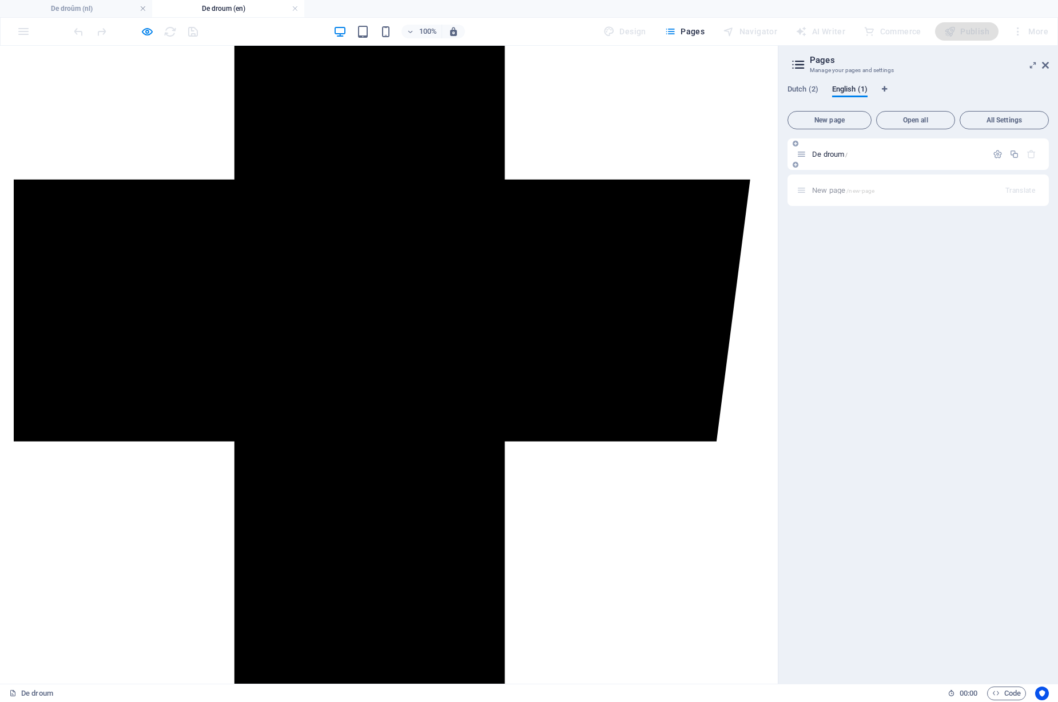
scroll to position [1212, 0]
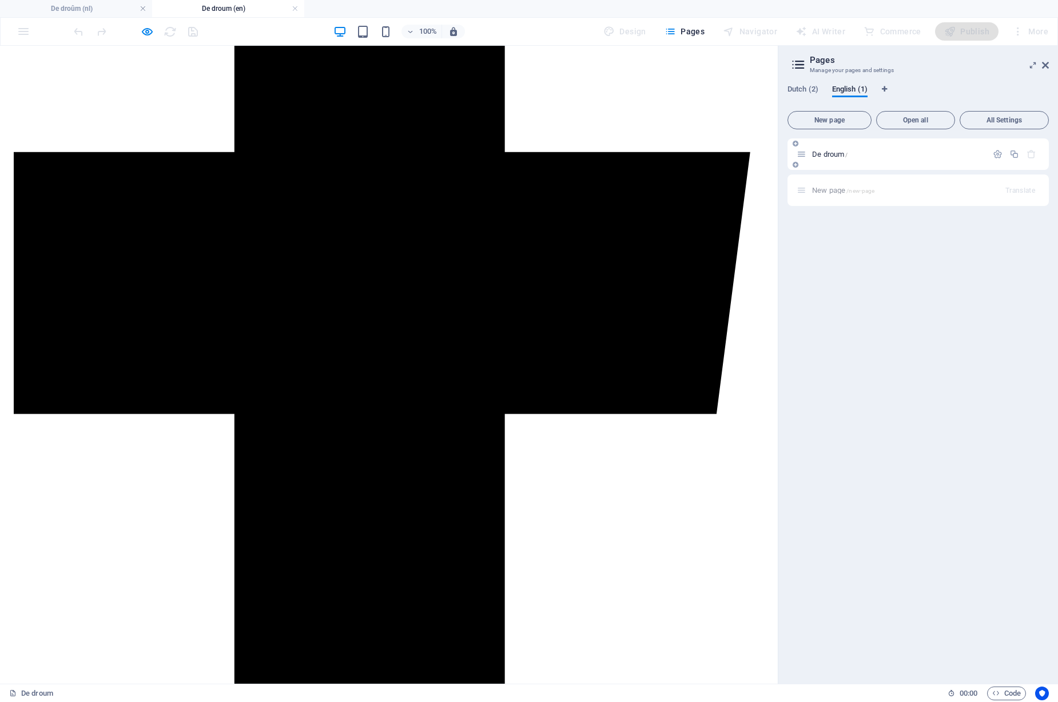
click at [829, 156] on span "De droum /" at bounding box center [829, 154] width 35 height 9
click at [1008, 152] on button "button" at bounding box center [1014, 154] width 17 height 10
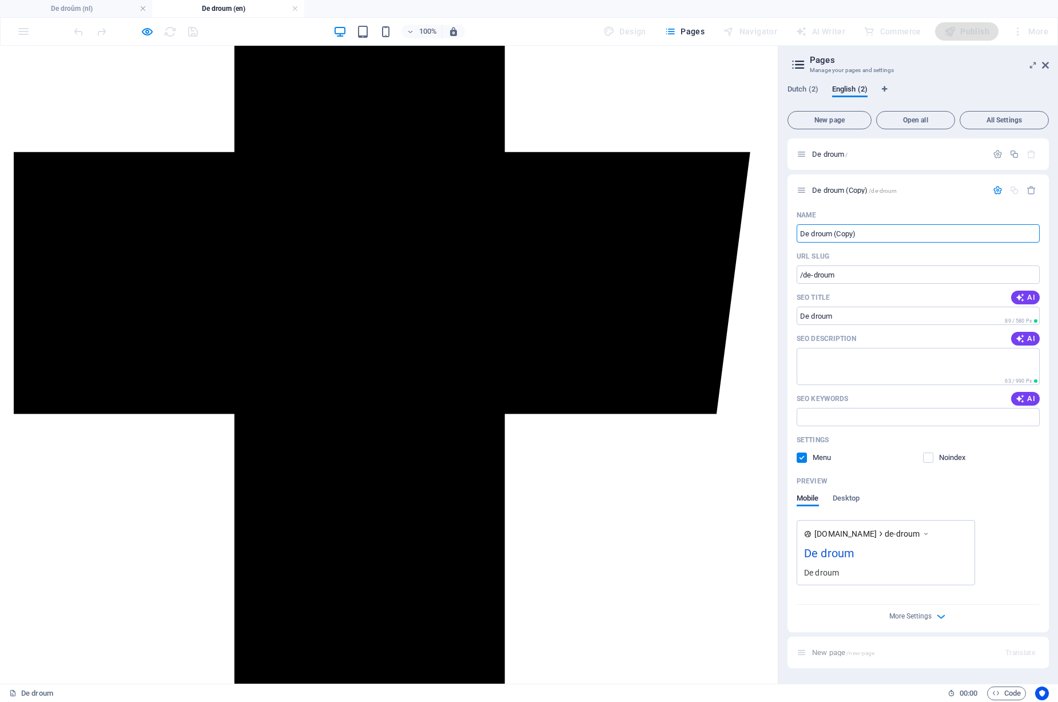
drag, startPoint x: 1033, startPoint y: 191, endPoint x: 1026, endPoint y: 188, distance: 7.7
click at [1033, 191] on icon "button" at bounding box center [1032, 190] width 10 height 10
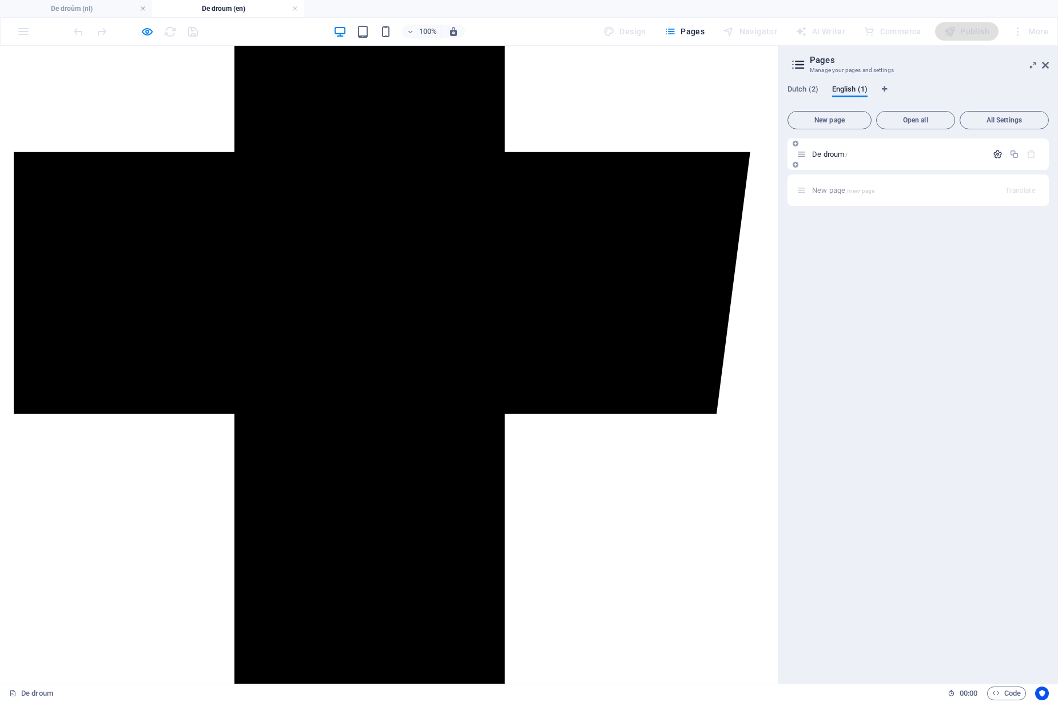
click at [998, 156] on icon "button" at bounding box center [998, 154] width 10 height 10
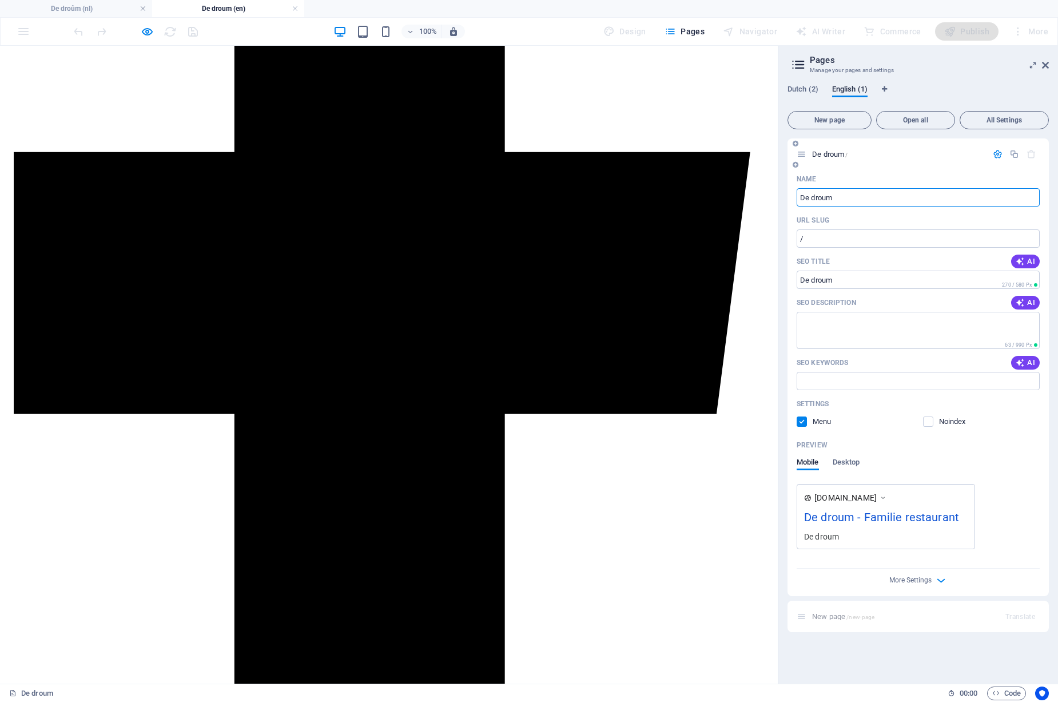
click at [893, 196] on input "De droum" at bounding box center [918, 197] width 243 height 18
click at [887, 498] on icon at bounding box center [883, 497] width 8 height 11
drag, startPoint x: 886, startPoint y: 497, endPoint x: 937, endPoint y: 557, distance: 79.1
click at [887, 500] on icon at bounding box center [883, 497] width 8 height 11
click at [935, 580] on icon "button" at bounding box center [941, 580] width 13 height 13
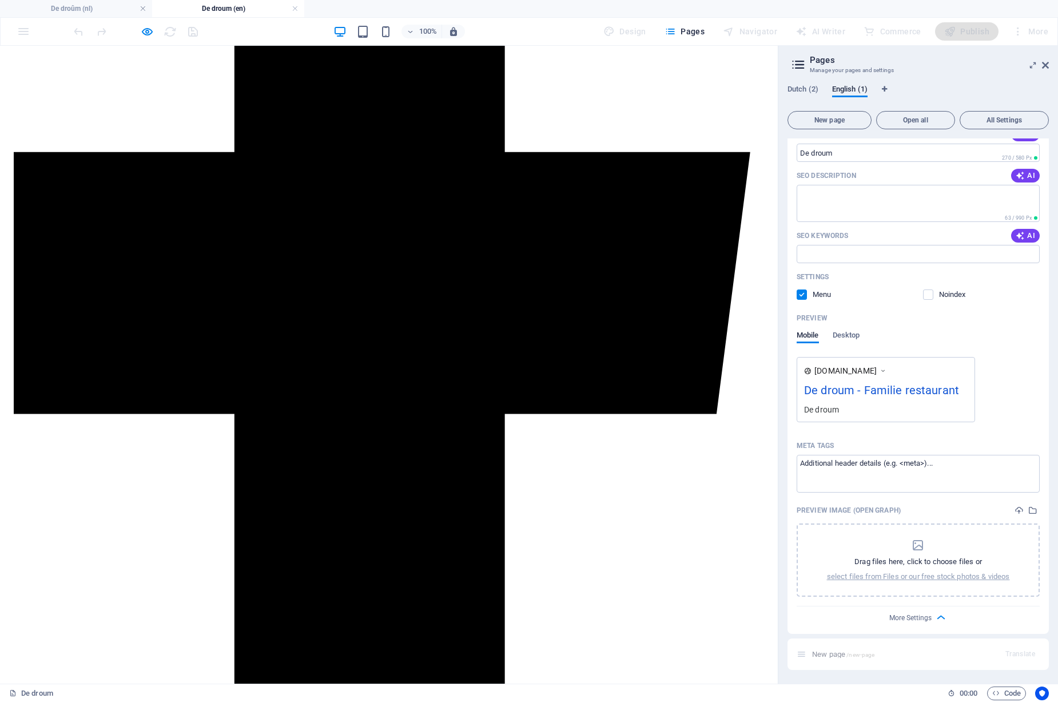
scroll to position [0, 0]
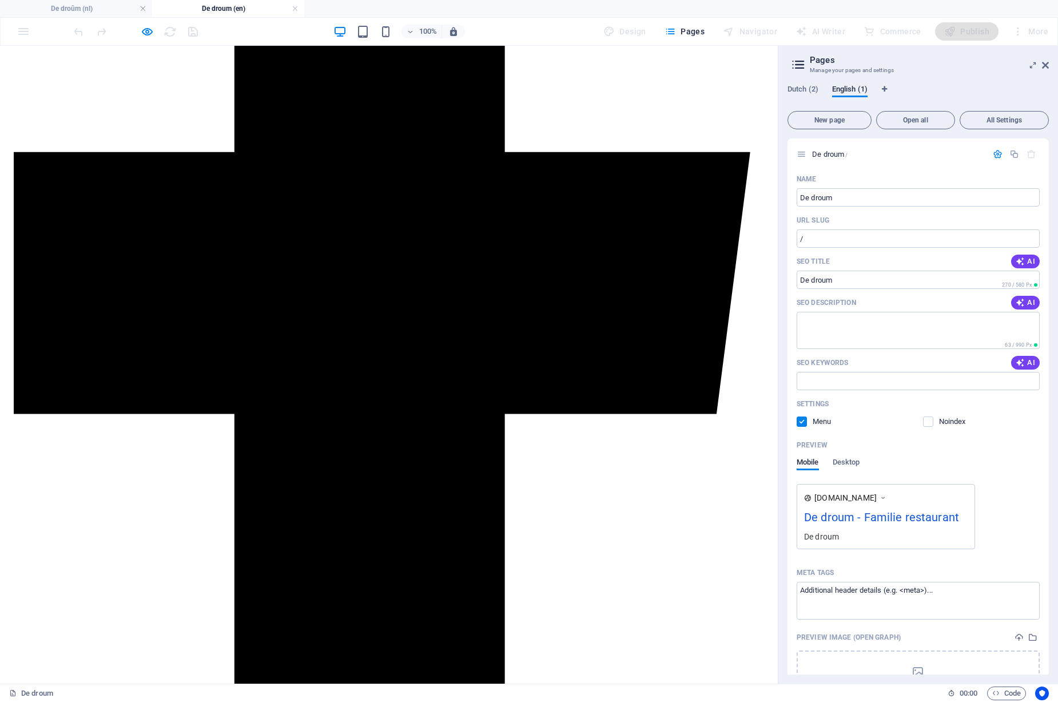
click at [845, 71] on h3 "Manage your pages and settings" at bounding box center [918, 70] width 216 height 10
click at [815, 85] on span "Dutch (2)" at bounding box center [803, 90] width 31 height 16
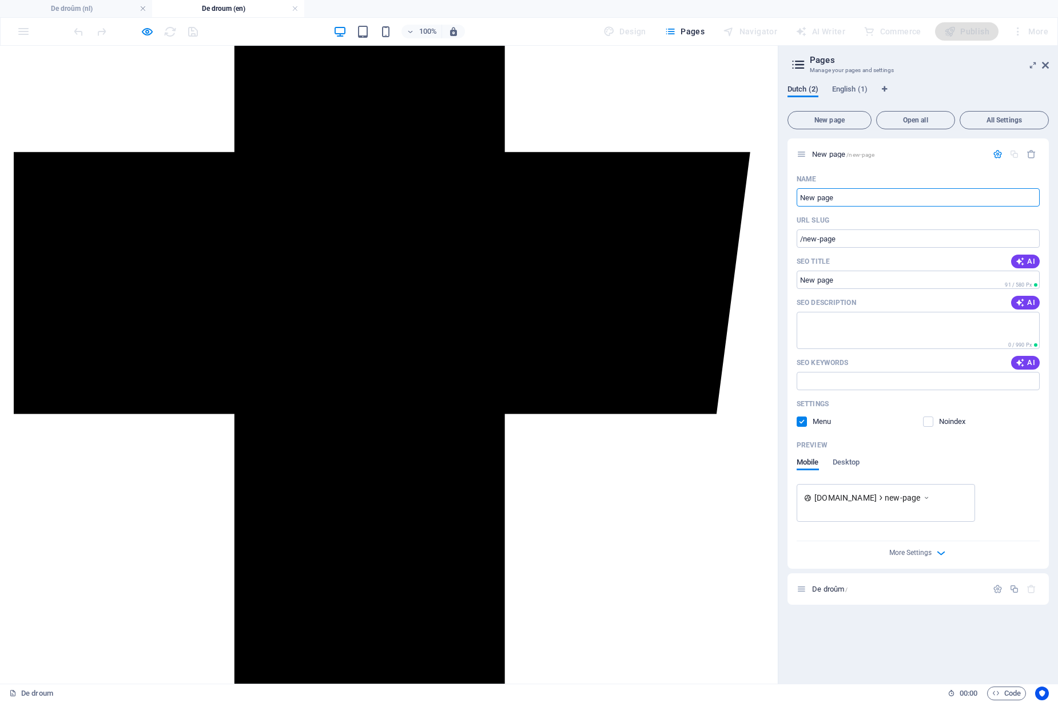
click at [808, 92] on span "Dutch (2)" at bounding box center [803, 90] width 31 height 16
click at [839, 89] on span "English (1)" at bounding box center [849, 90] width 35 height 16
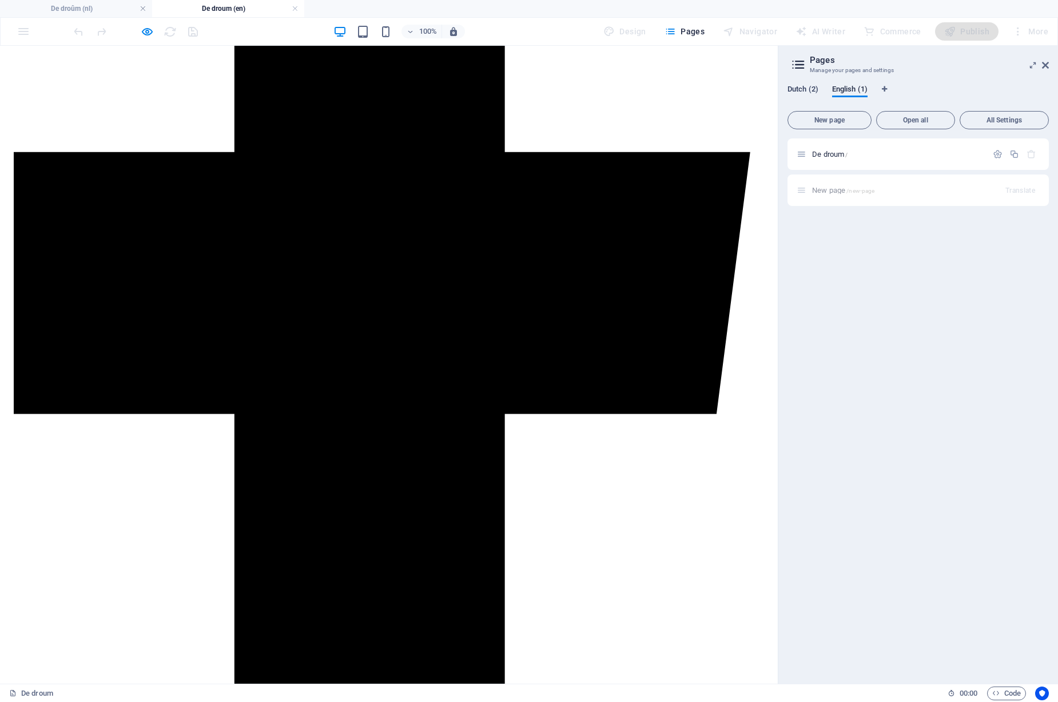
click at [814, 88] on span "Dutch (2)" at bounding box center [803, 90] width 31 height 16
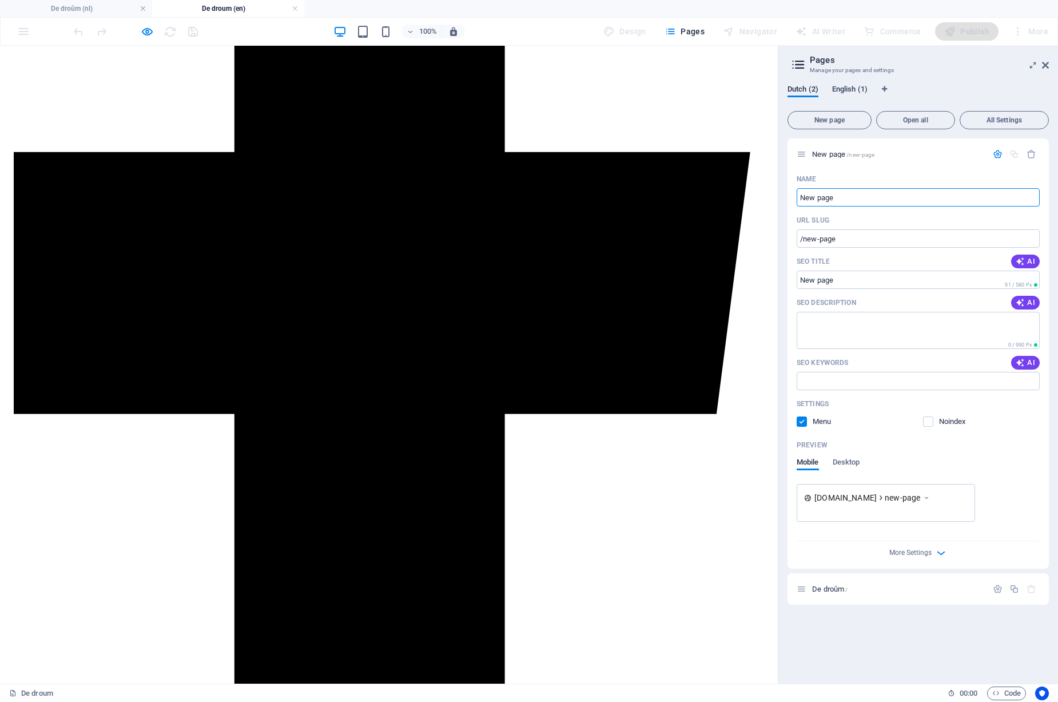
click at [852, 87] on span "English (1)" at bounding box center [849, 90] width 35 height 16
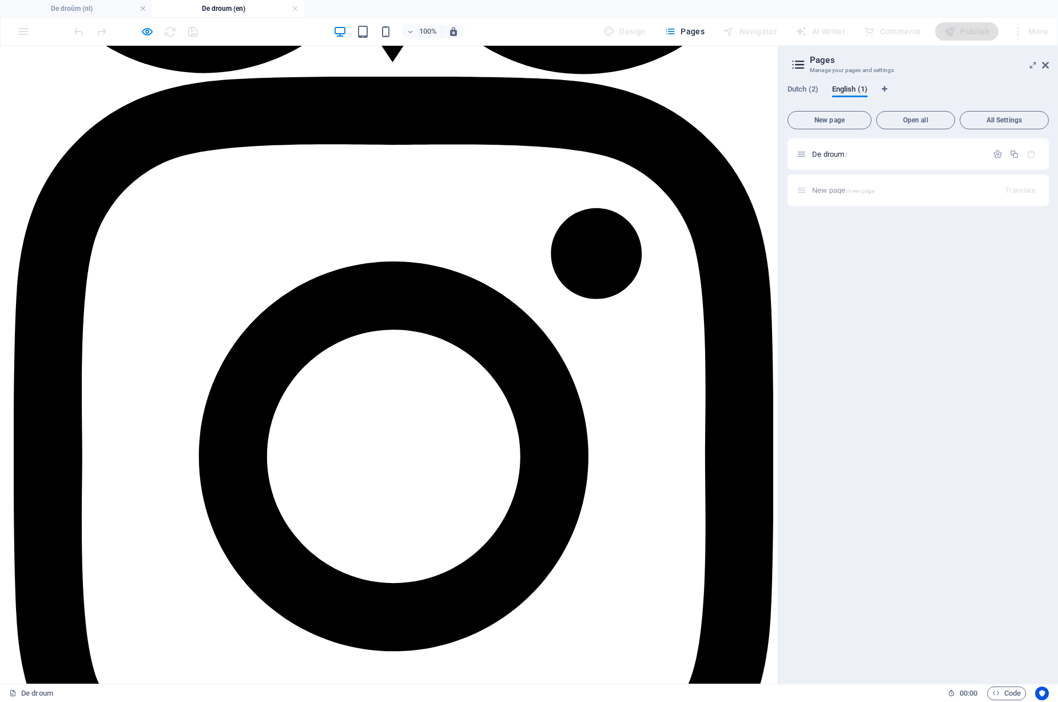
scroll to position [3304, 0]
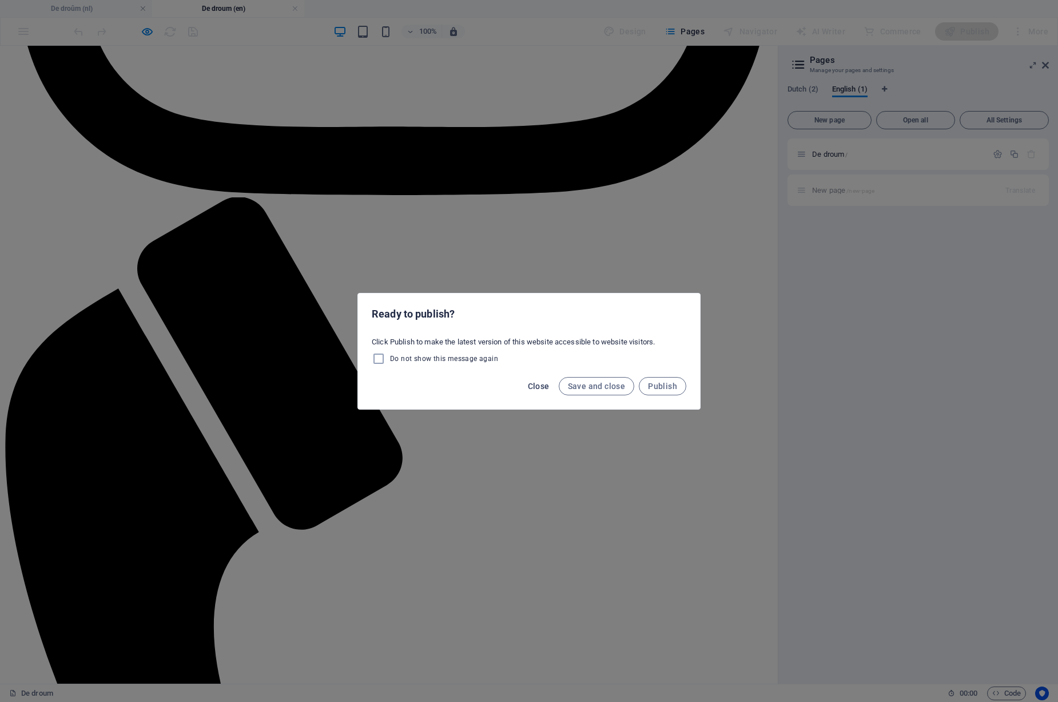
click at [539, 390] on span "Close" at bounding box center [539, 386] width 22 height 9
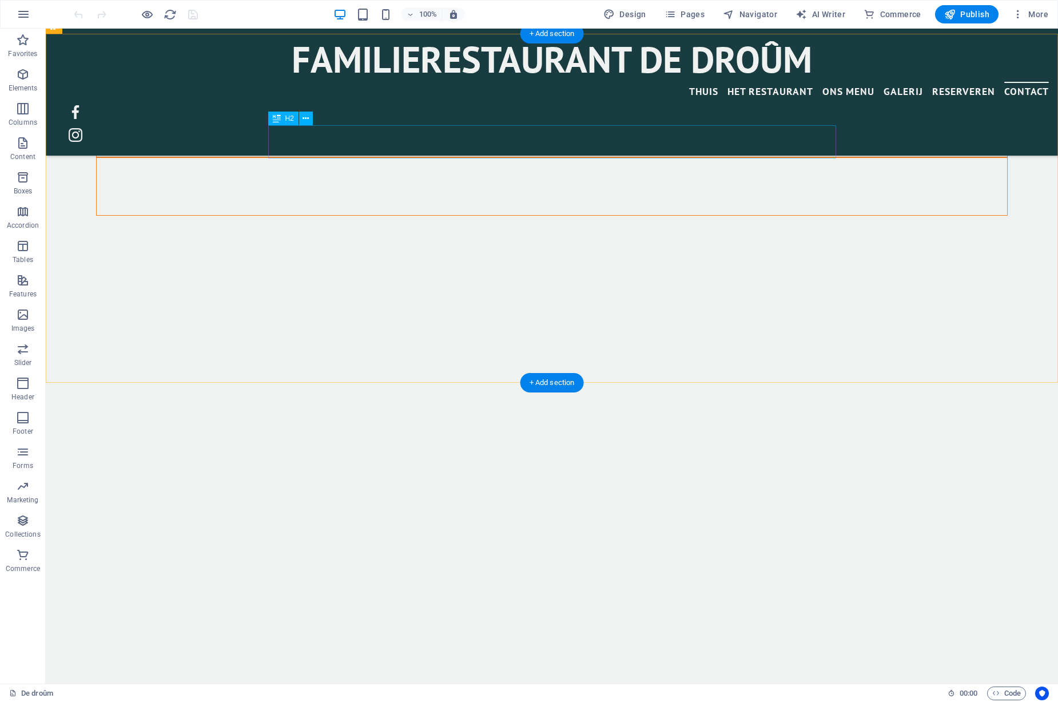
scroll to position [2873, 0]
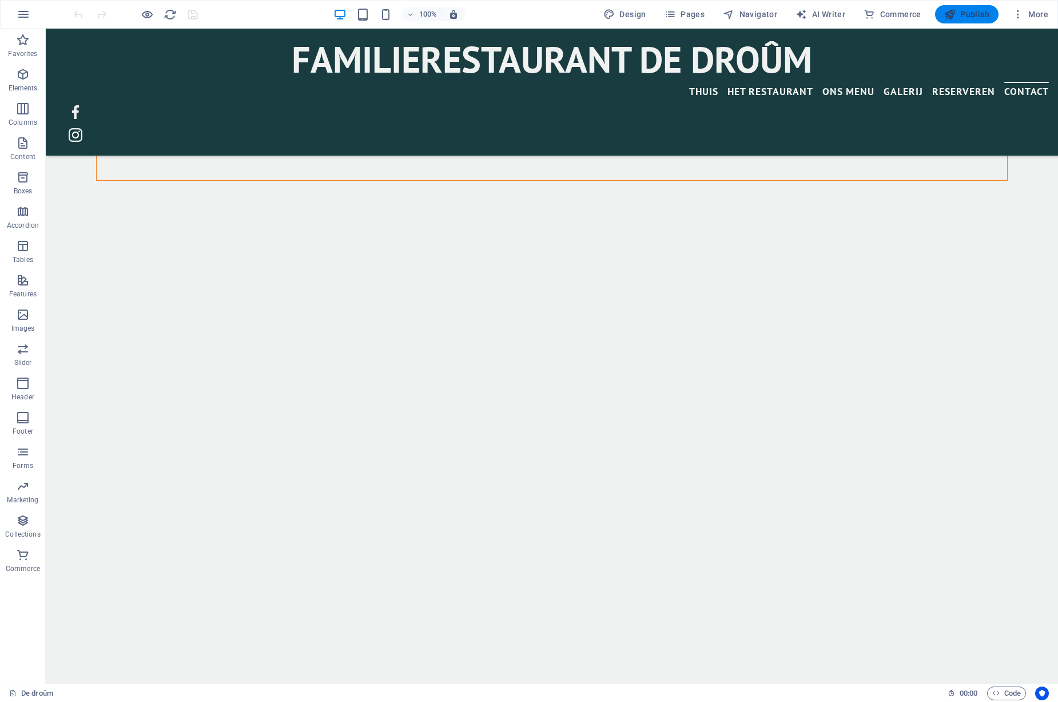
click at [967, 17] on span "Publish" at bounding box center [966, 14] width 45 height 11
